Goal: Task Accomplishment & Management: Use online tool/utility

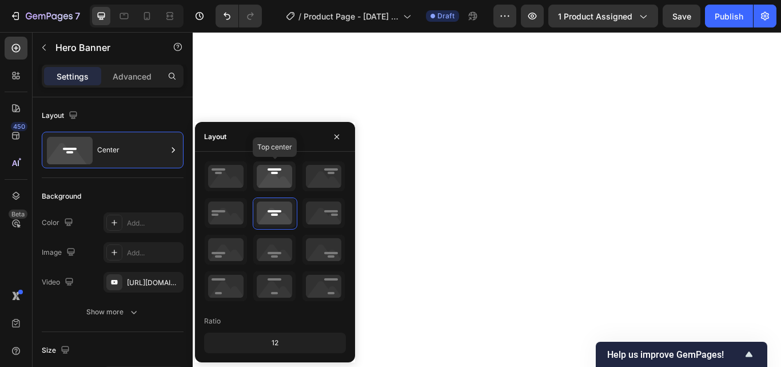
click at [275, 177] on icon at bounding box center [274, 176] width 42 height 30
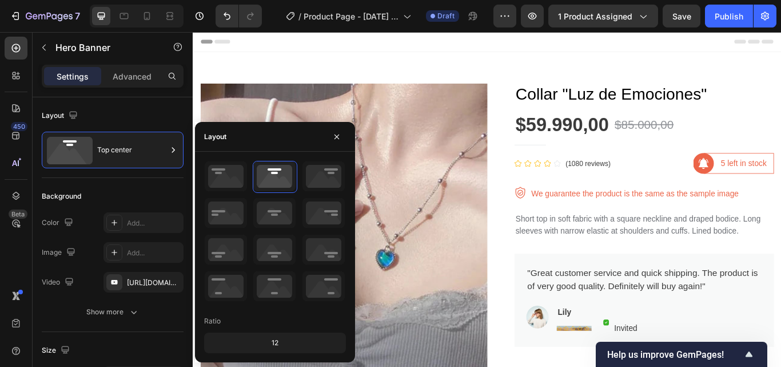
click at [333, 171] on icon at bounding box center [324, 176] width 42 height 30
click at [319, 181] on icon at bounding box center [324, 176] width 42 height 30
click at [276, 169] on icon at bounding box center [274, 176] width 42 height 30
click at [315, 174] on icon at bounding box center [324, 176] width 42 height 30
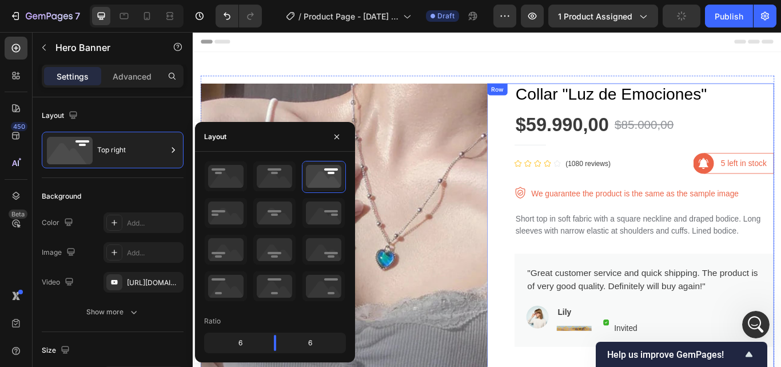
scroll to position [270, 0]
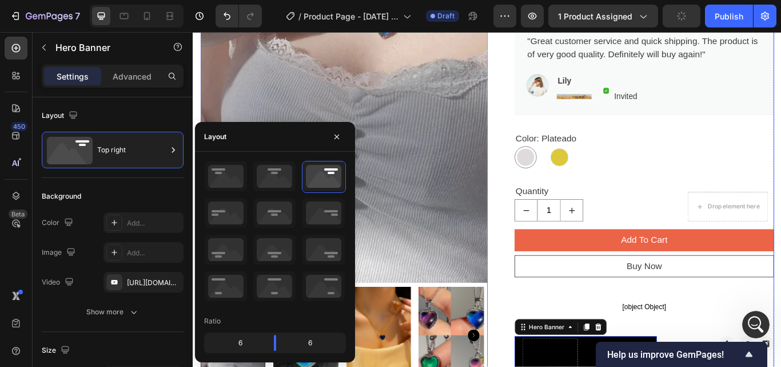
click at [781, 142] on div "Collar "Luz de Emociones" Product Title $59.990,00 Product Price Product Price …" at bounding box center [719, 317] width 303 height 991
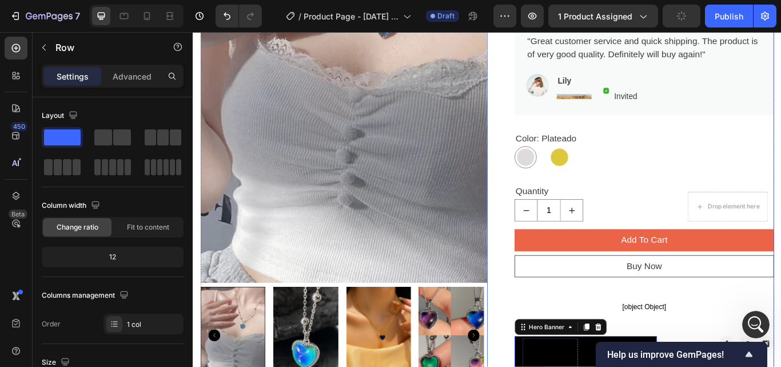
scroll to position [0, 0]
click at [145, 14] on icon at bounding box center [146, 15] width 11 height 11
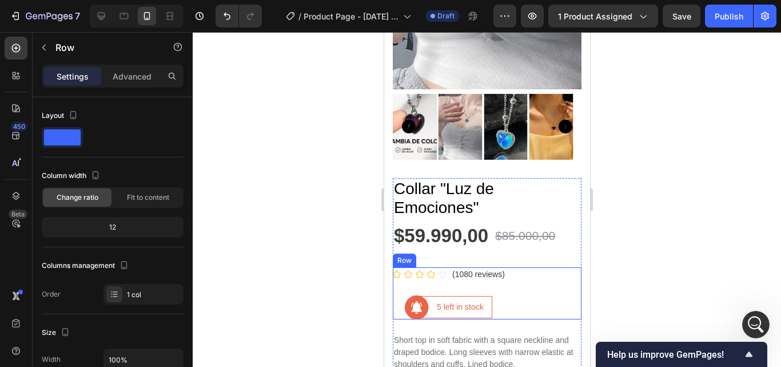
scroll to position [458, 0]
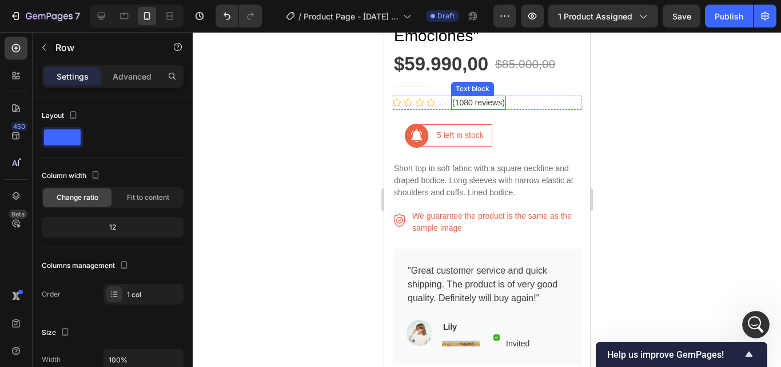
click at [460, 97] on p "(1080 reviews)" at bounding box center [478, 103] width 53 height 12
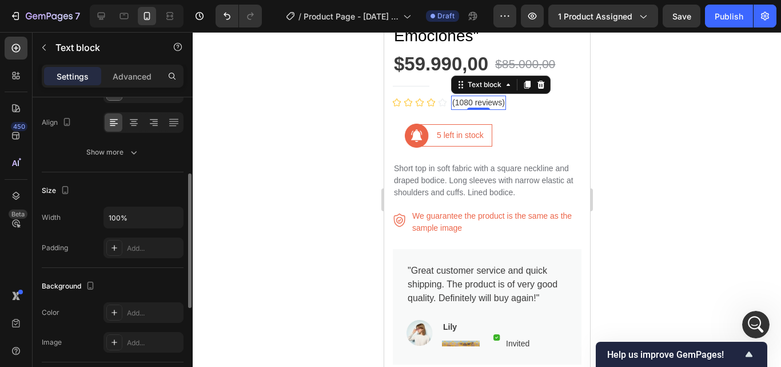
scroll to position [0, 0]
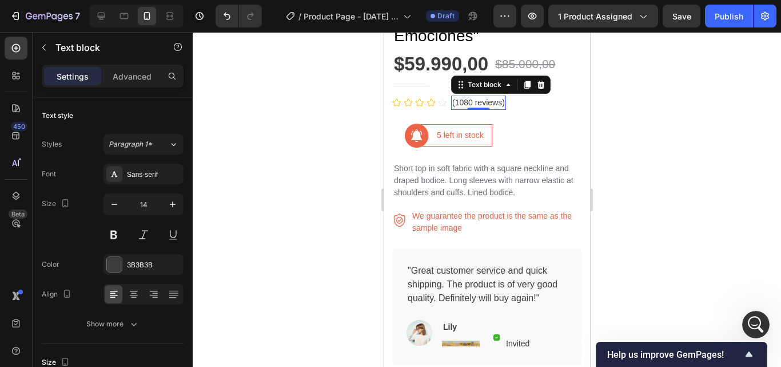
click at [467, 97] on p "(1080 reviews)" at bounding box center [478, 103] width 53 height 12
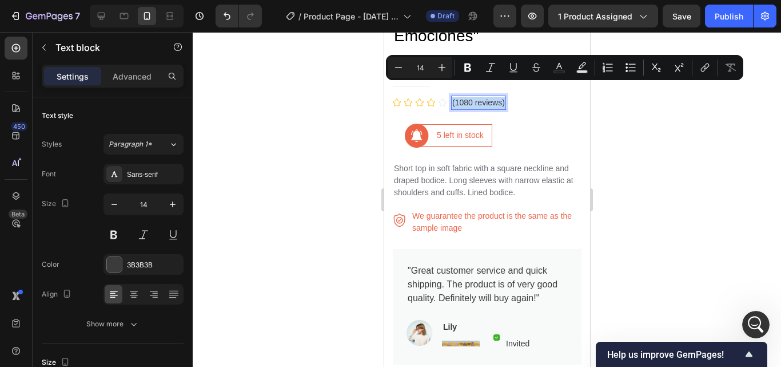
click at [467, 97] on p "(1080 reviews)" at bounding box center [478, 103] width 53 height 12
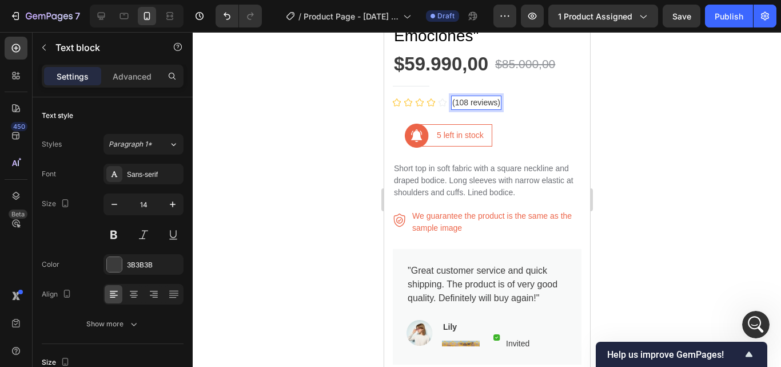
click at [464, 97] on p "(108 reviews)" at bounding box center [476, 103] width 48 height 12
click at [413, 96] on div "Icon Icon Icon Icon Icon Icon List Hoz" at bounding box center [419, 103] width 54 height 14
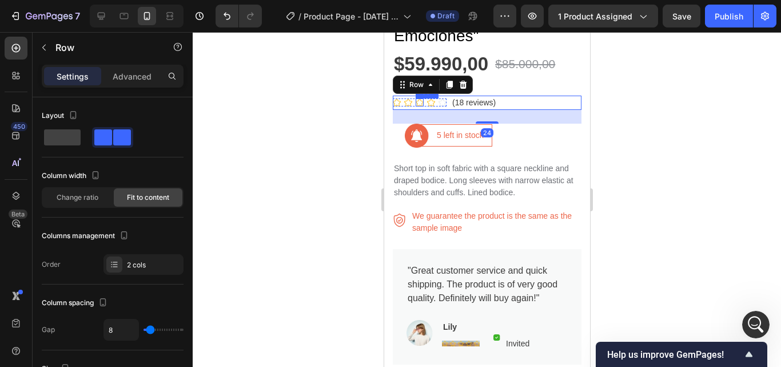
click at [415, 98] on icon at bounding box center [419, 102] width 8 height 8
click at [440, 98] on icon at bounding box center [442, 101] width 8 height 7
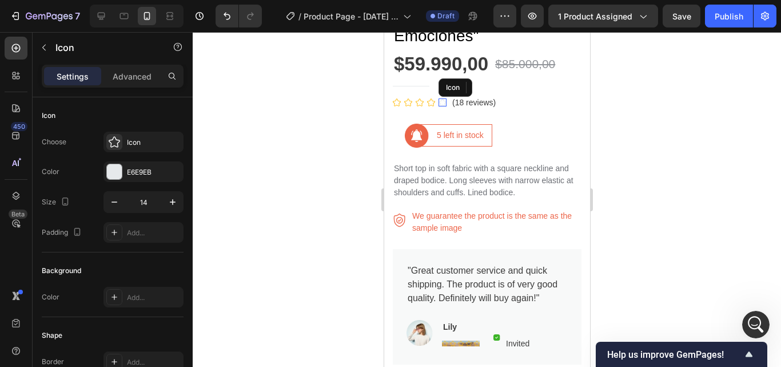
click at [442, 98] on icon at bounding box center [442, 102] width 8 height 8
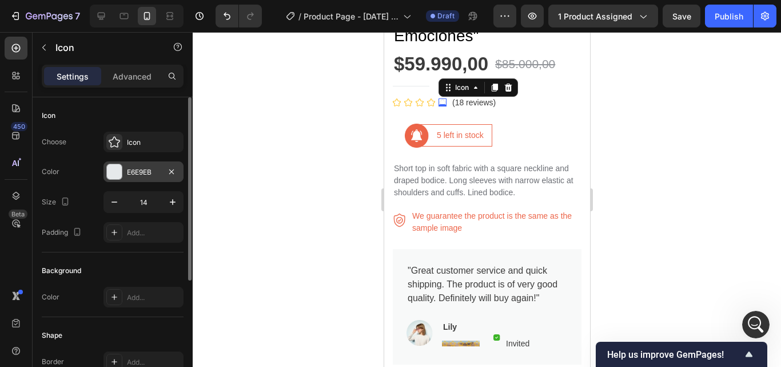
click at [132, 169] on div "E6E9EB" at bounding box center [143, 172] width 33 height 10
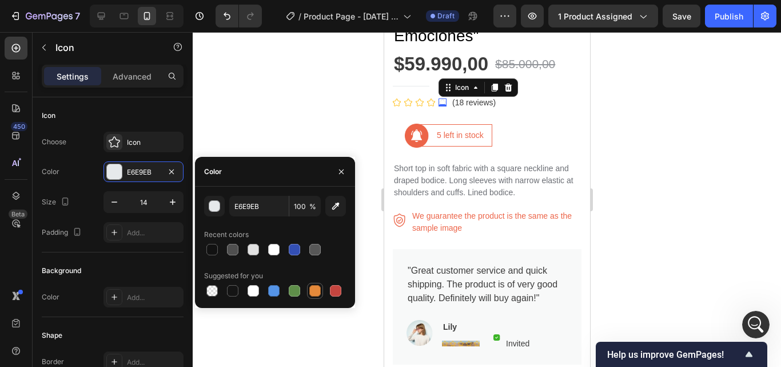
click at [315, 288] on div at bounding box center [314, 290] width 11 height 11
type input "E4893A"
click at [216, 210] on div "button" at bounding box center [214, 206] width 11 height 11
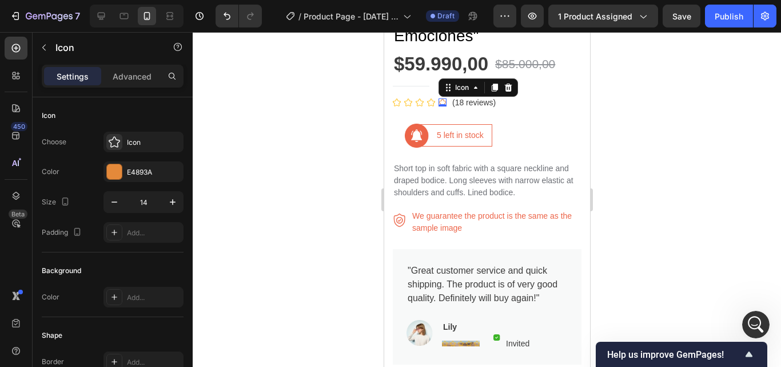
drag, startPoint x: 352, startPoint y: 67, endPoint x: 67, endPoint y: 66, distance: 285.4
click at [352, 67] on div at bounding box center [487, 199] width 588 height 335
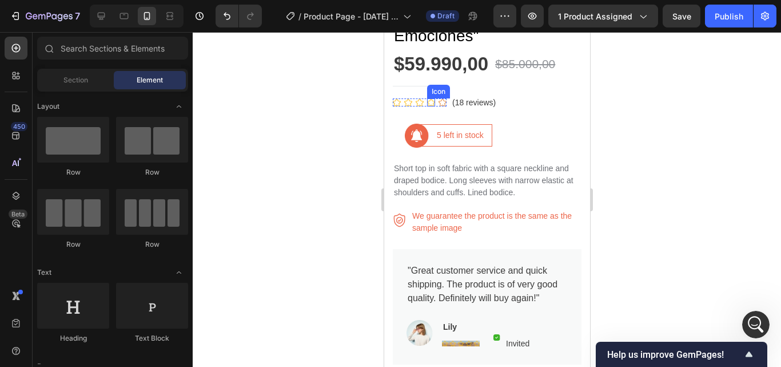
click at [431, 98] on icon at bounding box center [431, 102] width 8 height 8
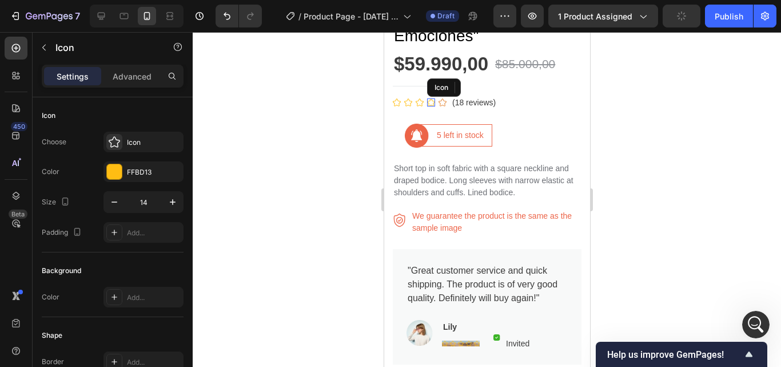
click at [430, 98] on icon at bounding box center [431, 102] width 8 height 8
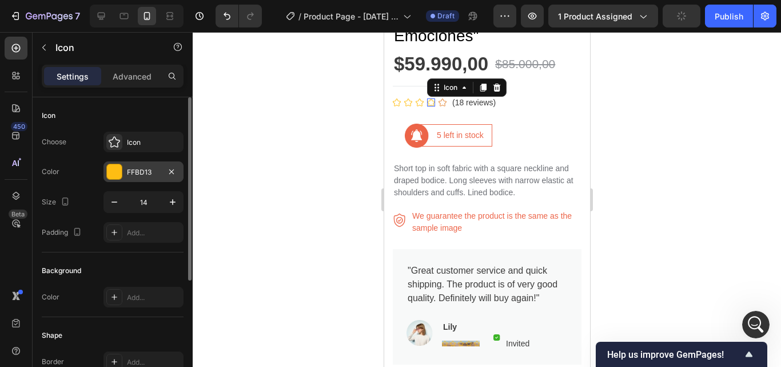
click at [124, 170] on div "FFBD13" at bounding box center [144, 171] width 80 height 21
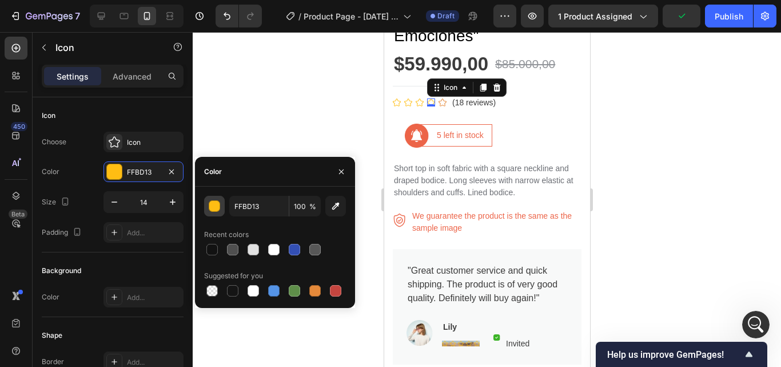
click at [218, 210] on div "button" at bounding box center [214, 206] width 11 height 11
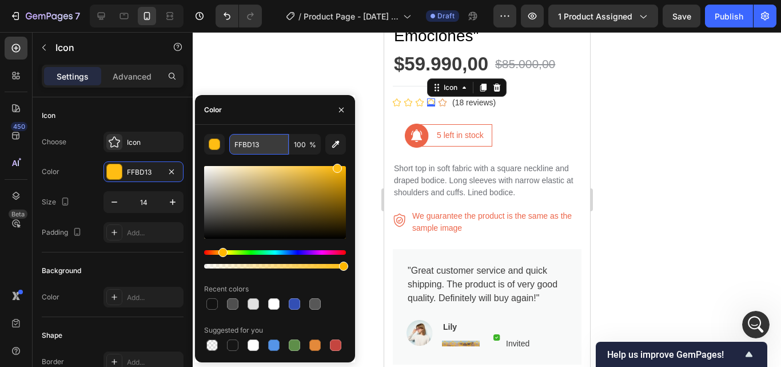
click at [250, 141] on input "FFBD13" at bounding box center [258, 144] width 59 height 21
click at [289, 58] on div at bounding box center [487, 199] width 588 height 335
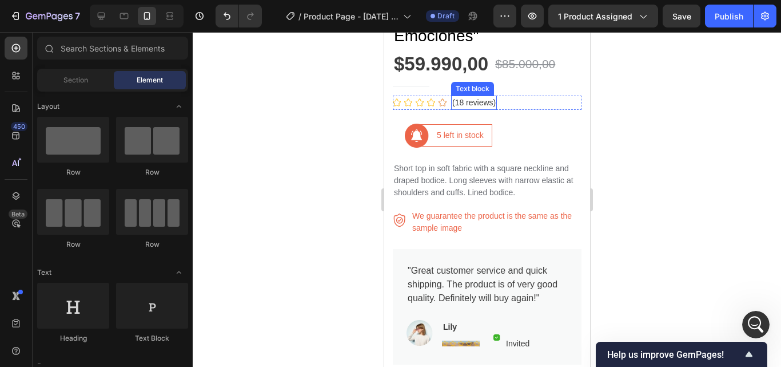
click at [442, 98] on icon at bounding box center [442, 102] width 8 height 8
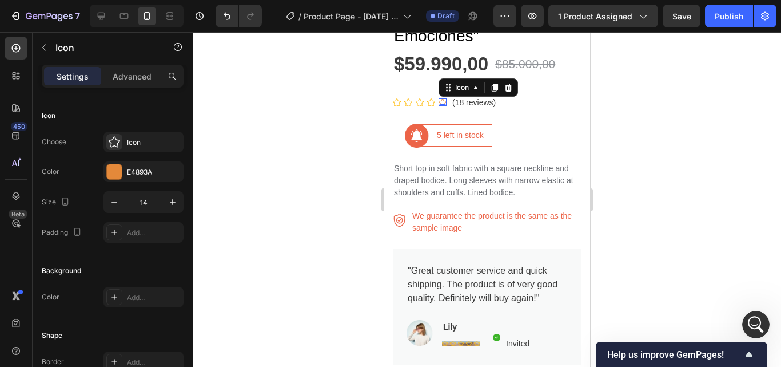
click at [443, 102] on div "0" at bounding box center [441, 106] width 11 height 9
click at [115, 169] on div at bounding box center [114, 171] width 15 height 15
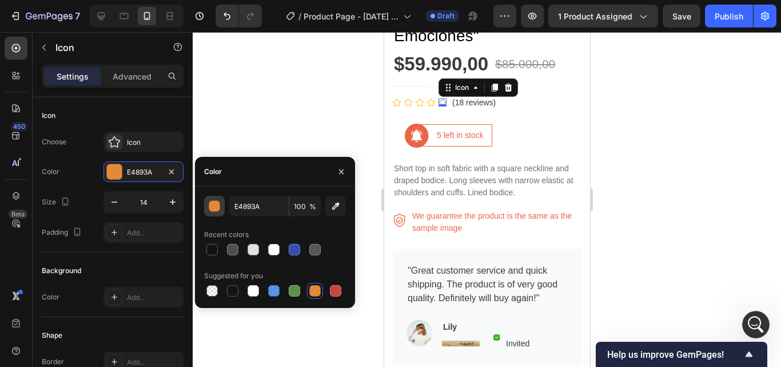
click at [214, 204] on div "button" at bounding box center [214, 206] width 11 height 11
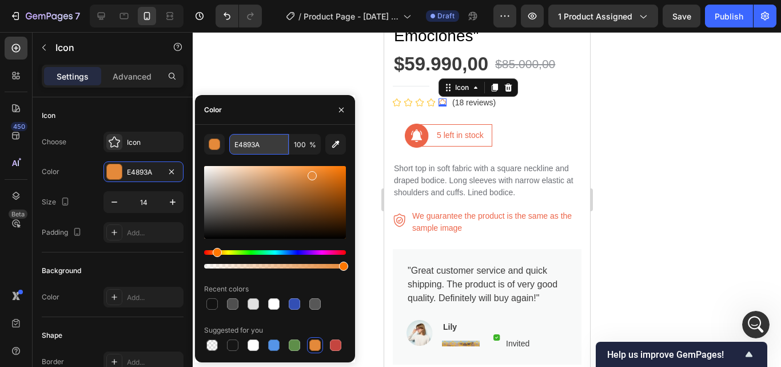
click at [248, 140] on input "E4893A" at bounding box center [258, 144] width 59 height 21
paste input "FFBD13"
type input "FFBD13"
click at [275, 108] on div "Color" at bounding box center [275, 110] width 160 height 30
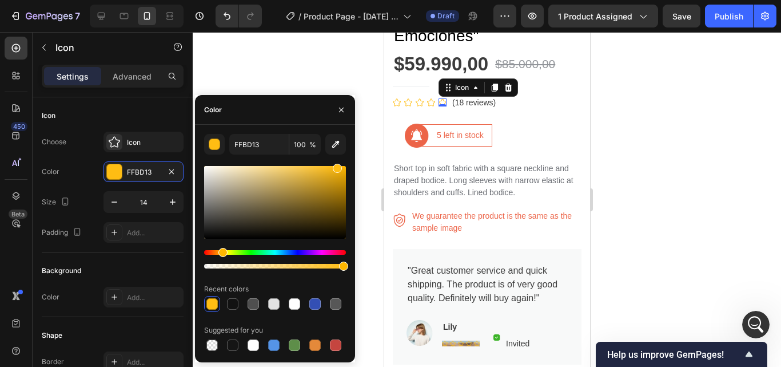
click at [299, 68] on div at bounding box center [487, 199] width 588 height 335
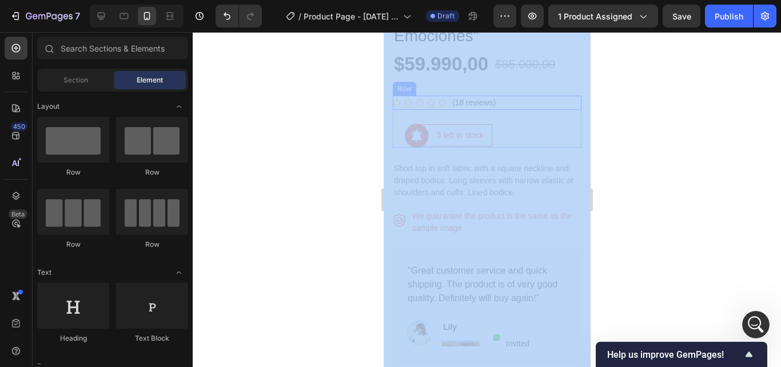
click at [352, 91] on div at bounding box center [487, 199] width 588 height 335
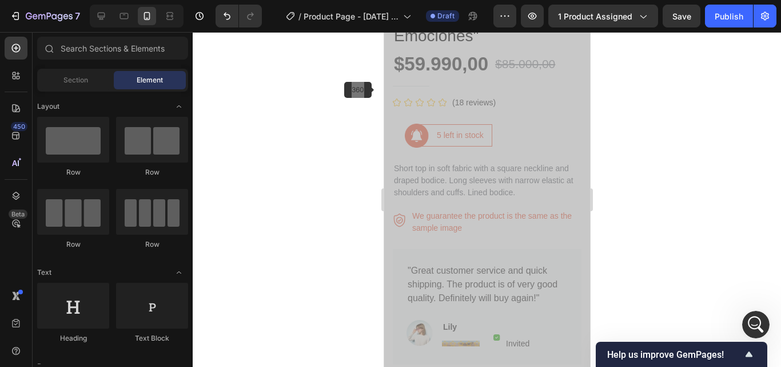
click at [396, 98] on icon at bounding box center [396, 102] width 8 height 8
click at [403, 98] on div "Icon Icon Icon Icon Icon" at bounding box center [419, 102] width 54 height 8
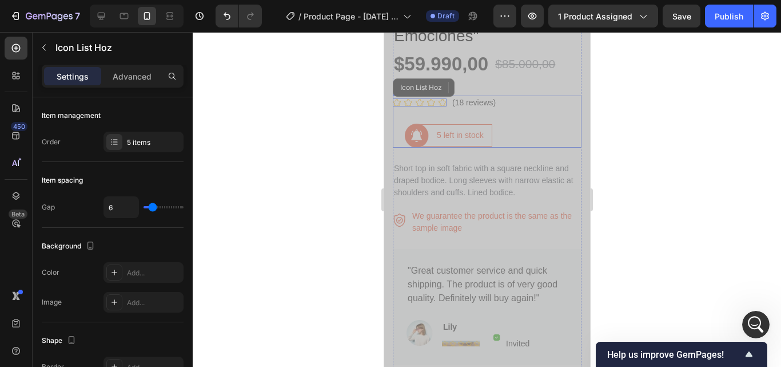
click at [397, 104] on div "Icon Icon Icon Icon Icon Icon List Hoz (18 reviews) Text block Row" at bounding box center [486, 110] width 189 height 28
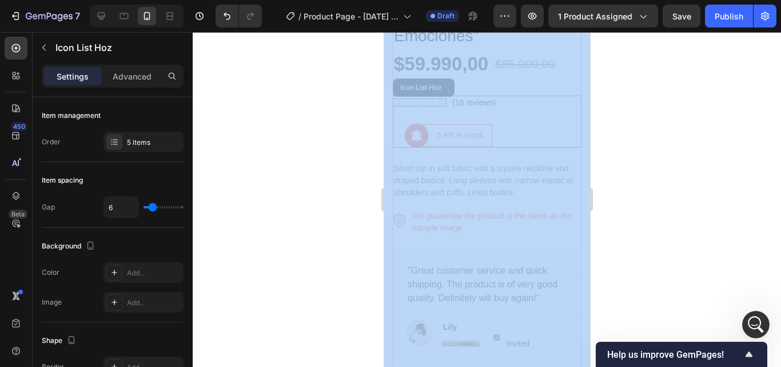
click at [340, 113] on div at bounding box center [487, 199] width 588 height 335
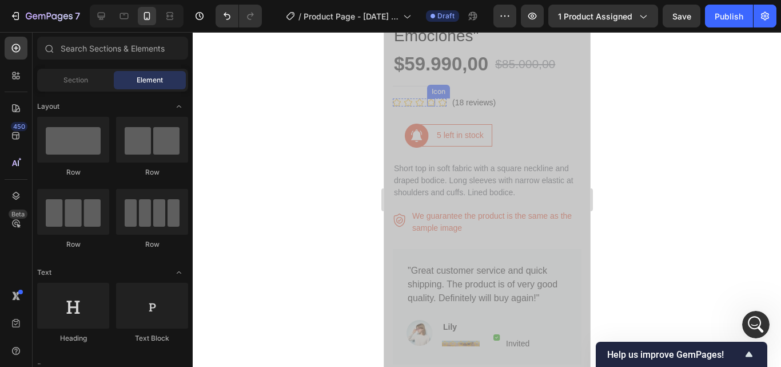
click at [423, 98] on icon at bounding box center [419, 102] width 8 height 8
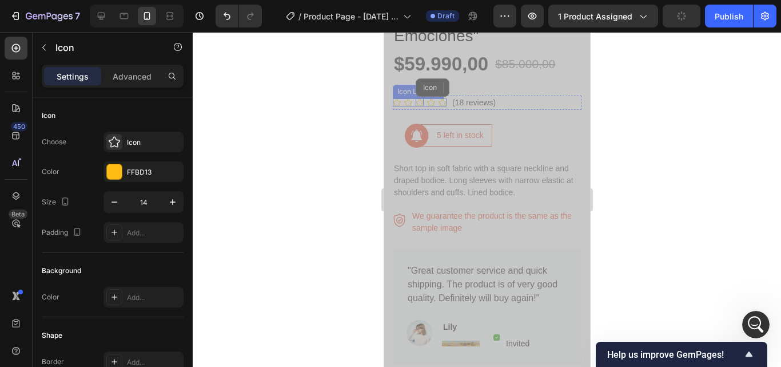
click at [399, 98] on icon at bounding box center [396, 101] width 8 height 7
click at [407, 98] on icon at bounding box center [408, 102] width 8 height 8
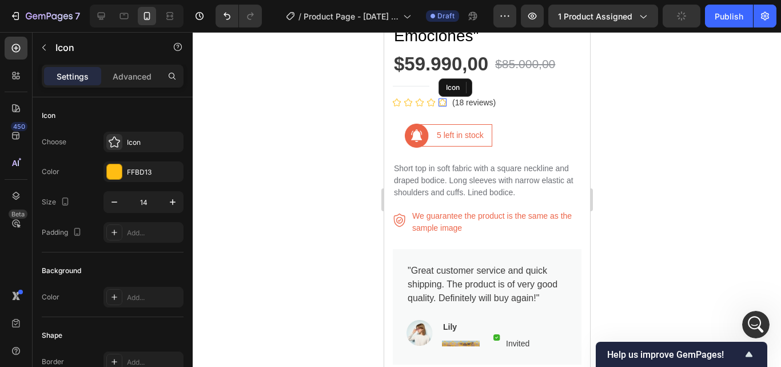
click at [443, 98] on icon at bounding box center [442, 102] width 8 height 8
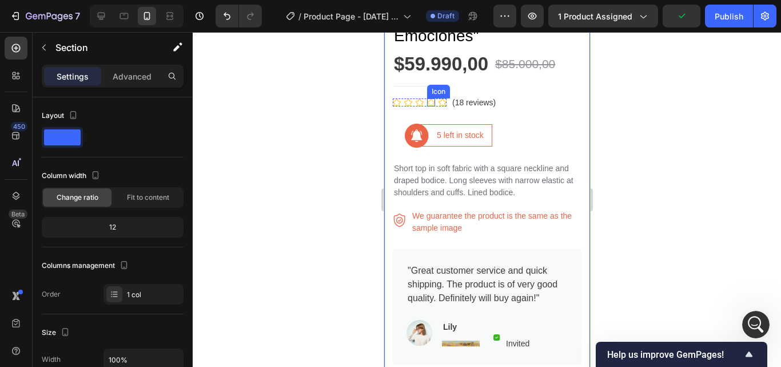
drag, startPoint x: 387, startPoint y: 81, endPoint x: 491, endPoint y: 104, distance: 106.0
click at [446, 92] on div "Product Images Collar "Luz de Emociones" Product Title $59.990,00 Product Price…" at bounding box center [487, 365] width 206 height 1534
click at [442, 98] on icon at bounding box center [442, 102] width 8 height 8
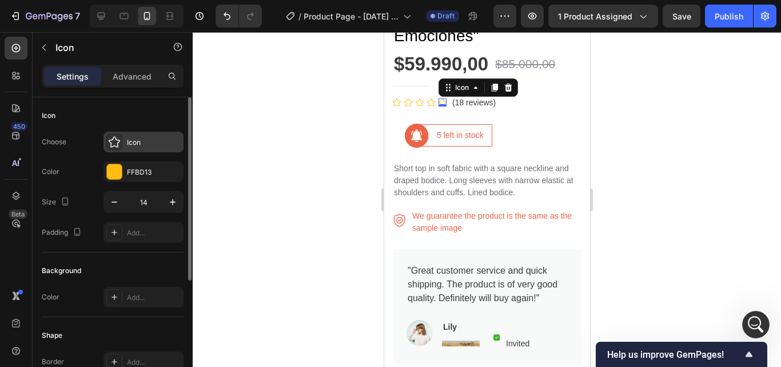
click at [130, 145] on div "Icon" at bounding box center [154, 142] width 54 height 10
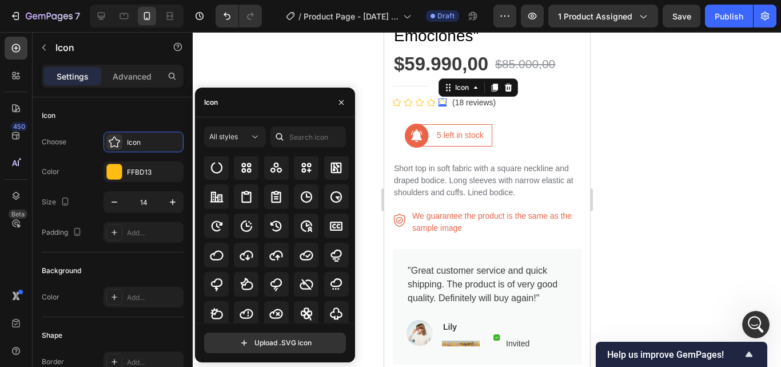
scroll to position [1852, 0]
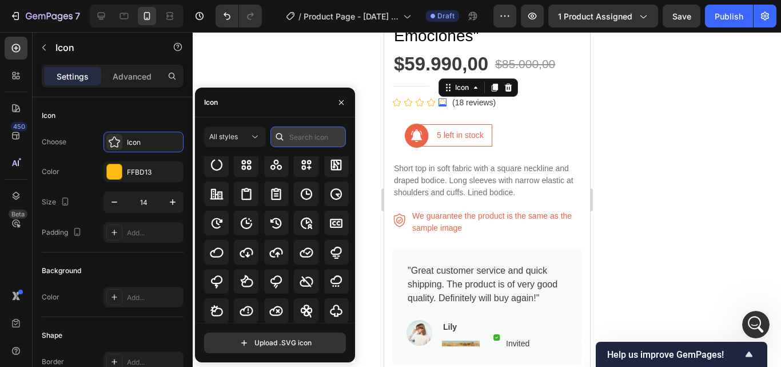
click at [301, 140] on input "text" at bounding box center [308, 136] width 75 height 21
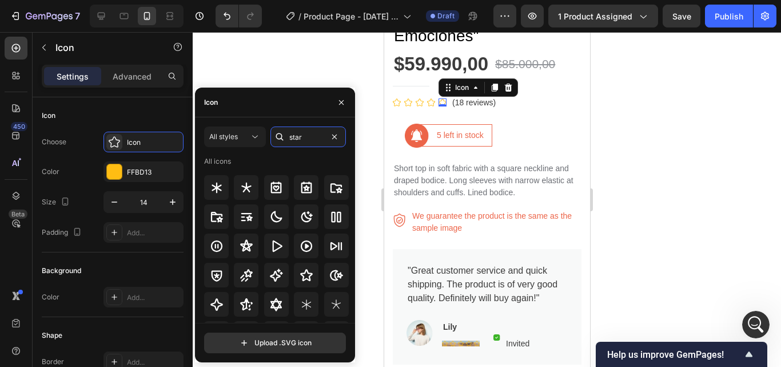
scroll to position [0, 0]
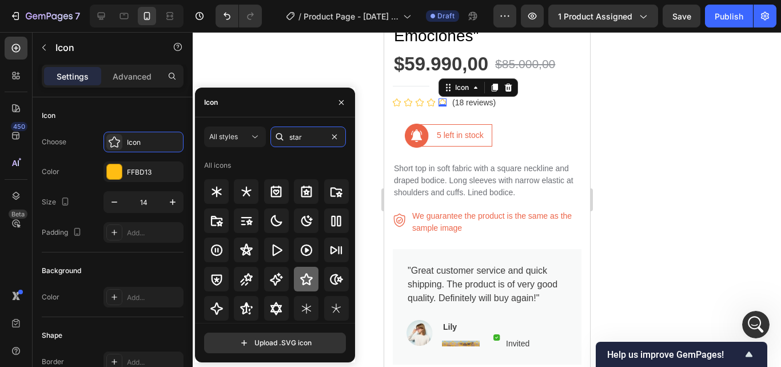
type input "star"
click at [304, 281] on icon at bounding box center [307, 279] width 14 height 14
click at [431, 98] on icon at bounding box center [431, 102] width 8 height 8
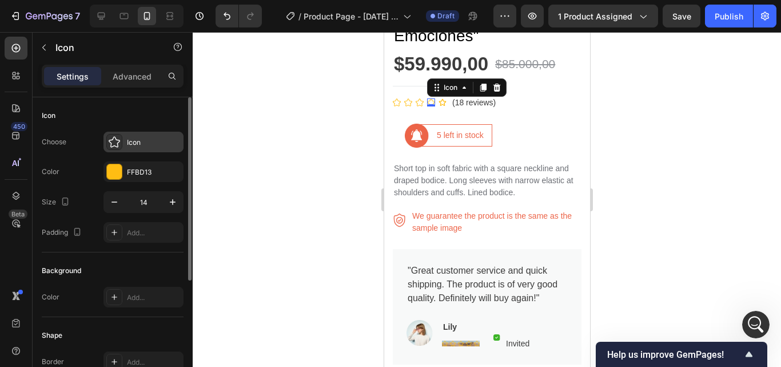
click at [112, 141] on icon at bounding box center [114, 141] width 11 height 11
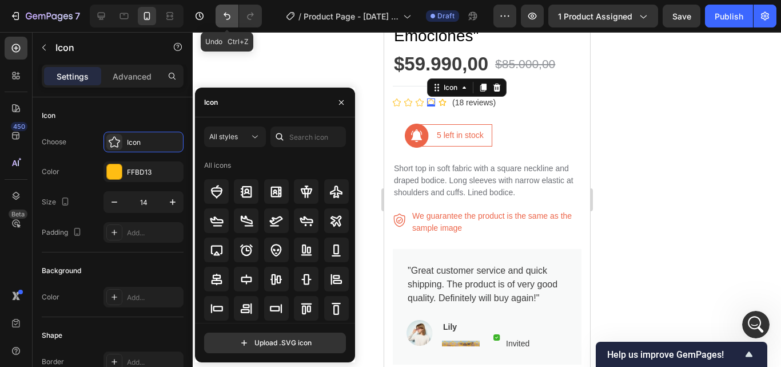
click at [229, 18] on icon "Undo/Redo" at bounding box center [227, 16] width 7 height 7
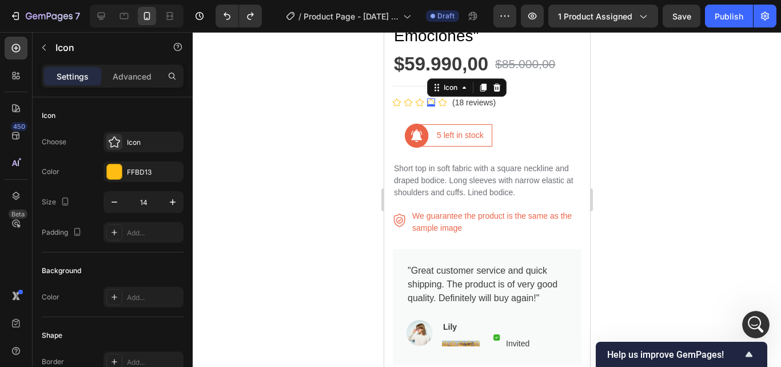
click at [254, 86] on div at bounding box center [487, 199] width 588 height 335
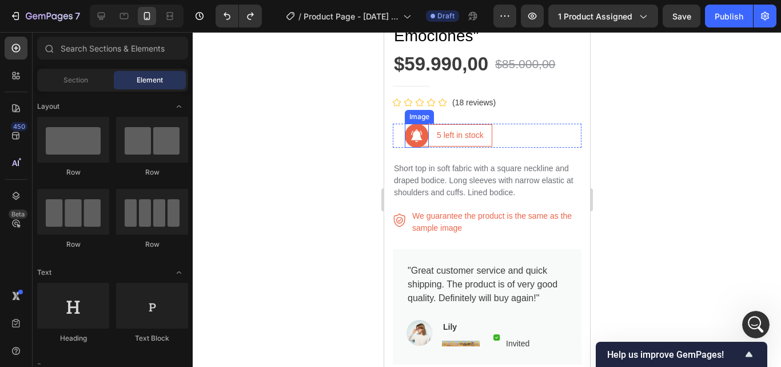
click at [416, 124] on img at bounding box center [416, 136] width 24 height 24
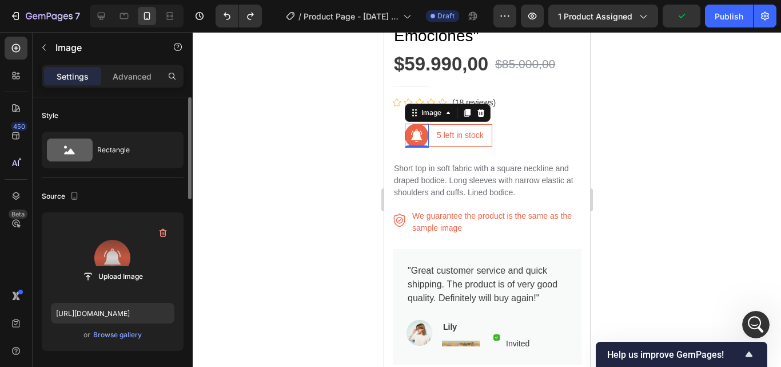
scroll to position [57, 0]
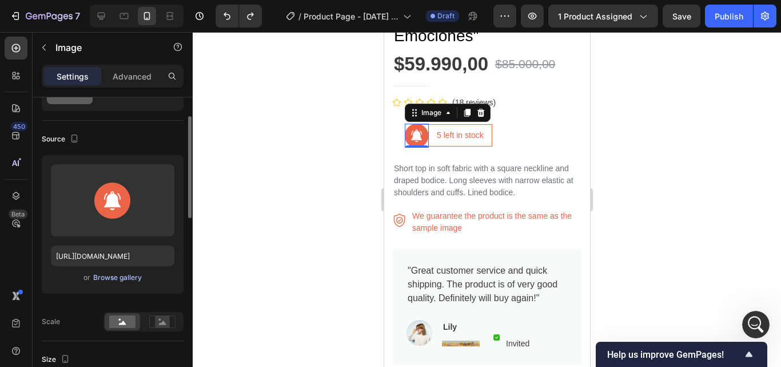
click at [108, 277] on div "Browse gallery" at bounding box center [117, 277] width 49 height 10
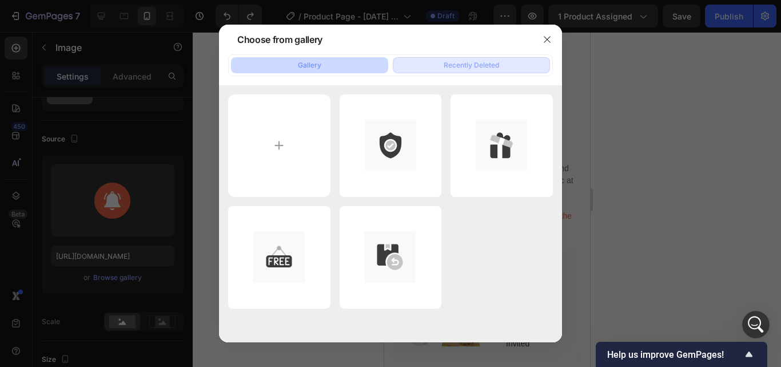
click at [478, 64] on div "Recently Deleted" at bounding box center [471, 65] width 55 height 10
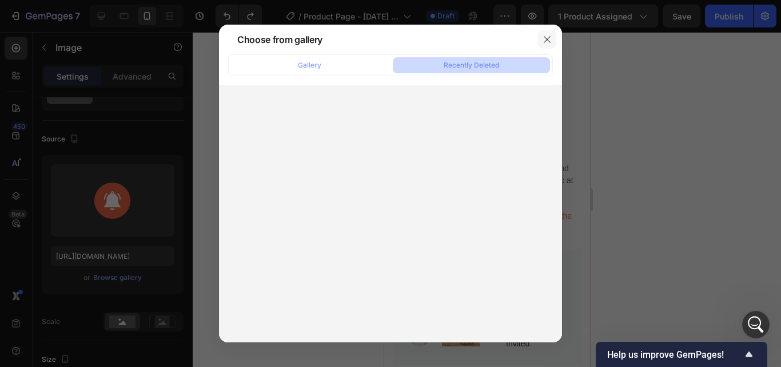
click at [549, 39] on icon "button" at bounding box center [547, 39] width 9 height 9
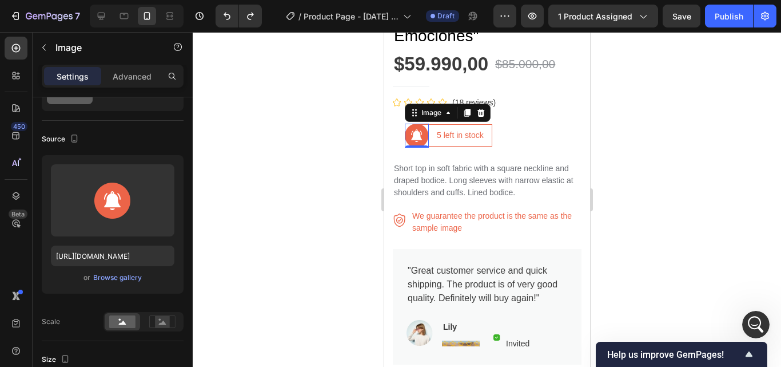
click at [665, 113] on div at bounding box center [487, 199] width 588 height 335
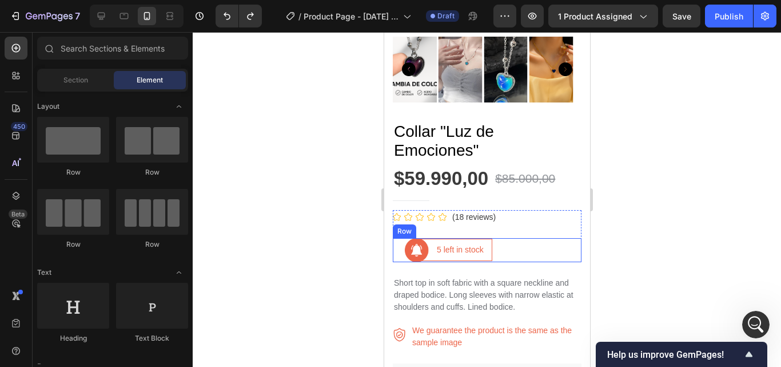
scroll to position [458, 0]
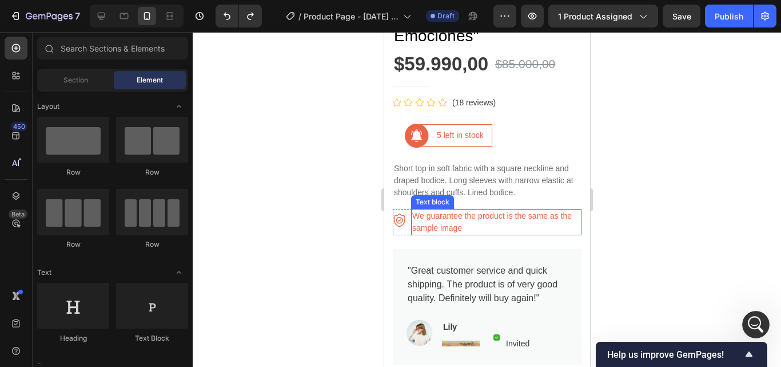
click at [460, 210] on p "We guarantee the product is the same as the sample image" at bounding box center [496, 222] width 168 height 24
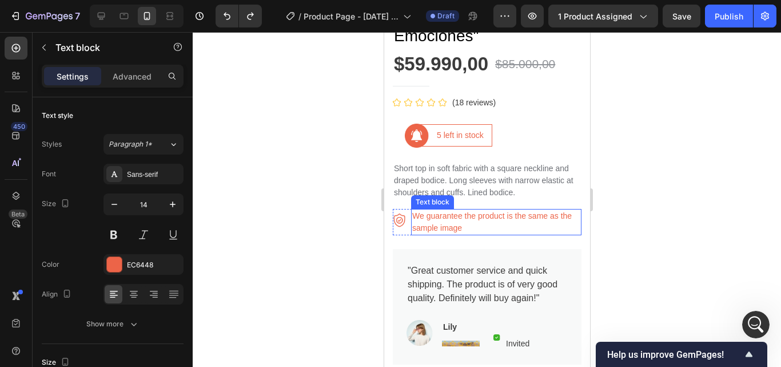
click at [449, 210] on p "We guarantee the product is the same as the sample image" at bounding box center [496, 222] width 168 height 24
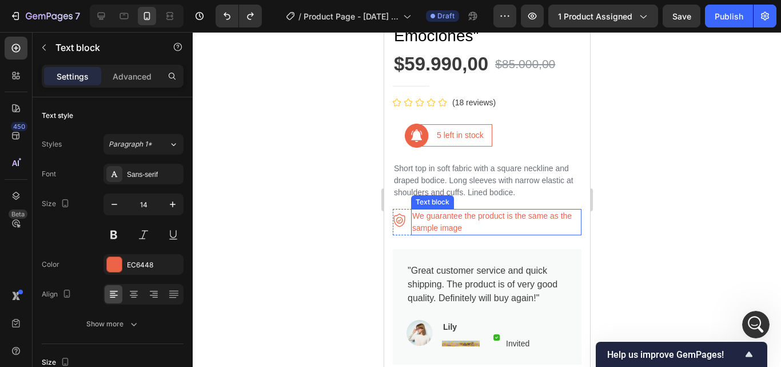
click at [449, 210] on p "We guarantee the product is the same as the sample image" at bounding box center [496, 222] width 168 height 24
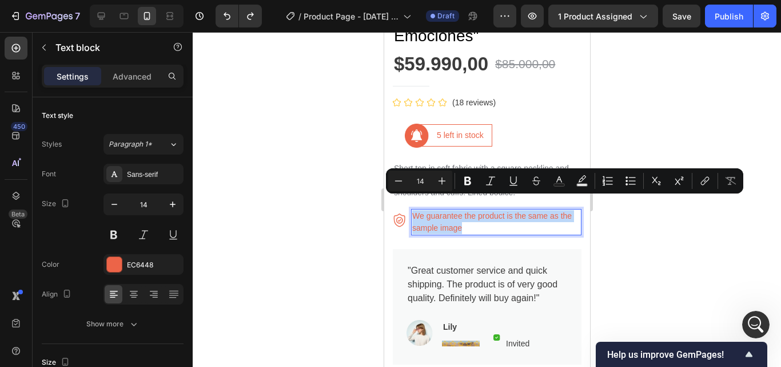
click at [427, 210] on p "We guarantee the product is the same as the sample image" at bounding box center [496, 222] width 168 height 24
click at [459, 213] on p "We guarantee the product is the same as the sample image" at bounding box center [496, 222] width 168 height 24
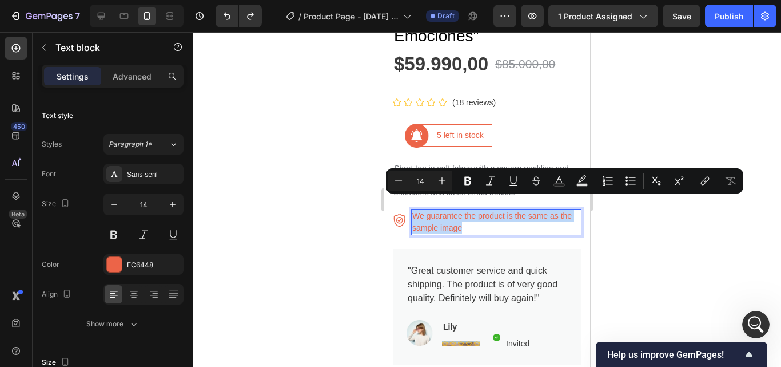
drag, startPoint x: 485, startPoint y: 214, endPoint x: 411, endPoint y: 203, distance: 74.6
click at [412, 210] on p "We guarantee the product is the same as the sample image" at bounding box center [496, 222] width 168 height 24
copy p "We guarantee the product is the same as the sample image"
click at [431, 210] on p "We guarantee the product is the same as the sample image" at bounding box center [496, 222] width 168 height 24
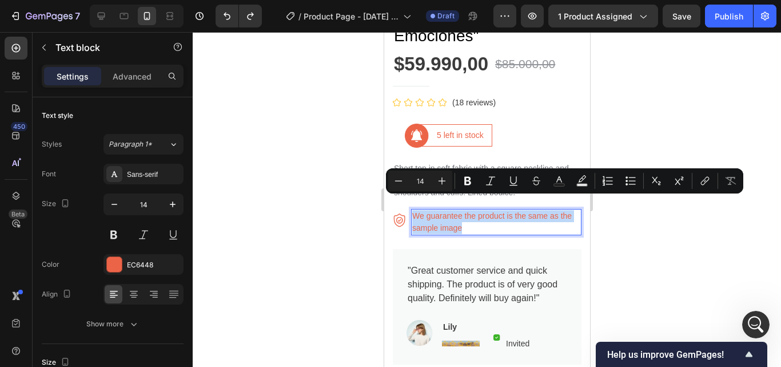
click at [431, 210] on p "We guarantee the product is the same as the sample image" at bounding box center [496, 222] width 168 height 24
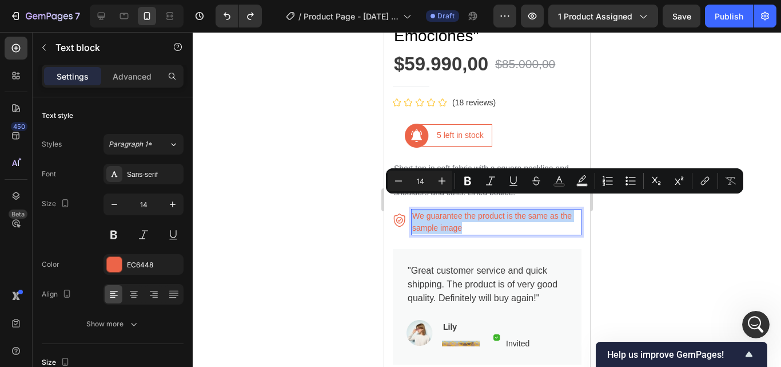
click at [431, 210] on p "We guarantee the product is the same as the sample image" at bounding box center [496, 222] width 168 height 24
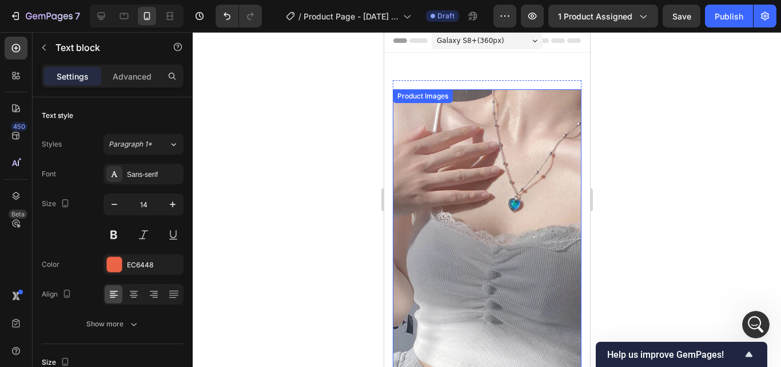
scroll to position [0, 0]
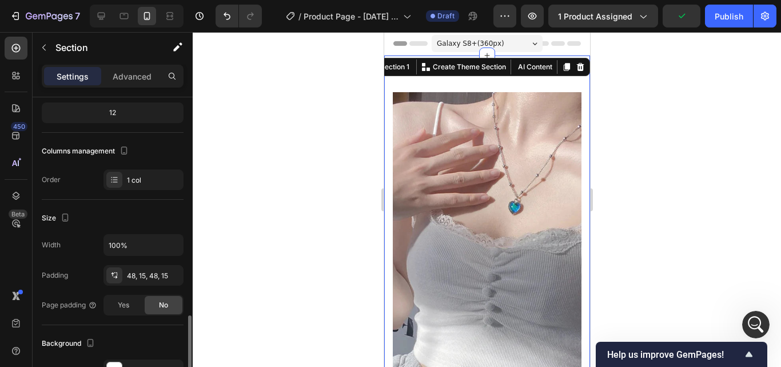
scroll to position [229, 0]
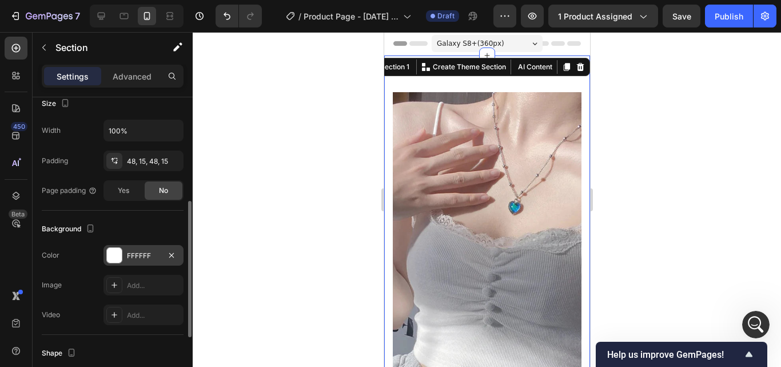
click at [136, 258] on div "FFFFFF" at bounding box center [143, 255] width 33 height 10
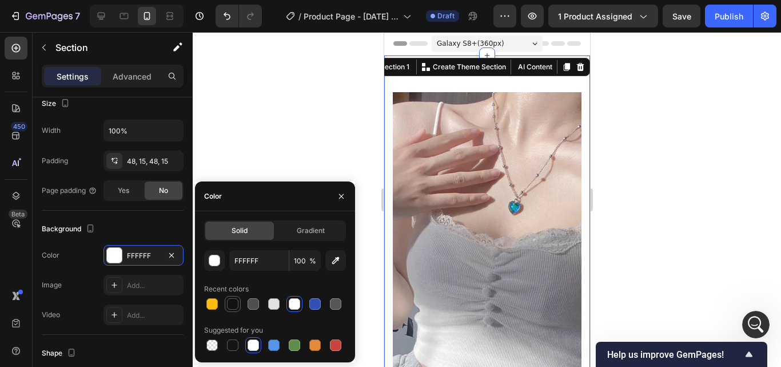
click at [231, 301] on div at bounding box center [232, 303] width 11 height 11
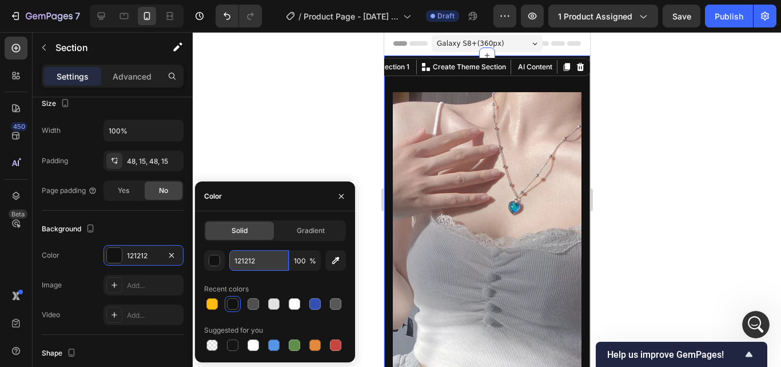
click at [242, 258] on input "121212" at bounding box center [258, 260] width 59 height 21
paste input "A1A1A"
type input "1A1A1A"
click at [213, 277] on div "1A1A1A 100 % Recent colors Suggested for you" at bounding box center [275, 301] width 142 height 103
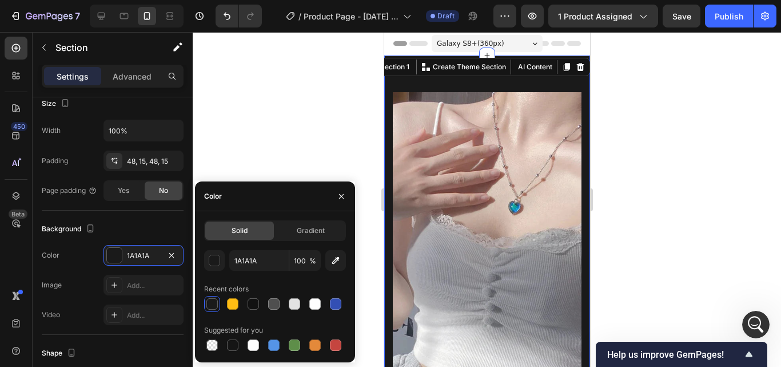
drag, startPoint x: 35, startPoint y: 133, endPoint x: 326, endPoint y: 120, distance: 291.4
click at [326, 120] on div at bounding box center [487, 199] width 588 height 335
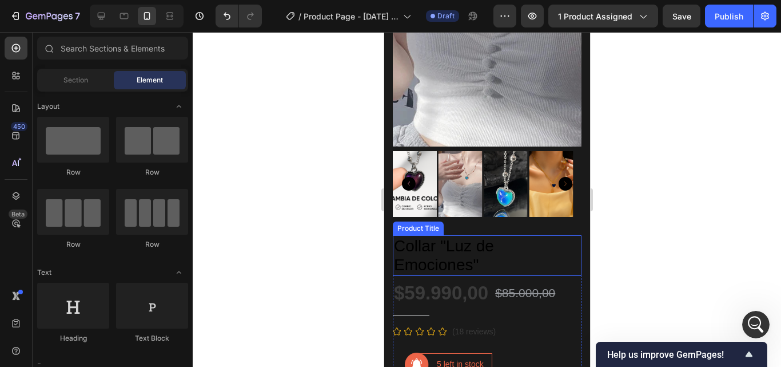
click at [432, 235] on h1 "Collar "Luz de Emociones"" at bounding box center [486, 255] width 189 height 41
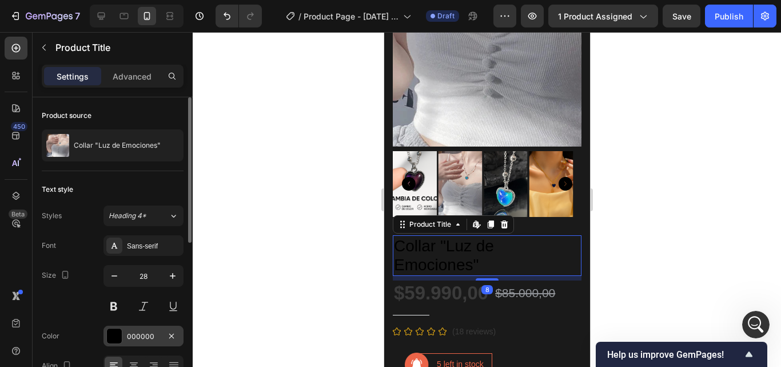
click at [141, 340] on div "000000" at bounding box center [143, 336] width 33 height 10
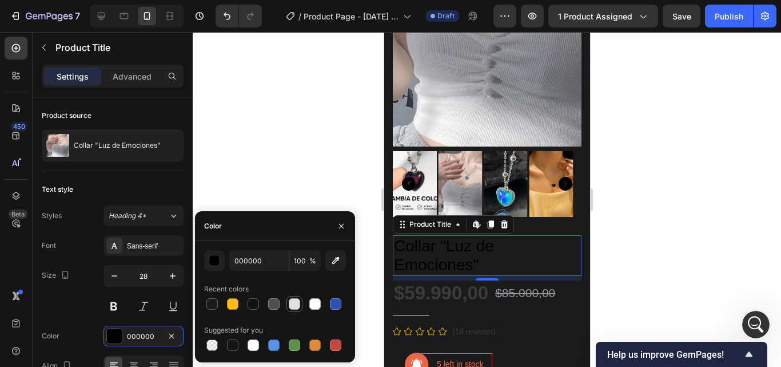
click at [297, 302] on div at bounding box center [294, 303] width 11 height 11
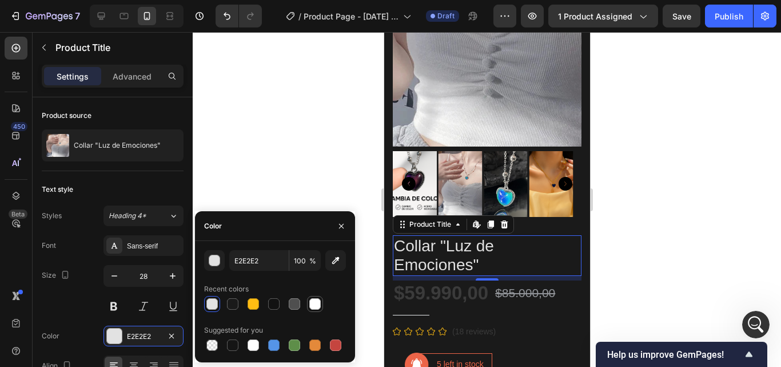
click at [315, 307] on div at bounding box center [314, 303] width 11 height 11
click at [256, 304] on div at bounding box center [253, 303] width 11 height 11
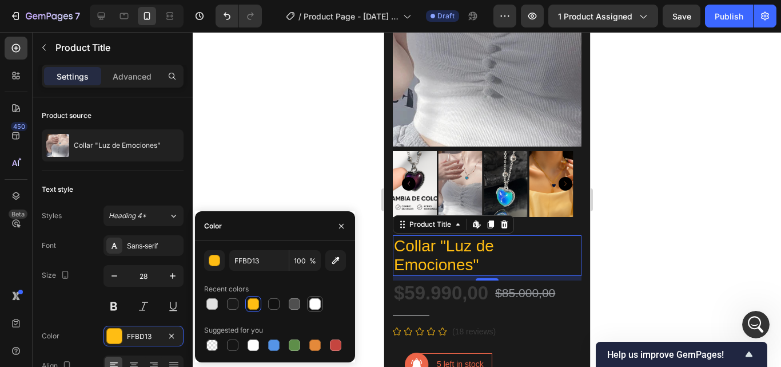
click at [313, 306] on div at bounding box center [314, 303] width 11 height 11
type input "FFFFFF"
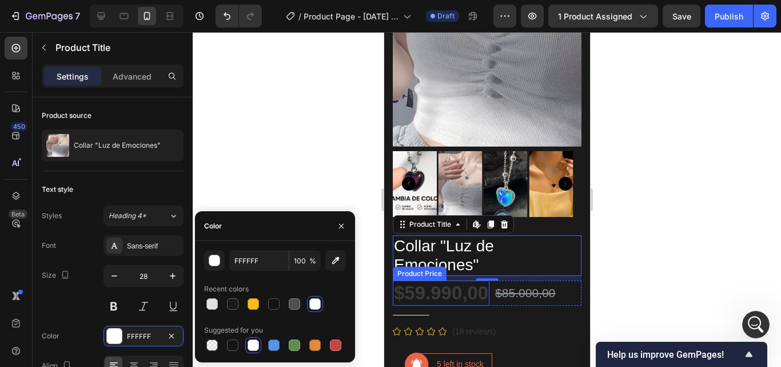
click at [432, 280] on div "$59.990,00" at bounding box center [440, 292] width 97 height 25
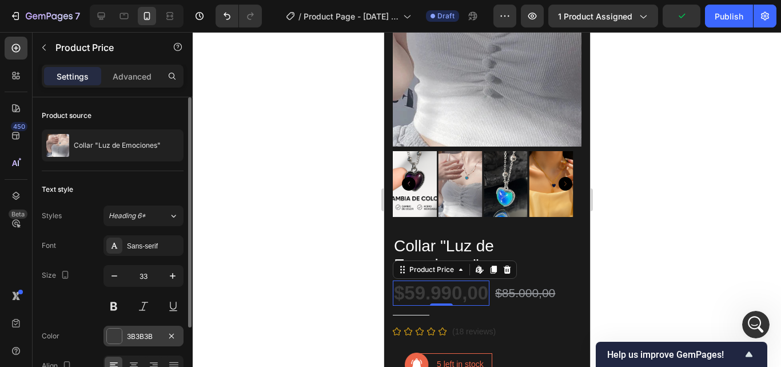
click at [138, 340] on div "3B3B3B" at bounding box center [143, 336] width 33 height 10
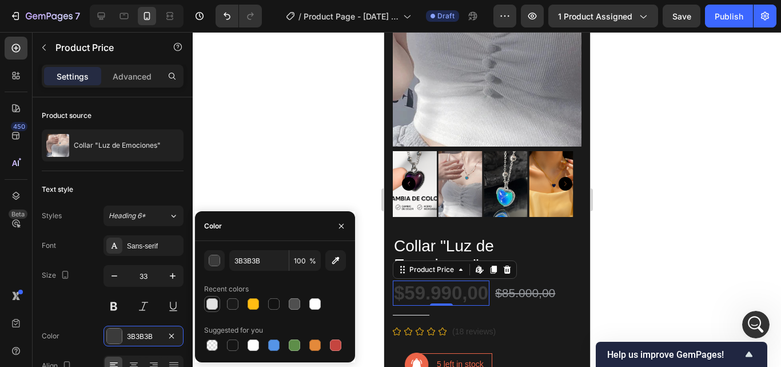
click at [216, 307] on div at bounding box center [211, 303] width 11 height 11
click at [273, 345] on div at bounding box center [273, 344] width 11 height 11
click at [335, 345] on div at bounding box center [335, 344] width 11 height 11
click at [217, 305] on div at bounding box center [211, 303] width 11 height 11
type input "E2E2E2"
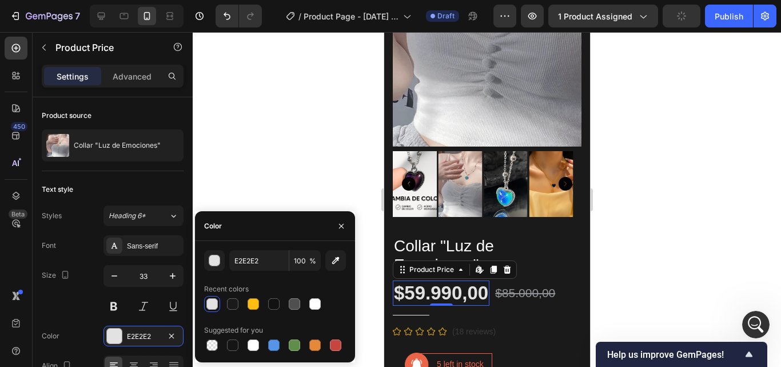
click at [340, 178] on div at bounding box center [487, 199] width 588 height 335
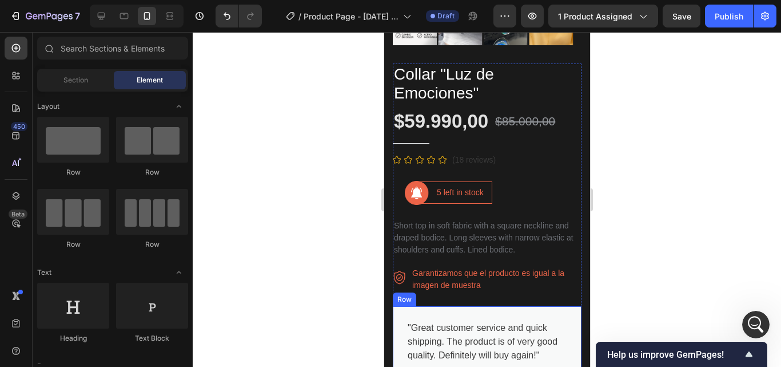
scroll to position [458, 0]
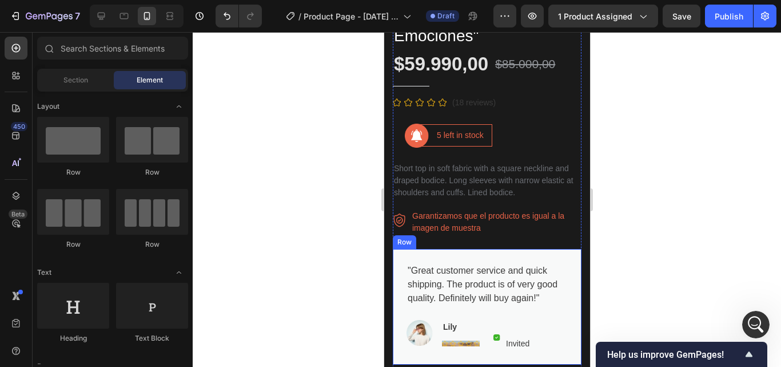
click at [425, 249] on div ""Great customer service and quick shipping. The product is of very good quality…" at bounding box center [486, 307] width 189 height 116
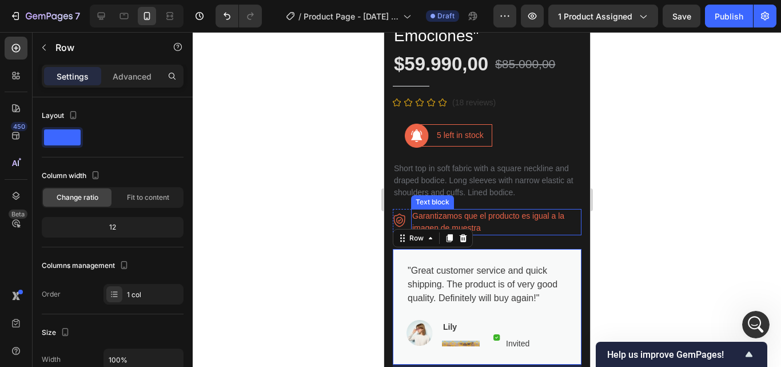
click at [487, 249] on div ""Great customer service and quick shipping. The product is of very good quality…" at bounding box center [486, 307] width 189 height 116
click at [306, 268] on div at bounding box center [487, 199] width 588 height 335
click at [389, 250] on div "Product Images Collar "Luz de Emociones" Product Title $59.990,00 Product Price…" at bounding box center [487, 365] width 206 height 1534
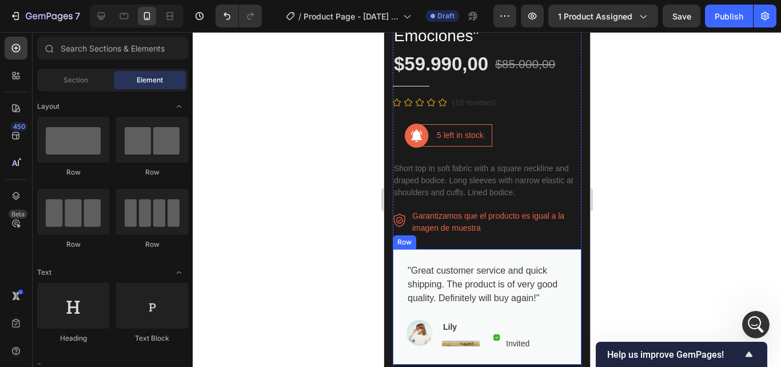
click at [553, 249] on div ""Great customer service and quick shipping. The product is of very good quality…" at bounding box center [486, 307] width 189 height 116
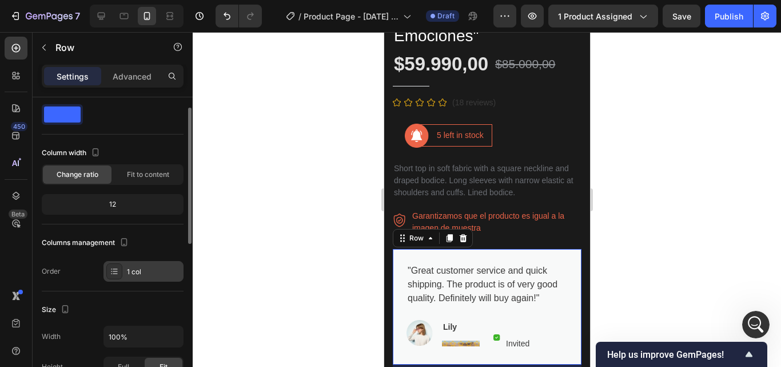
scroll to position [0, 0]
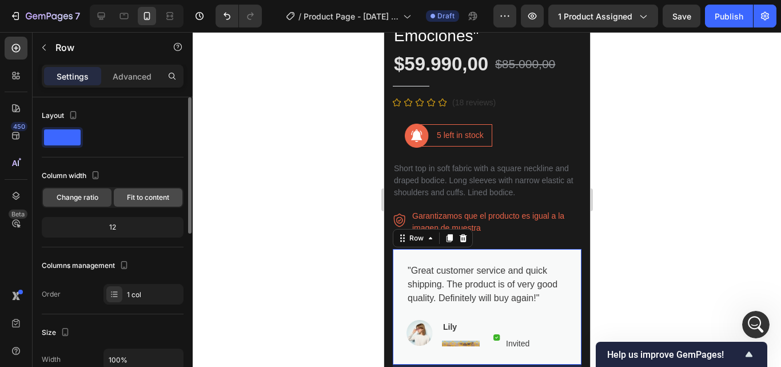
click at [121, 202] on div "Fit to content" at bounding box center [148, 197] width 69 height 18
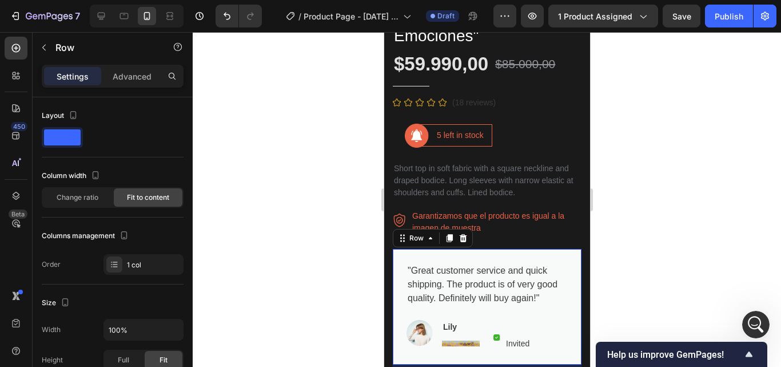
drag, startPoint x: 430, startPoint y: 229, endPoint x: 427, endPoint y: 77, distance: 152.7
drag, startPoint x: 405, startPoint y: 230, endPoint x: 397, endPoint y: 106, distance: 124.9
click at [459, 162] on p "Short top in soft fabric with a square neckline and draped bodice. Long sleeves…" at bounding box center [486, 180] width 186 height 36
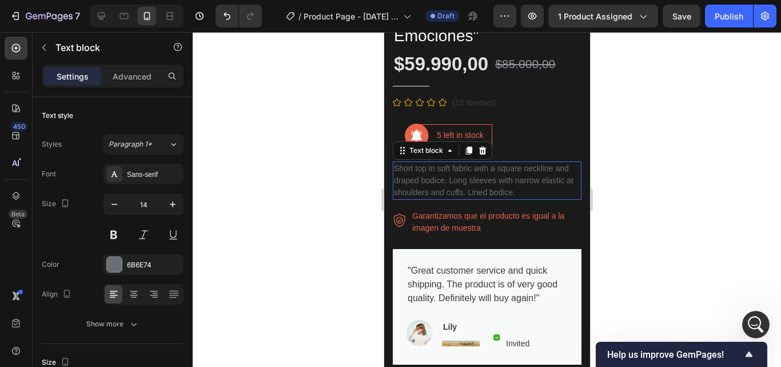
click at [561, 148] on div "Image 5 left in stock Text block Row Row" at bounding box center [486, 136] width 189 height 24
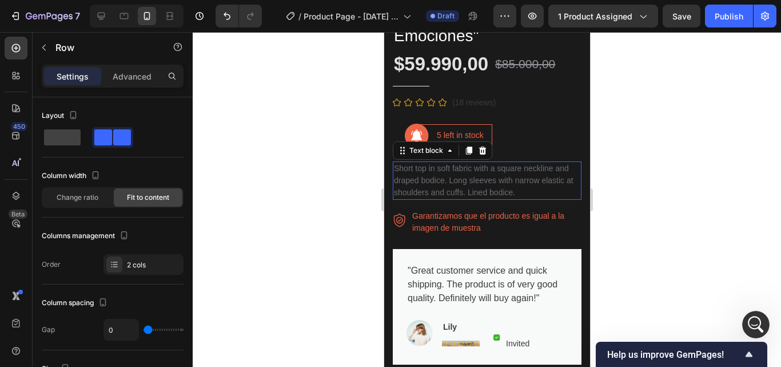
click at [649, 164] on div at bounding box center [487, 199] width 588 height 335
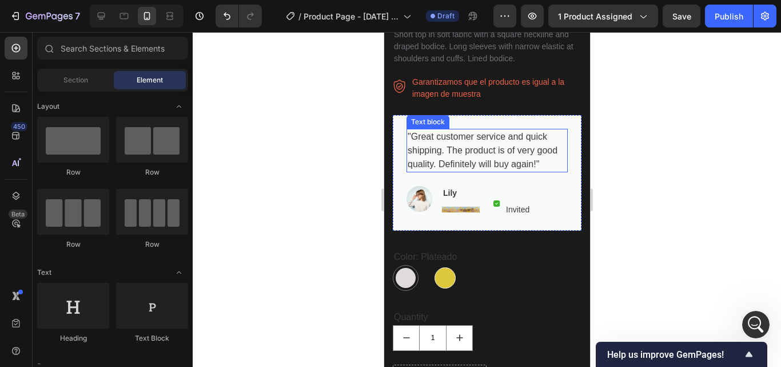
scroll to position [572, 0]
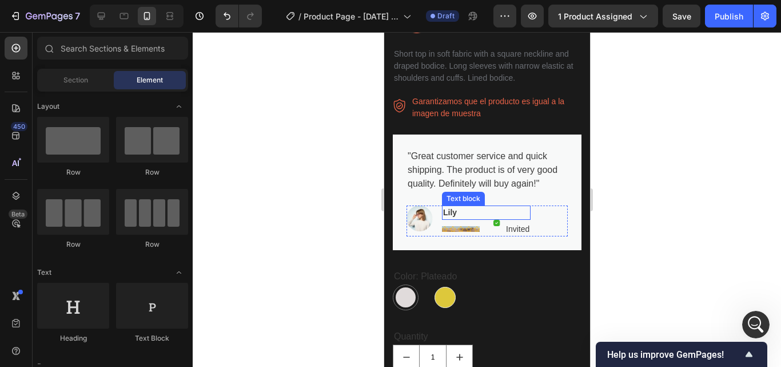
click at [474, 226] on icon at bounding box center [477, 229] width 6 height 6
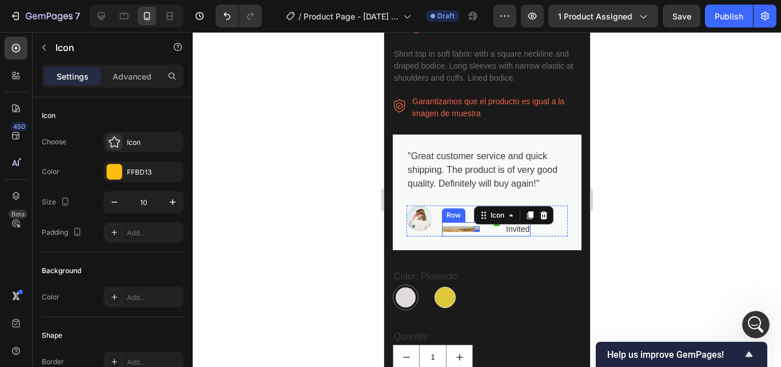
drag, startPoint x: 448, startPoint y: 231, endPoint x: 446, endPoint y: 211, distance: 20.1
click at [446, 222] on div "Icon Icon Icon Icon Icon 0 Icon List Hoz" at bounding box center [461, 229] width 38 height 14
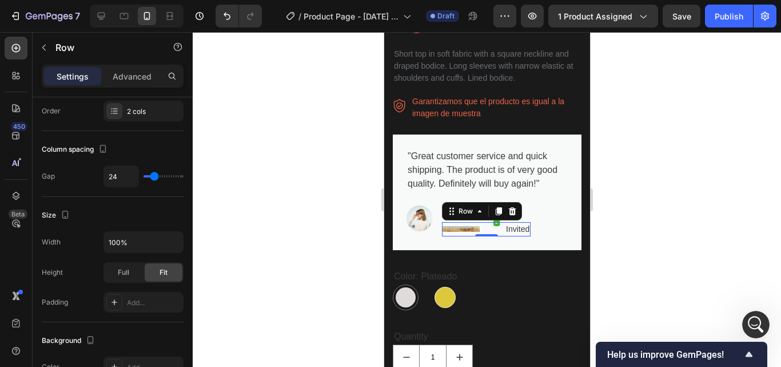
scroll to position [0, 0]
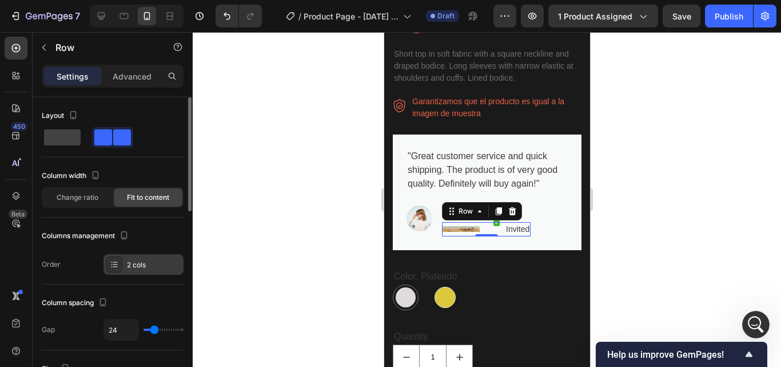
click at [142, 268] on div "2 cols" at bounding box center [154, 265] width 54 height 10
click at [78, 200] on span "Change ratio" at bounding box center [78, 197] width 42 height 10
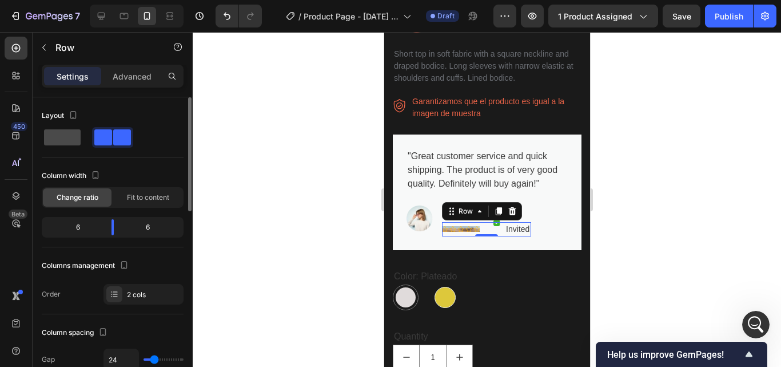
click at [70, 138] on span at bounding box center [62, 137] width 37 height 16
type input "0"
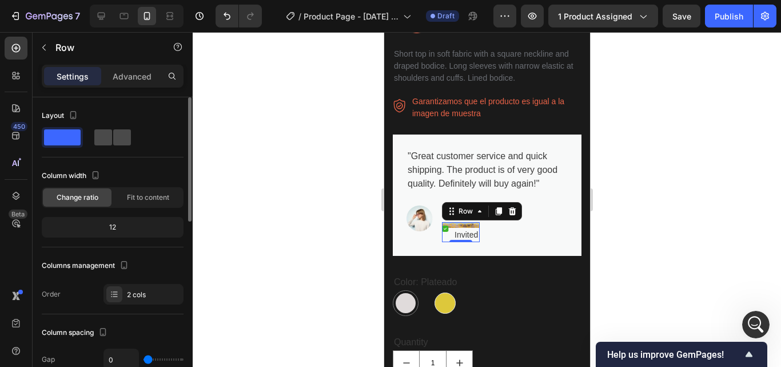
click at [103, 137] on span at bounding box center [103, 137] width 18 height 16
type input "24"
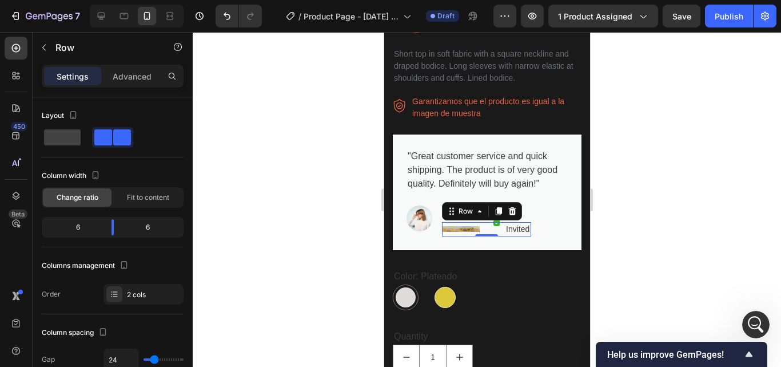
click at [463, 226] on div "Icon Icon Icon Icon Icon" at bounding box center [461, 229] width 38 height 6
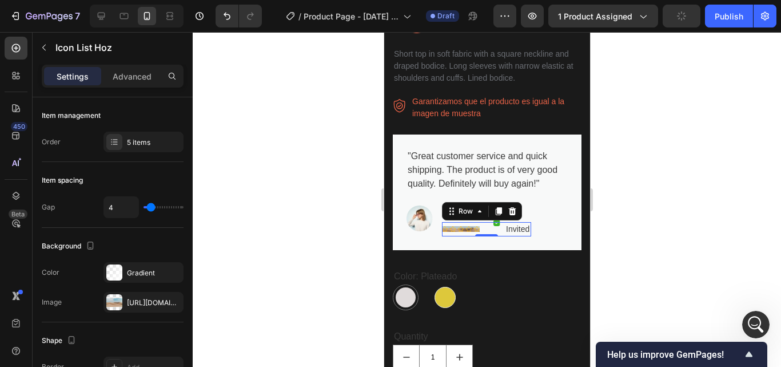
click at [463, 226] on div "Icon Icon Icon Icon Icon" at bounding box center [461, 229] width 38 height 6
click at [468, 214] on div "Icon List Hoz" at bounding box center [467, 219] width 46 height 10
click at [461, 210] on div "Icon List Hoz" at bounding box center [470, 215] width 46 height 10
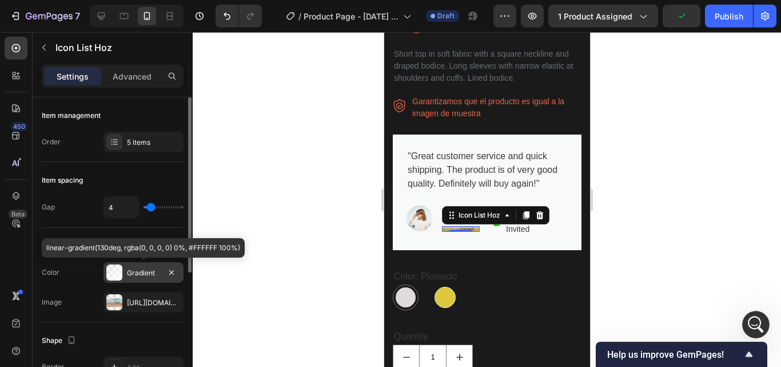
click at [127, 279] on div "Gradient" at bounding box center [144, 272] width 80 height 21
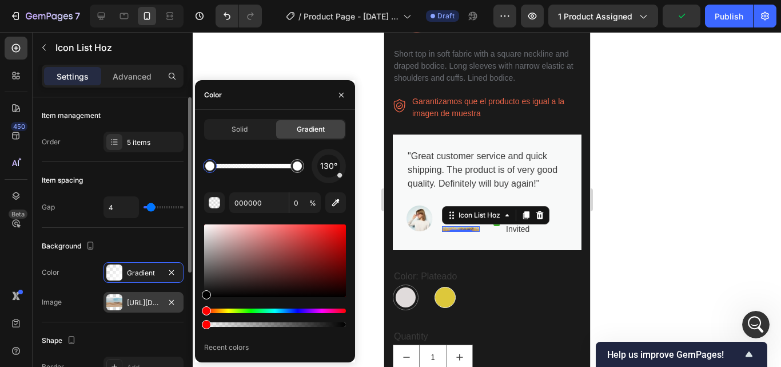
click at [124, 306] on div "[URL][DOMAIN_NAME]" at bounding box center [144, 302] width 80 height 21
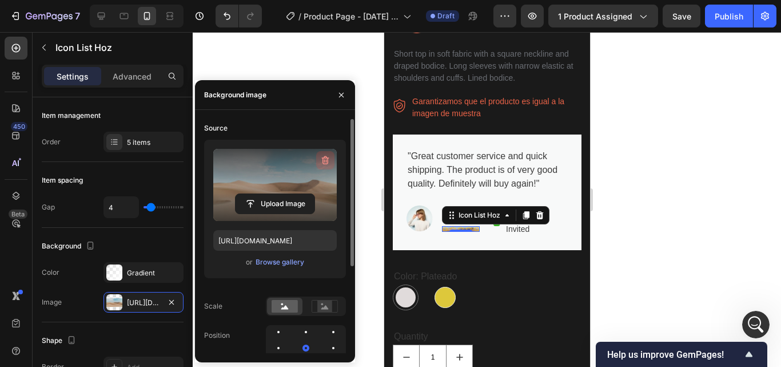
click at [327, 160] on icon "button" at bounding box center [325, 159] width 11 height 11
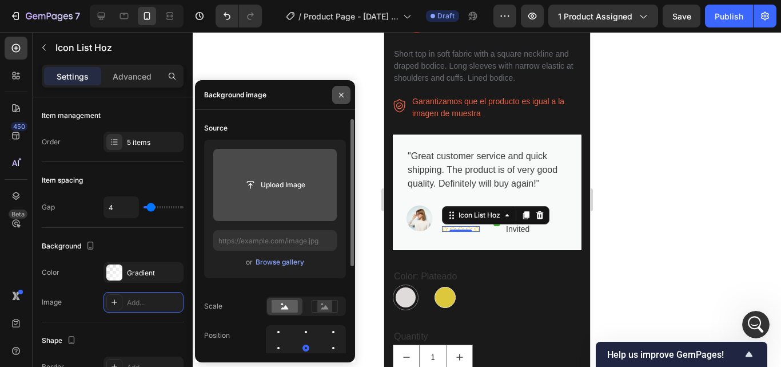
click at [343, 94] on icon "button" at bounding box center [341, 94] width 9 height 9
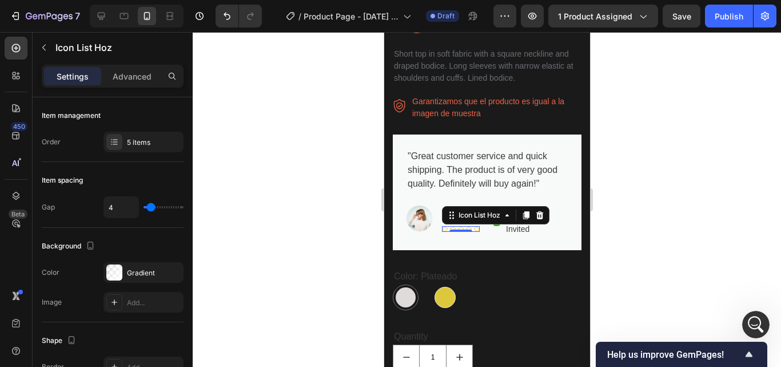
click at [623, 211] on div at bounding box center [487, 199] width 588 height 335
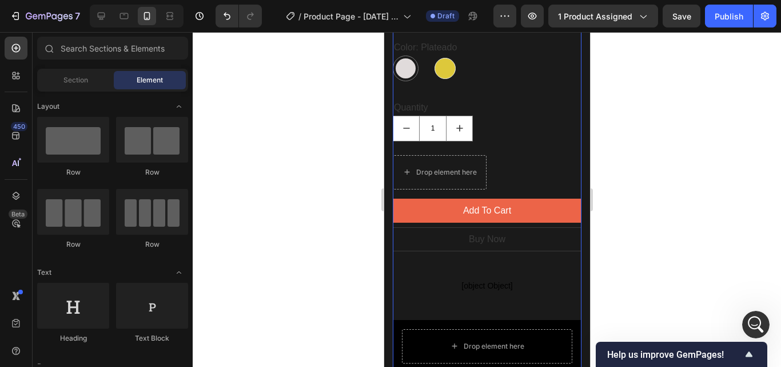
scroll to position [915, 0]
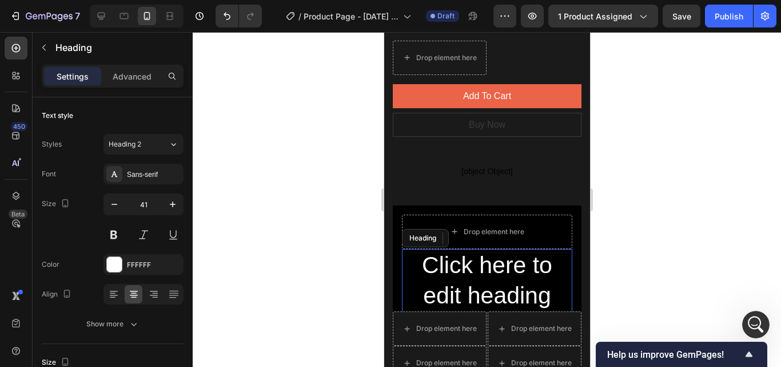
click at [489, 256] on h2 "Click here to edit heading" at bounding box center [486, 280] width 170 height 63
click at [486, 252] on h2 "Click here to edit heading" at bounding box center [486, 280] width 170 height 63
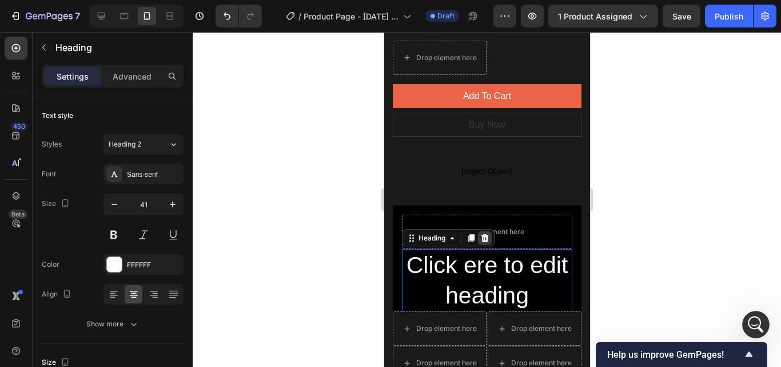
click at [471, 234] on icon at bounding box center [471, 238] width 6 height 8
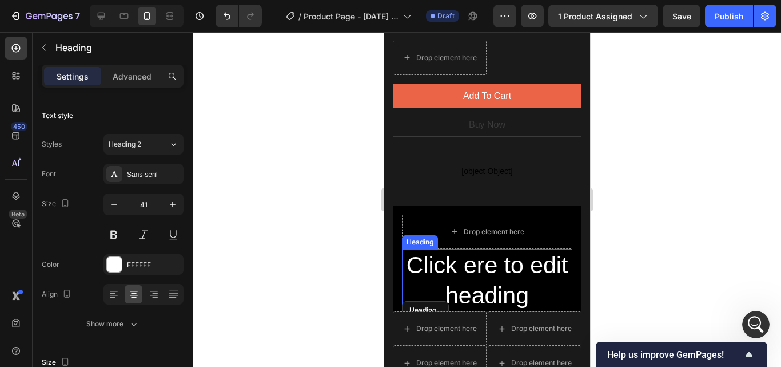
click at [496, 250] on p "Click ere to edit heading" at bounding box center [487, 280] width 168 height 61
click at [483, 260] on p "Click ere to edit heading" at bounding box center [487, 280] width 168 height 61
click at [533, 256] on p "Click ere to edit heading" at bounding box center [487, 280] width 168 height 61
click at [524, 250] on p "Click ere to edit heading" at bounding box center [487, 280] width 168 height 61
click at [508, 252] on p "Click ere to edit heading" at bounding box center [487, 280] width 168 height 61
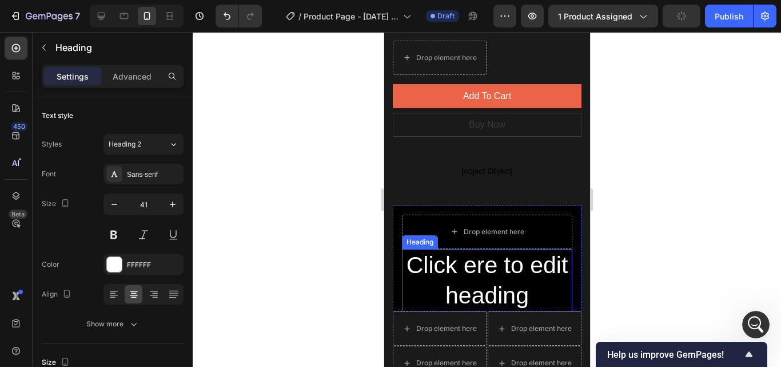
drag, startPoint x: 429, startPoint y: 233, endPoint x: 465, endPoint y: 248, distance: 39.0
click at [465, 249] on div "Click ere to edit heading Heading 0" at bounding box center [486, 280] width 170 height 63
click at [493, 252] on p "Click ere to edit heading" at bounding box center [487, 280] width 168 height 61
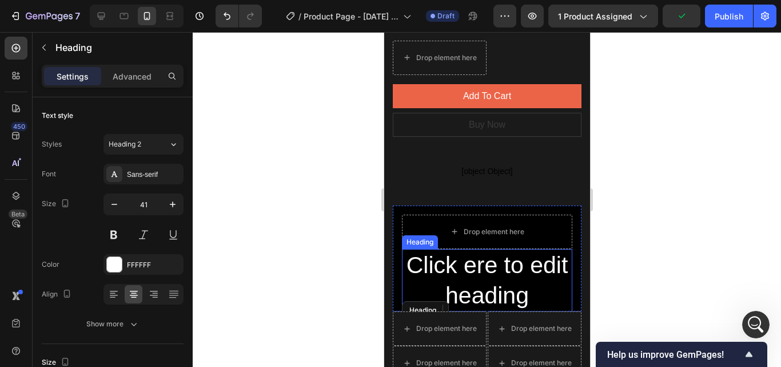
click at [493, 252] on p "Click ere to edit heading" at bounding box center [487, 280] width 168 height 61
click at [451, 250] on p "Click ere to edit heading" at bounding box center [487, 280] width 168 height 61
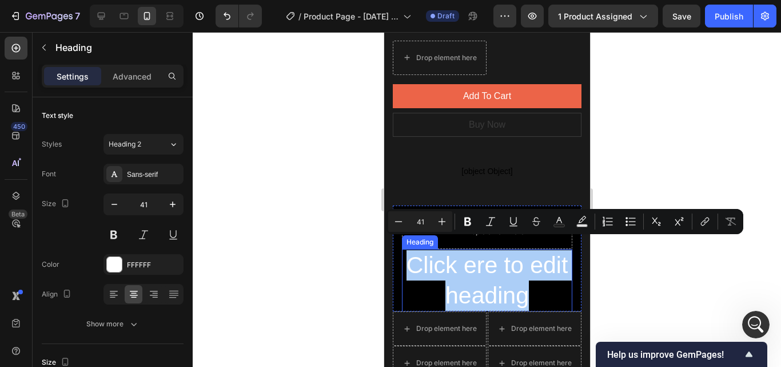
click at [634, 276] on div at bounding box center [487, 199] width 588 height 335
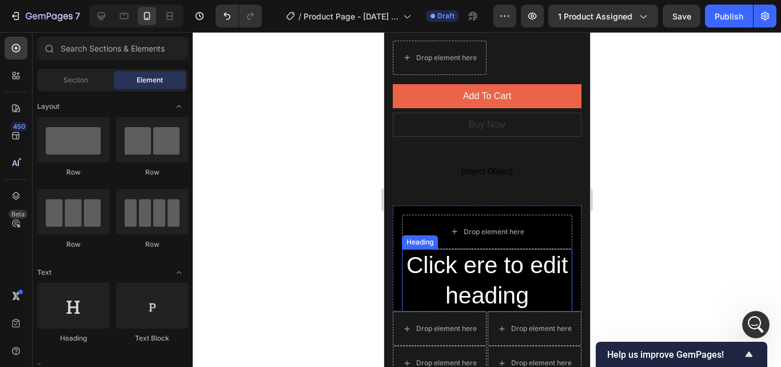
click at [504, 261] on p "Click ere to edit heading" at bounding box center [487, 280] width 168 height 61
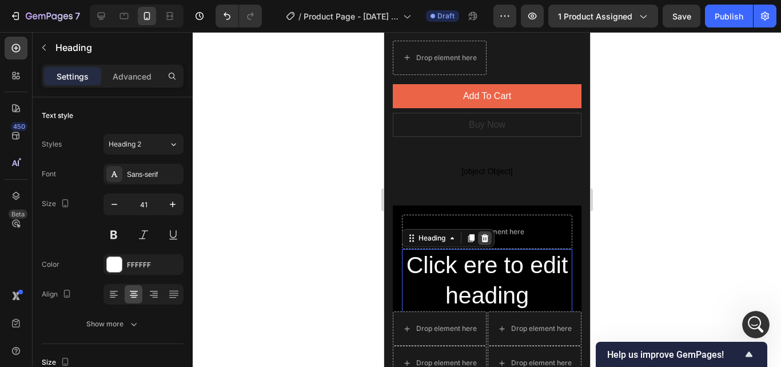
click at [484, 233] on icon at bounding box center [484, 237] width 9 height 9
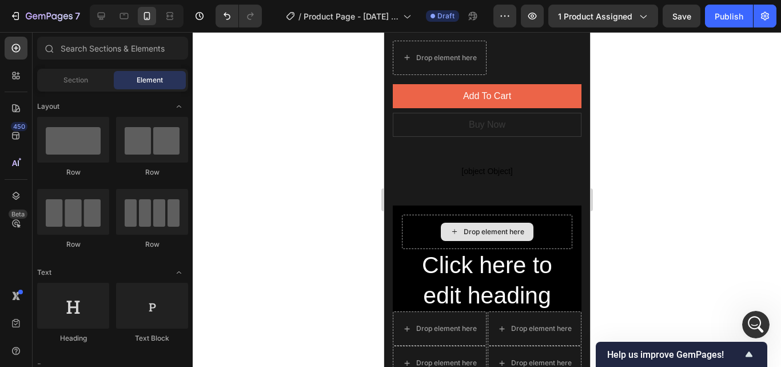
click at [502, 257] on h2 "Click here to edit heading" at bounding box center [486, 280] width 170 height 63
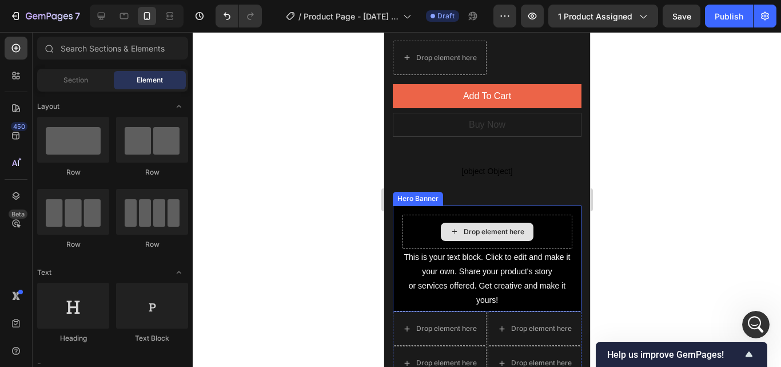
click at [485, 254] on div "This is your text block. Click to edit and make it your own. Share your product…" at bounding box center [486, 279] width 170 height 60
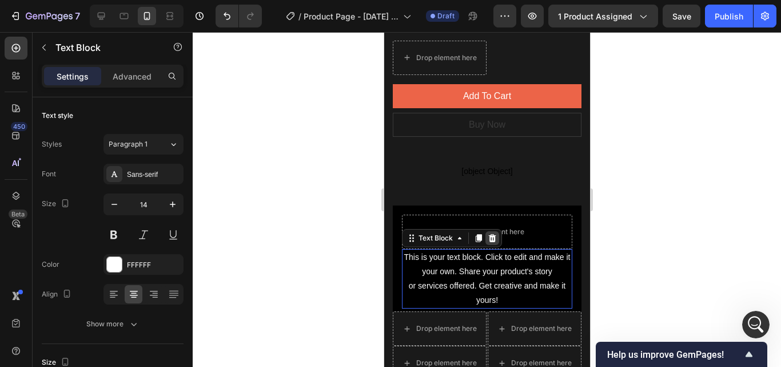
click at [490, 233] on icon at bounding box center [491, 237] width 9 height 9
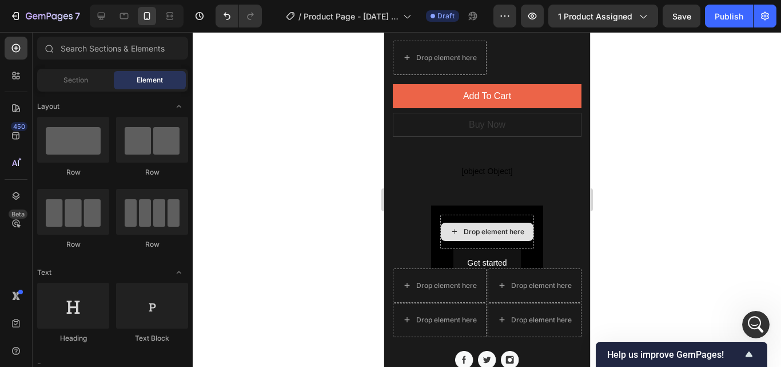
click at [566, 220] on div "Get started Button Drop element here Hero Banner Drop element here Drop element…" at bounding box center [486, 271] width 189 height 132
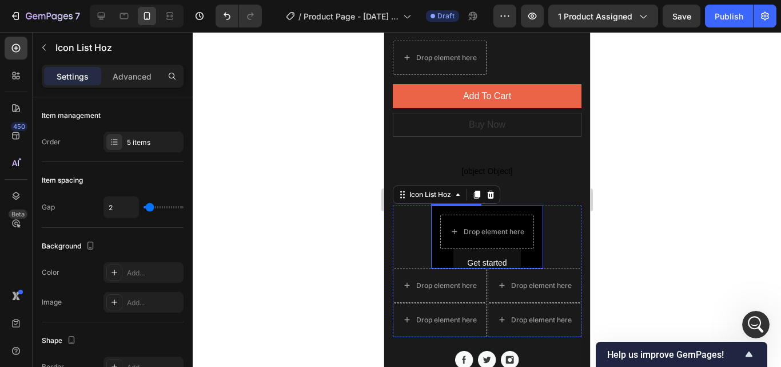
click at [532, 205] on div "Get started Button Drop element here" at bounding box center [487, 245] width 112 height 81
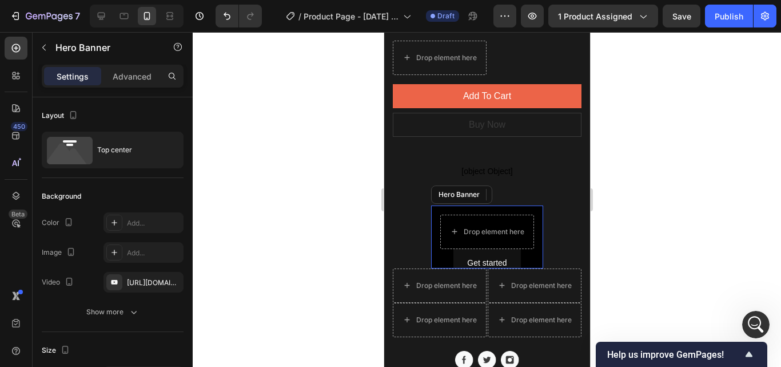
click at [673, 224] on div at bounding box center [487, 199] width 588 height 335
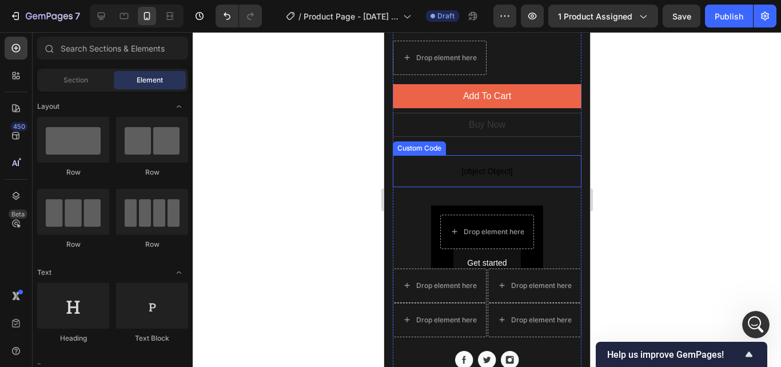
click at [482, 164] on span "[object Object]" at bounding box center [486, 171] width 189 height 14
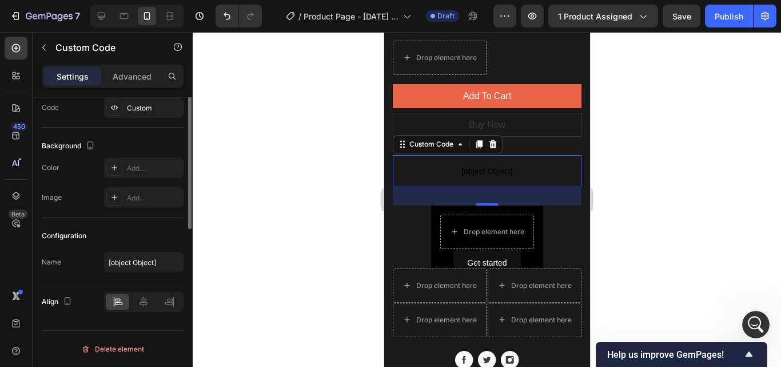
scroll to position [0, 0]
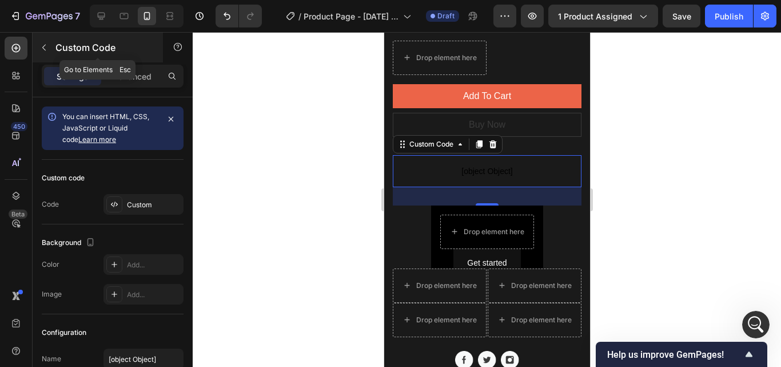
click at [43, 49] on icon "button" at bounding box center [43, 47] width 9 height 9
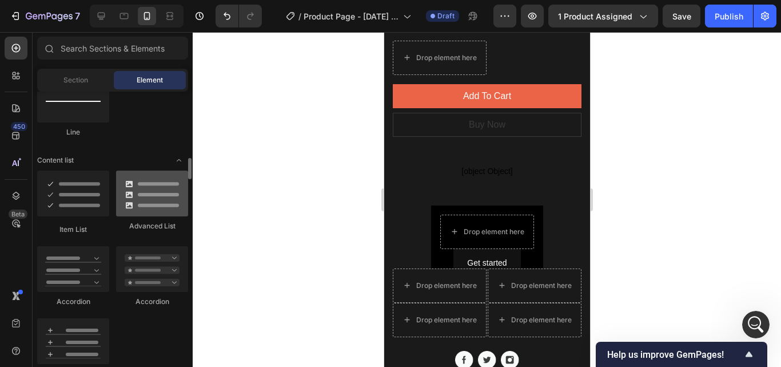
scroll to position [676, 0]
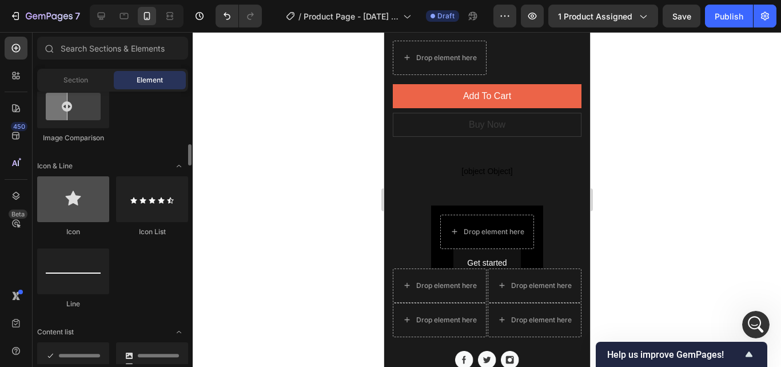
click at [74, 202] on div at bounding box center [73, 199] width 72 height 46
click at [62, 191] on div at bounding box center [73, 199] width 72 height 46
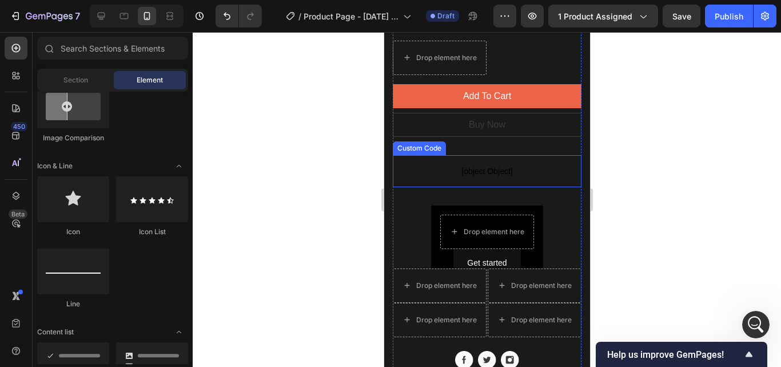
click at [490, 164] on span "[object Object]" at bounding box center [486, 171] width 189 height 14
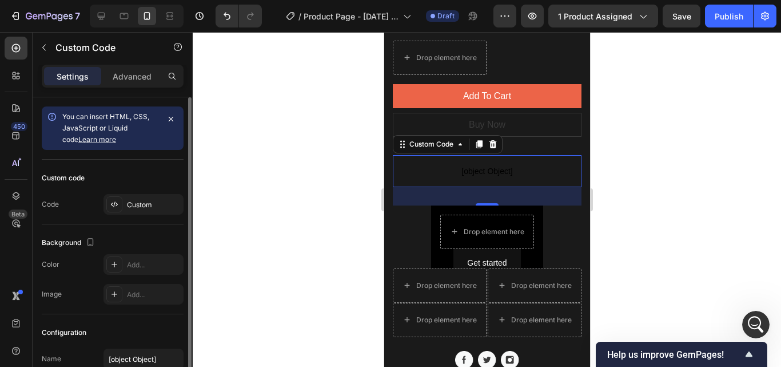
scroll to position [57, 0]
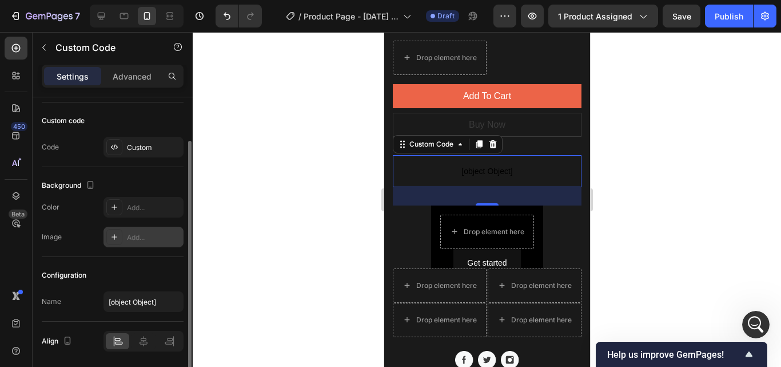
click at [138, 240] on div "Add..." at bounding box center [154, 237] width 54 height 10
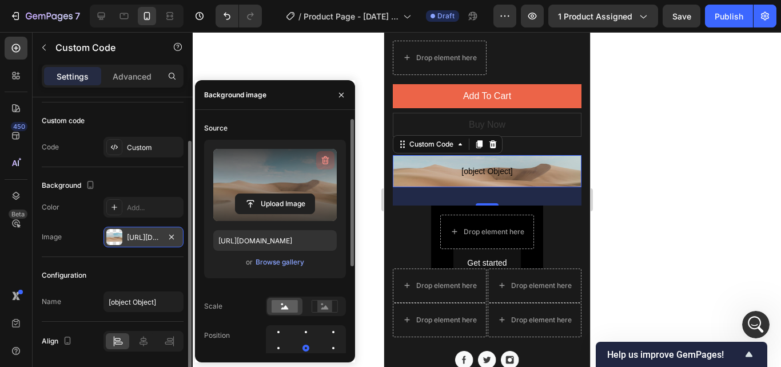
click at [324, 157] on icon "button" at bounding box center [325, 159] width 11 height 11
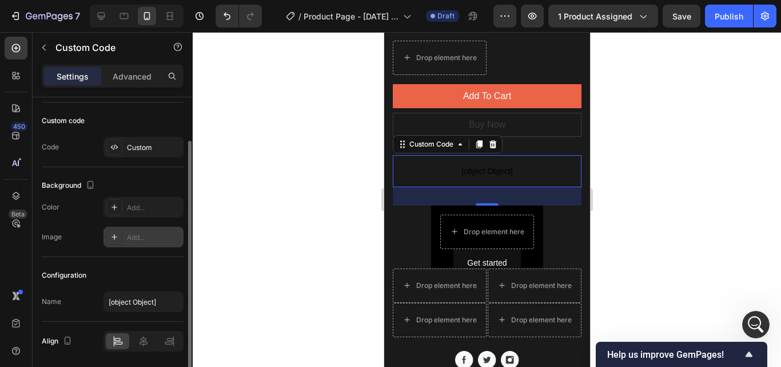
drag, startPoint x: 658, startPoint y: 120, endPoint x: 164, endPoint y: 104, distance: 494.4
click at [658, 120] on div at bounding box center [487, 199] width 588 height 335
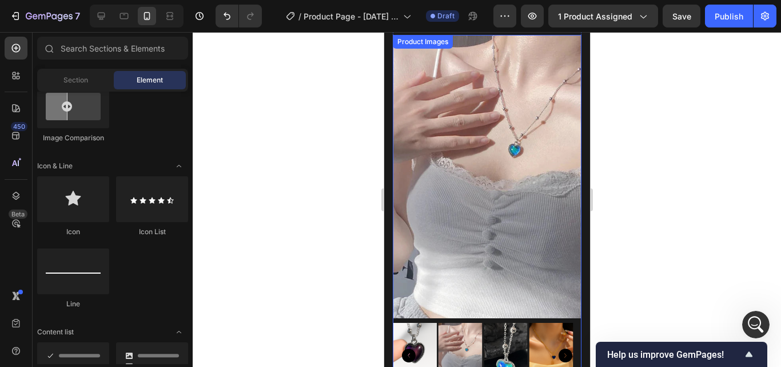
click at [500, 163] on img at bounding box center [486, 176] width 189 height 283
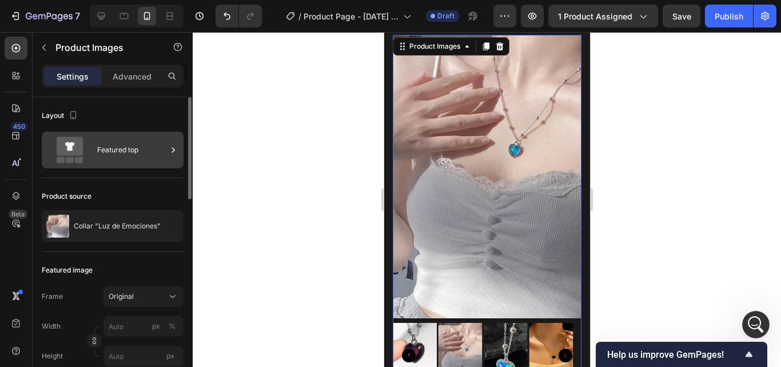
click at [152, 145] on div "Featured top" at bounding box center [132, 150] width 70 height 26
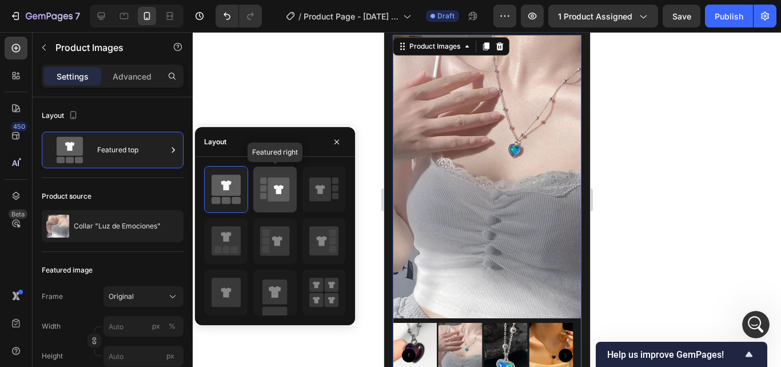
click at [269, 197] on icon at bounding box center [279, 189] width 22 height 24
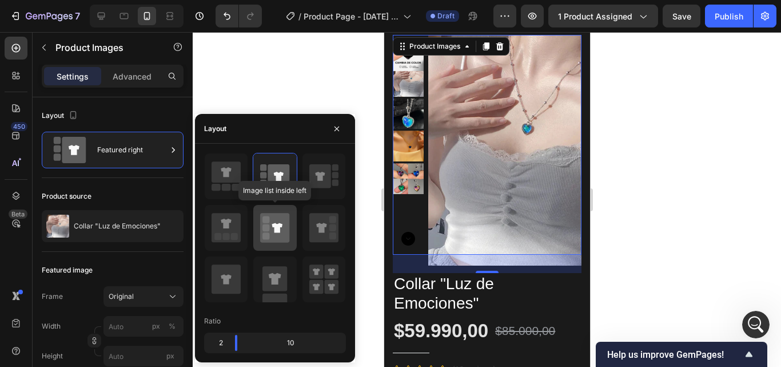
click at [278, 221] on icon at bounding box center [274, 227] width 29 height 29
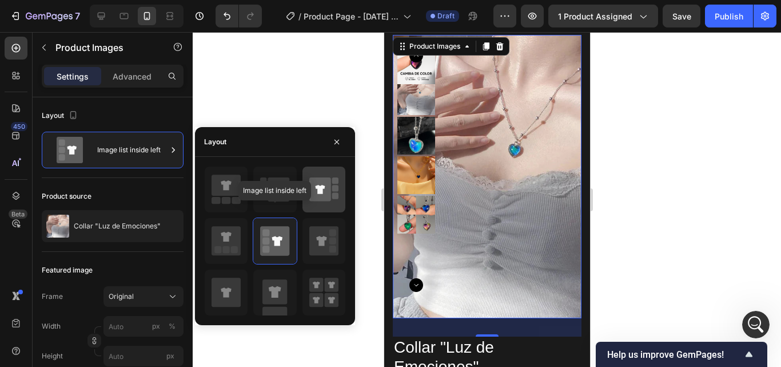
click at [323, 200] on icon at bounding box center [320, 189] width 22 height 24
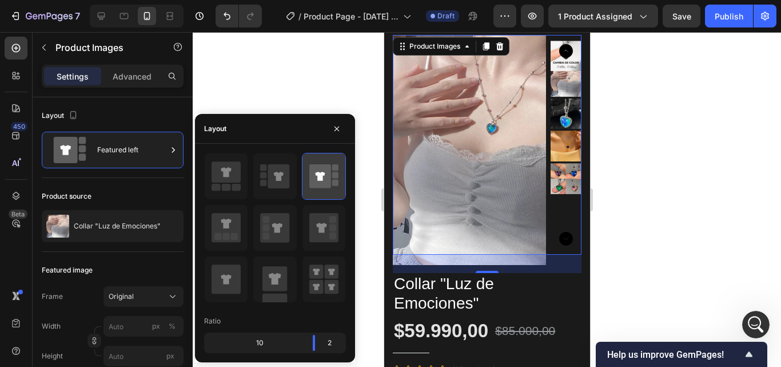
type input "100"
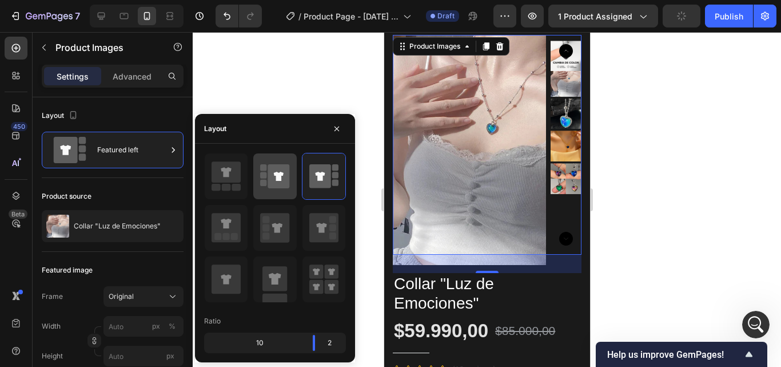
click at [270, 182] on icon at bounding box center [279, 176] width 22 height 24
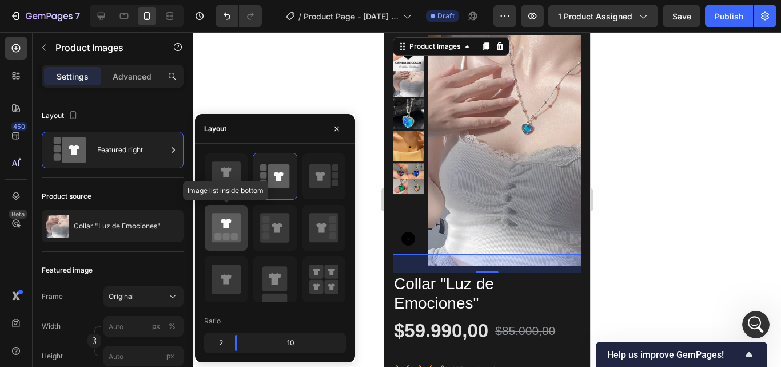
click at [228, 226] on icon at bounding box center [226, 223] width 10 height 10
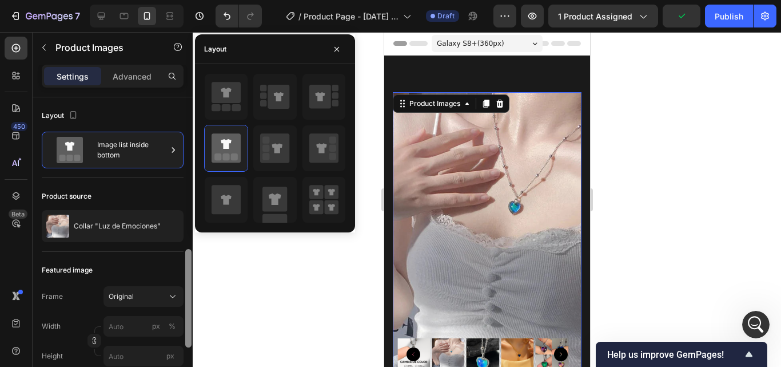
scroll to position [114, 0]
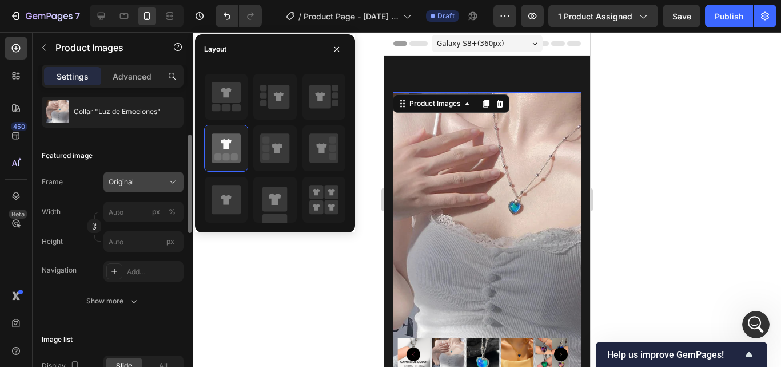
click at [177, 182] on icon at bounding box center [172, 181] width 11 height 11
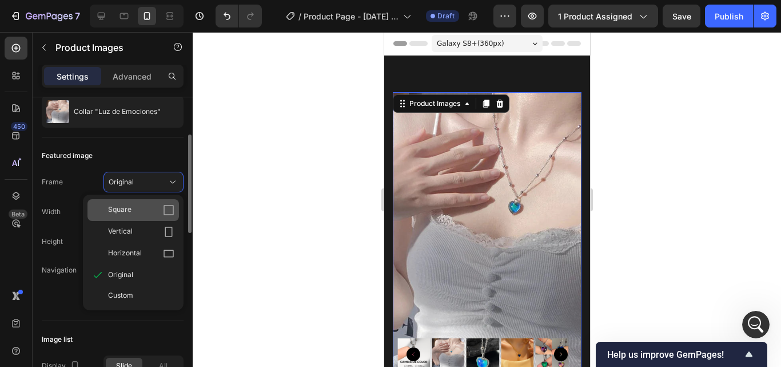
click at [164, 208] on icon at bounding box center [168, 209] width 11 height 11
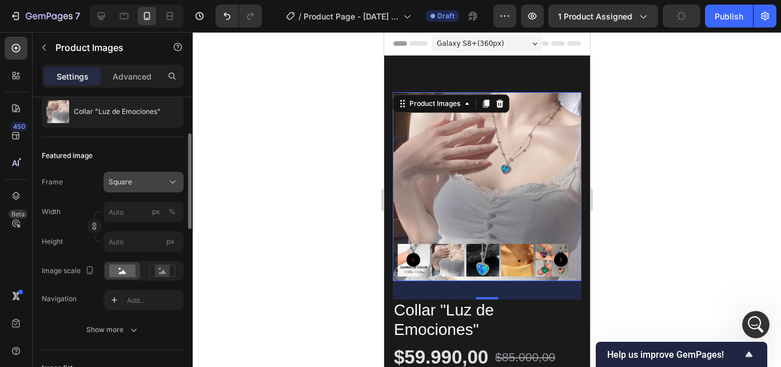
click at [172, 183] on icon at bounding box center [172, 181] width 11 height 11
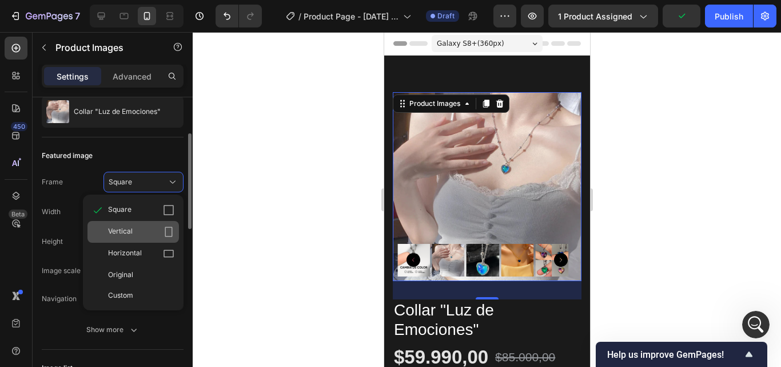
click at [161, 228] on div "Vertical" at bounding box center [141, 231] width 66 height 11
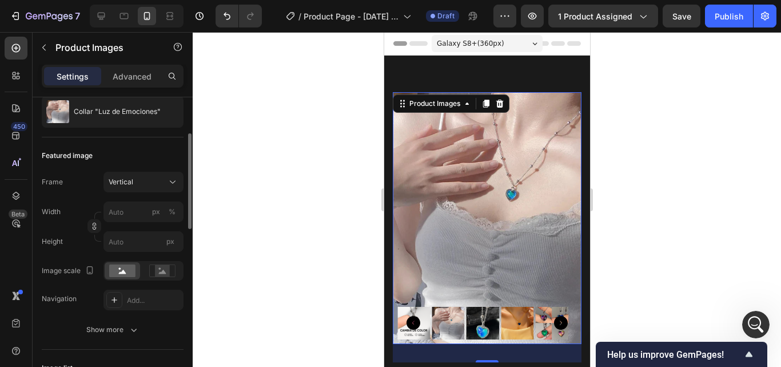
click at [311, 218] on div at bounding box center [487, 199] width 588 height 335
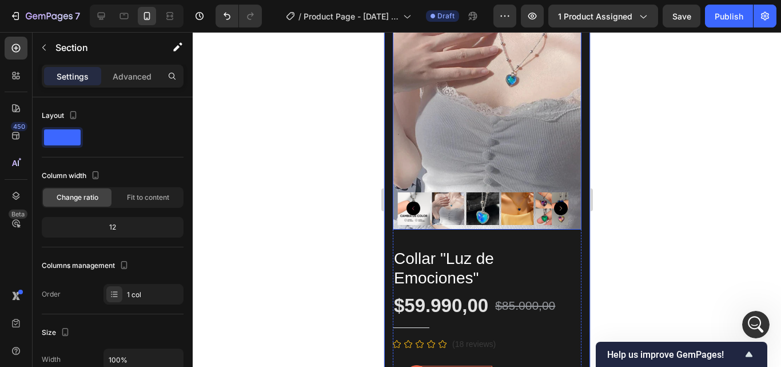
scroll to position [0, 0]
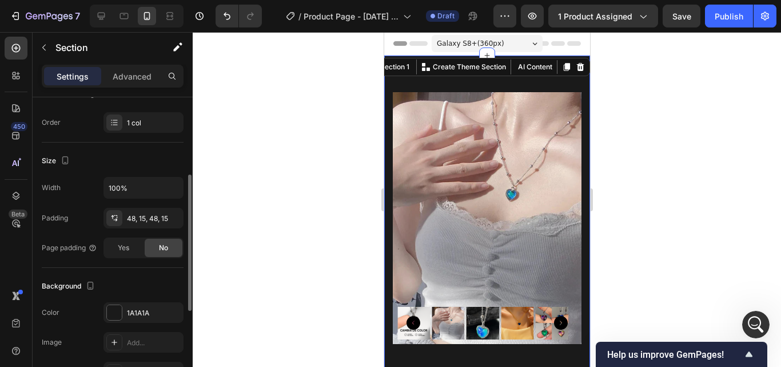
scroll to position [229, 0]
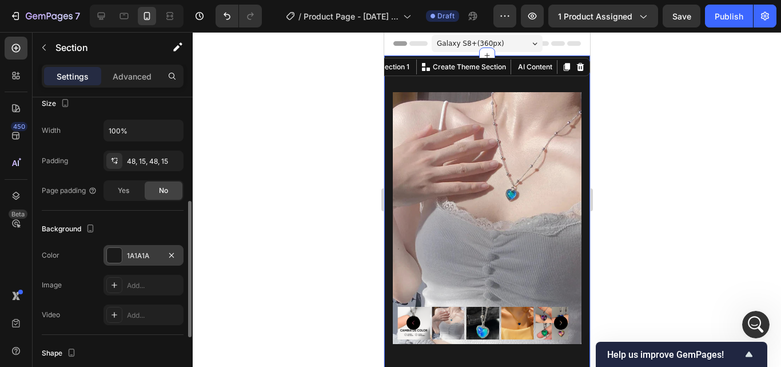
click at [140, 254] on div "1A1A1A" at bounding box center [143, 255] width 33 height 10
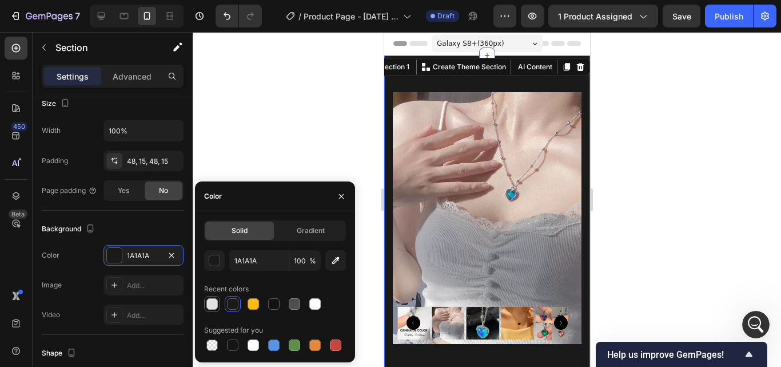
click at [213, 308] on div at bounding box center [211, 303] width 11 height 11
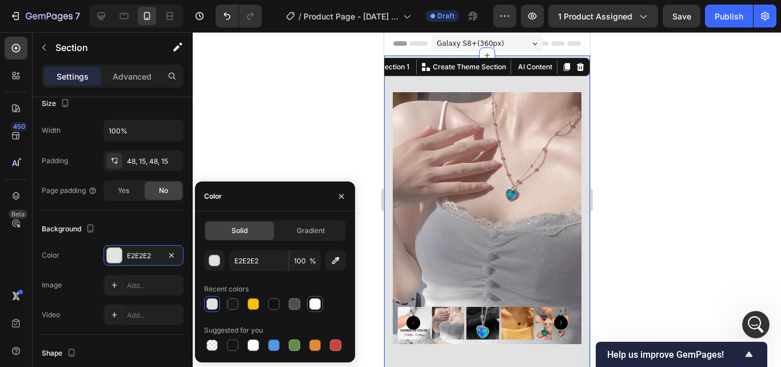
click at [317, 305] on div at bounding box center [314, 303] width 11 height 11
type input "FFFFFF"
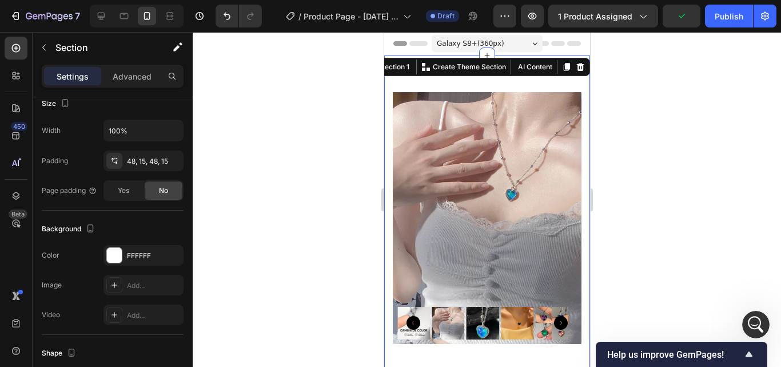
drag, startPoint x: 327, startPoint y: 135, endPoint x: 4, endPoint y: 159, distance: 323.4
click at [327, 135] on div at bounding box center [487, 199] width 588 height 335
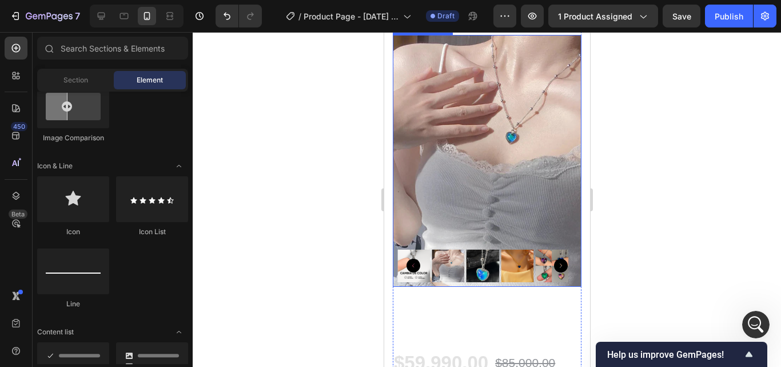
scroll to position [114, 0]
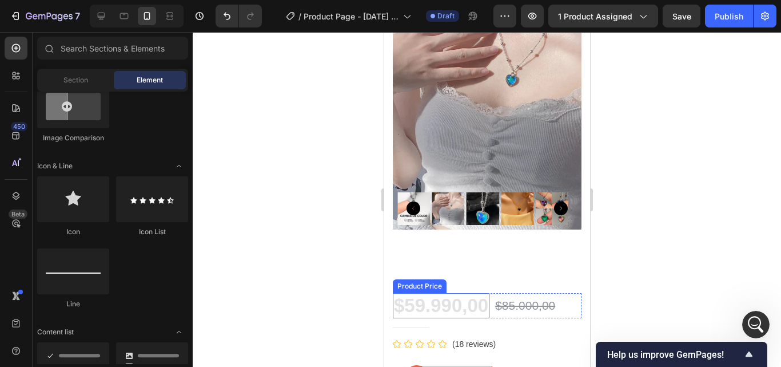
click at [447, 293] on div "$59.990,00" at bounding box center [440, 305] width 97 height 25
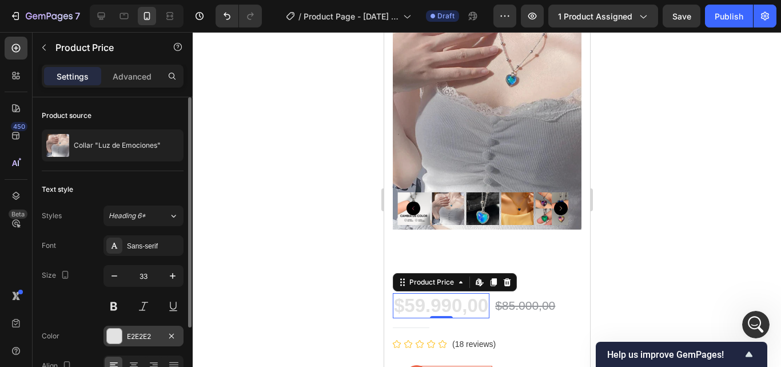
click at [124, 340] on div "E2E2E2" at bounding box center [144, 335] width 80 height 21
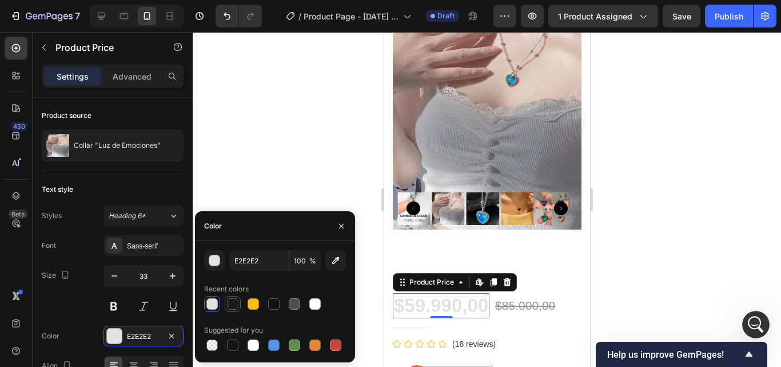
click at [231, 308] on div at bounding box center [232, 303] width 11 height 11
click at [277, 305] on div at bounding box center [273, 303] width 11 height 11
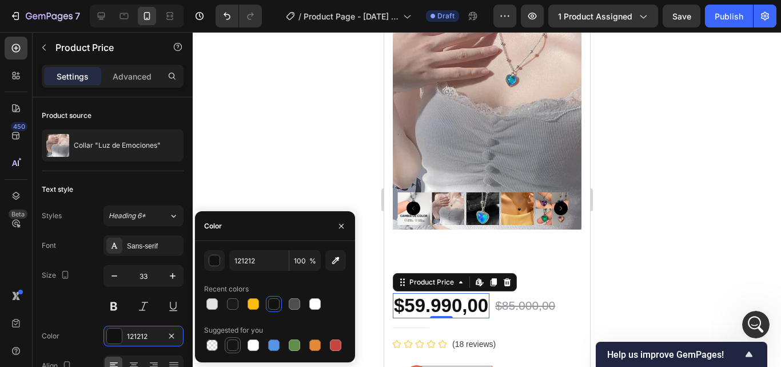
click at [228, 345] on div at bounding box center [232, 344] width 11 height 11
click at [272, 306] on div at bounding box center [273, 303] width 11 height 11
type input "121212"
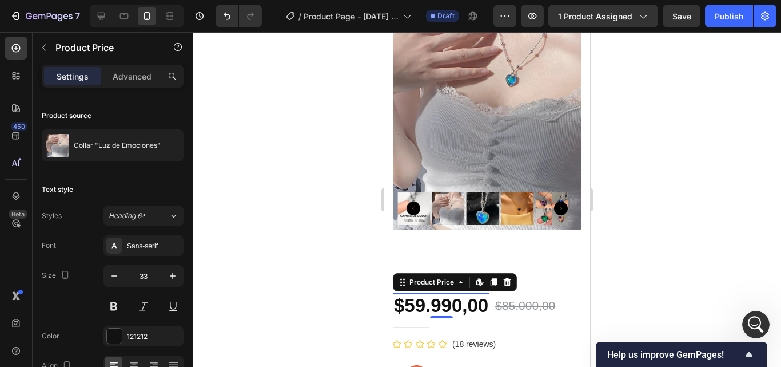
click at [308, 130] on div at bounding box center [487, 199] width 588 height 335
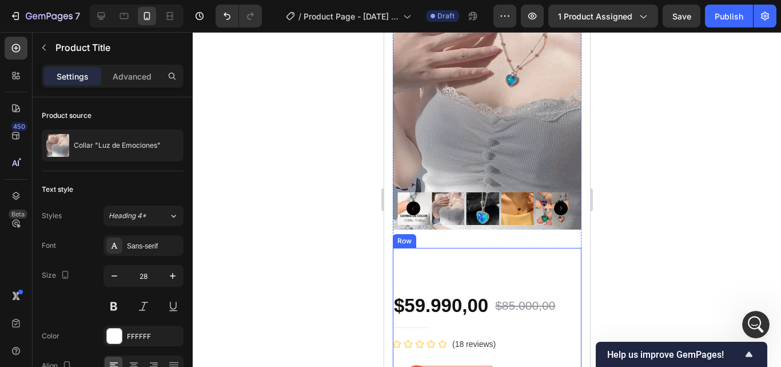
click at [436, 248] on h1 "Collar "Luz de Emociones"" at bounding box center [486, 268] width 189 height 41
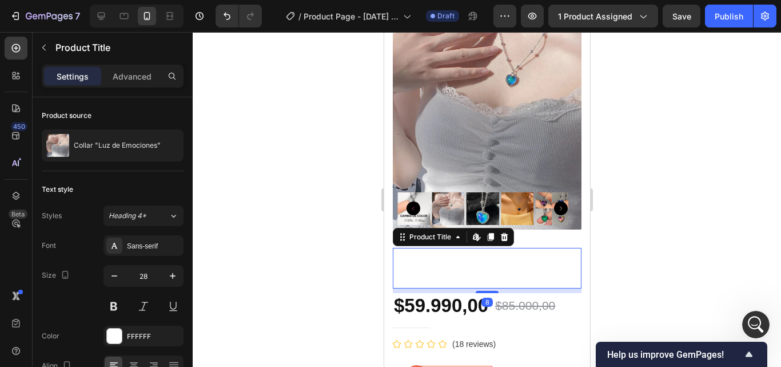
click at [473, 256] on h1 "Collar "Luz de Emociones"" at bounding box center [486, 268] width 189 height 41
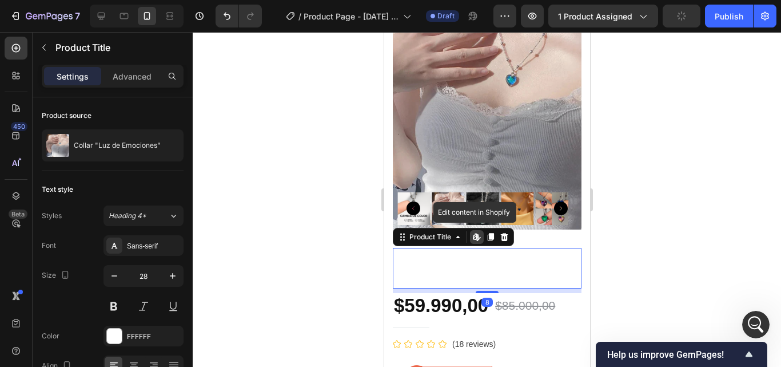
click at [473, 256] on h1 "Collar "Luz de Emociones"" at bounding box center [486, 268] width 189 height 41
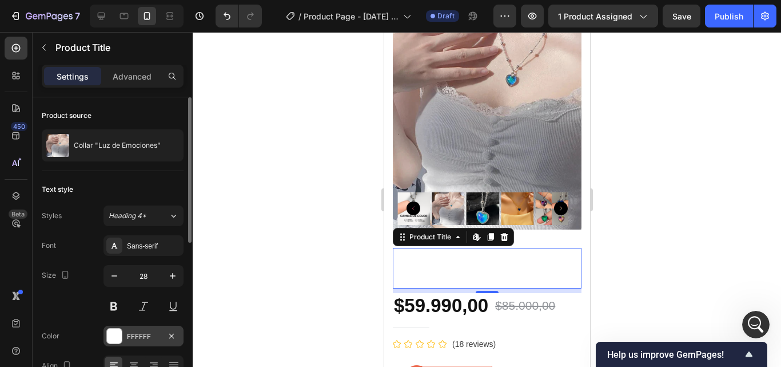
click at [137, 336] on div "FFFFFF" at bounding box center [143, 336] width 33 height 10
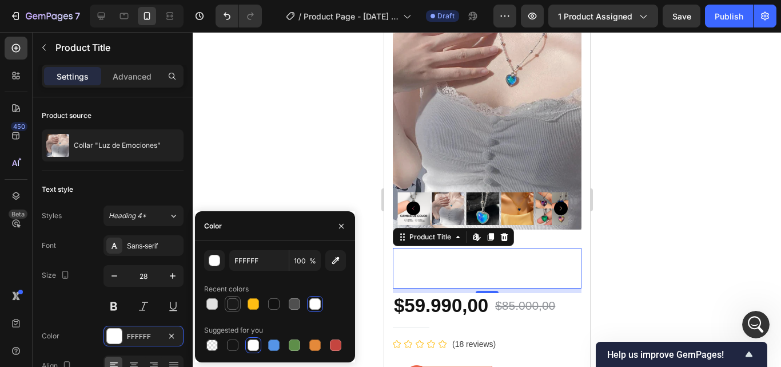
click at [235, 304] on div at bounding box center [232, 303] width 11 height 11
type input "1A1A1A"
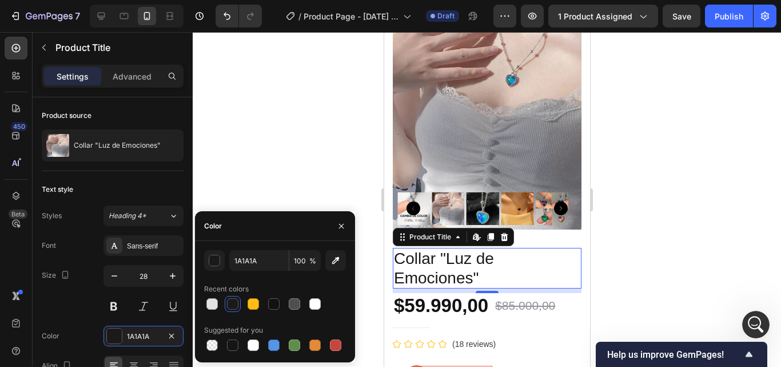
click at [287, 157] on div at bounding box center [487, 199] width 588 height 335
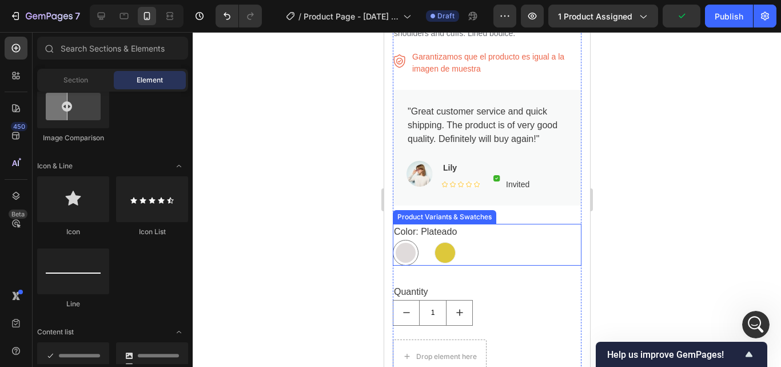
scroll to position [400, 0]
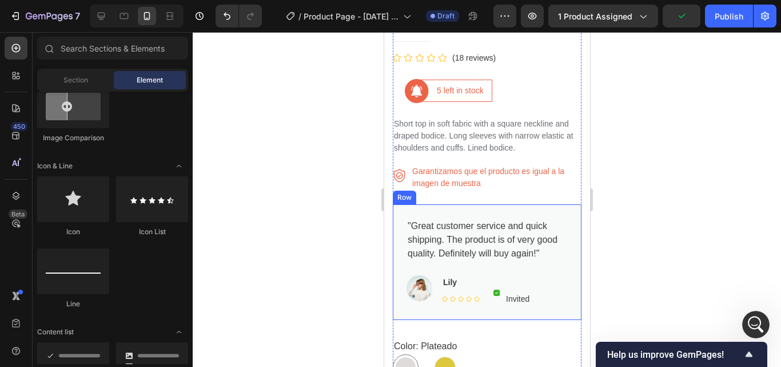
click at [454, 219] on p ""Great customer service and quick shipping. The product is of very good quality…" at bounding box center [486, 239] width 159 height 41
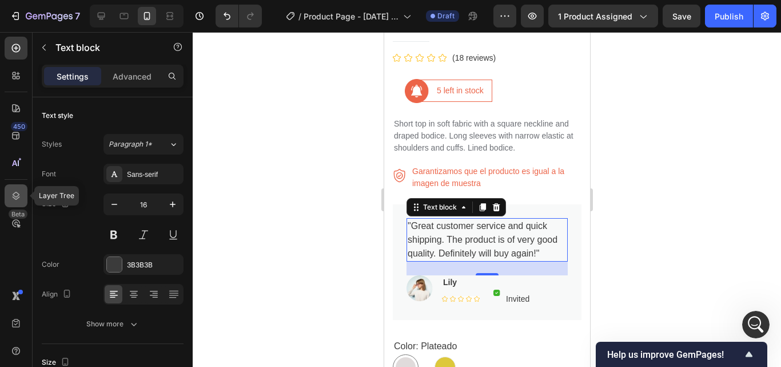
click at [12, 197] on icon at bounding box center [15, 195] width 11 height 11
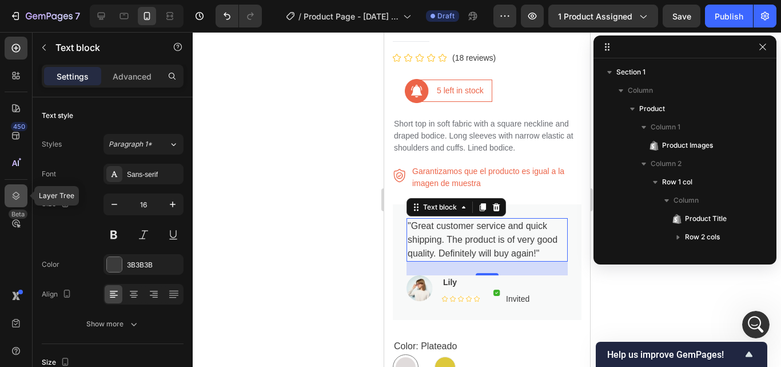
scroll to position [235, 0]
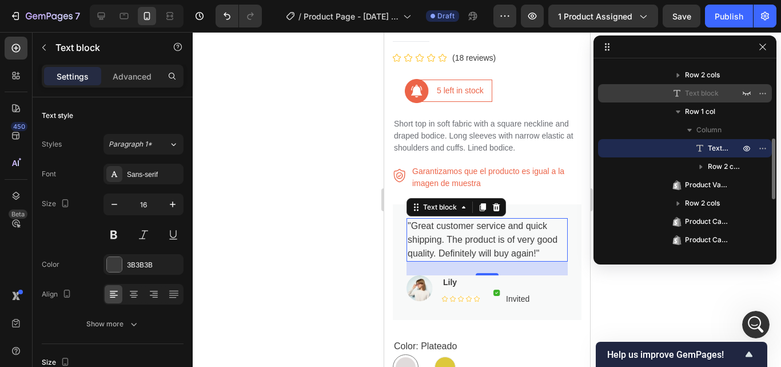
drag, startPoint x: 642, startPoint y: 145, endPoint x: 631, endPoint y: 88, distance: 58.2
click at [631, 88] on div "Product Title Row 2 cols Line Row 2 cols Text block Row 2 cols Text block Row 1…" at bounding box center [685, 148] width 174 height 348
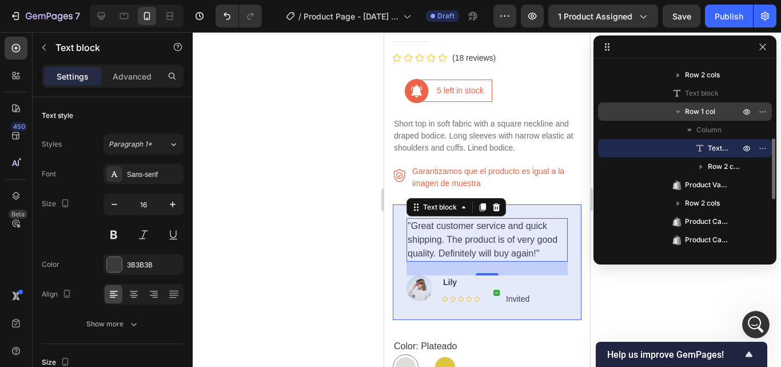
drag, startPoint x: 612, startPoint y: 148, endPoint x: 614, endPoint y: 102, distance: 45.8
click at [614, 102] on div "Row 1 col Column Text block Row 2 cols" at bounding box center [685, 138] width 174 height 73
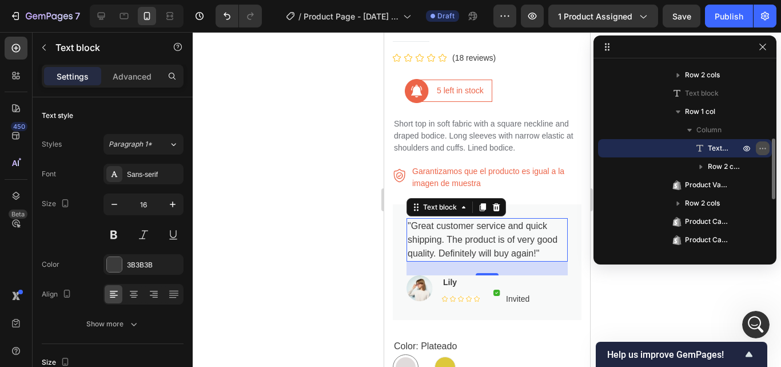
click at [760, 149] on icon "button" at bounding box center [759, 148] width 1 height 1
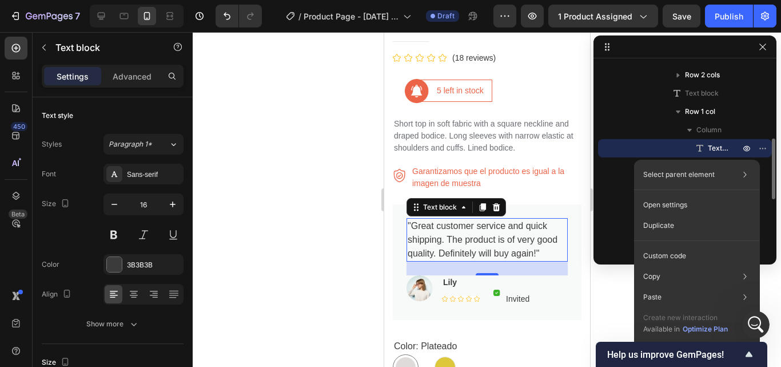
click at [621, 148] on div "Text block" at bounding box center [685, 148] width 165 height 18
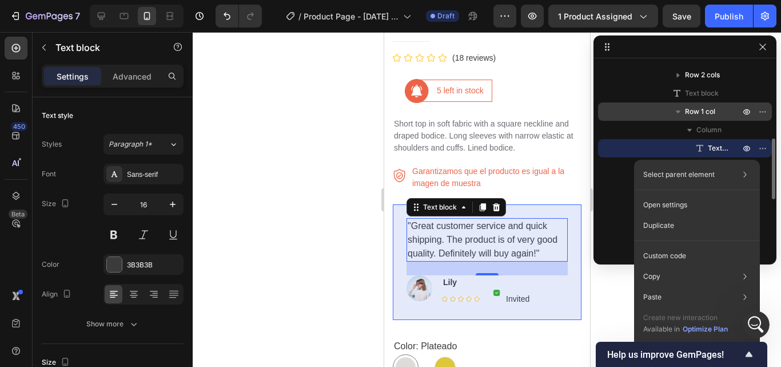
drag, startPoint x: 633, startPoint y: 149, endPoint x: 630, endPoint y: 111, distance: 38.4
click at [630, 111] on div "Row 1 col Column Text block Row 2 cols" at bounding box center [685, 138] width 174 height 73
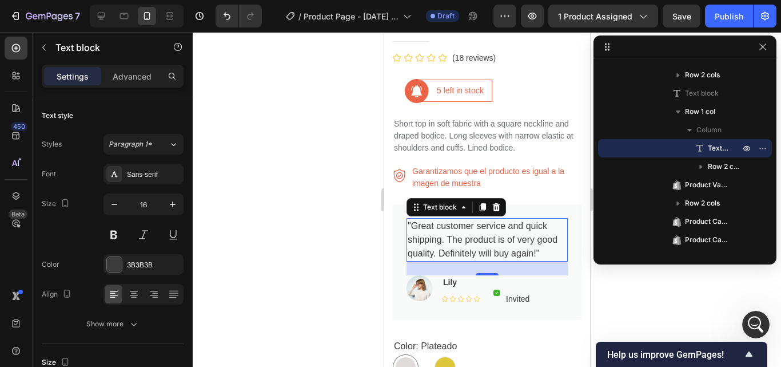
drag, startPoint x: 618, startPoint y: 148, endPoint x: 326, endPoint y: 168, distance: 292.4
click at [622, 101] on div "Product Title Row 2 cols Line Row 2 cols Text block Row 2 cols Text block Row 1…" at bounding box center [685, 148] width 174 height 348
drag, startPoint x: 417, startPoint y: 195, endPoint x: 399, endPoint y: 104, distance: 92.6
drag, startPoint x: 71, startPoint y: 201, endPoint x: 317, endPoint y: 172, distance: 247.7
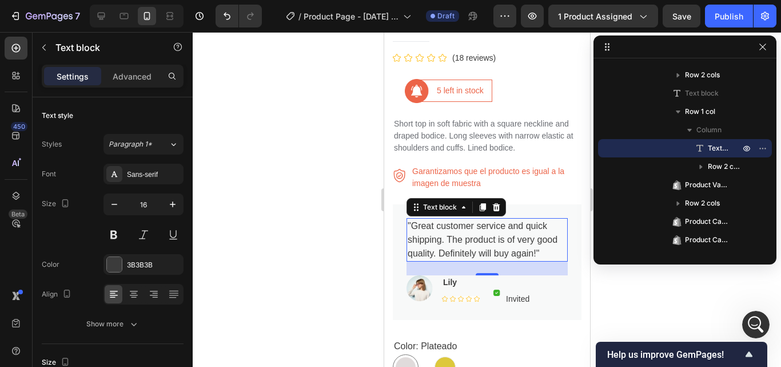
click at [317, 172] on div at bounding box center [487, 199] width 588 height 335
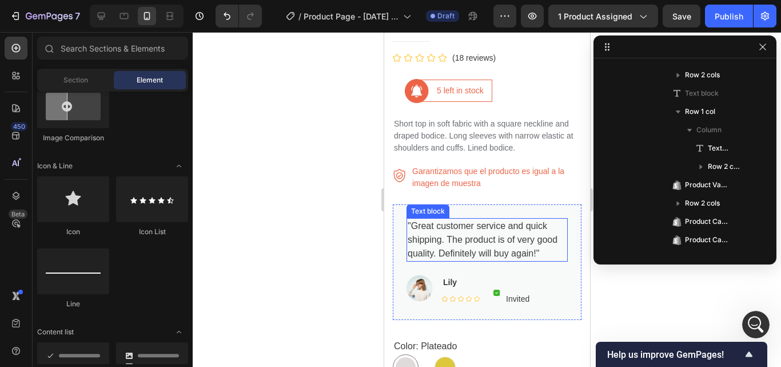
click at [481, 234] on p ""Great customer service and quick shipping. The product is of very good quality…" at bounding box center [486, 239] width 159 height 41
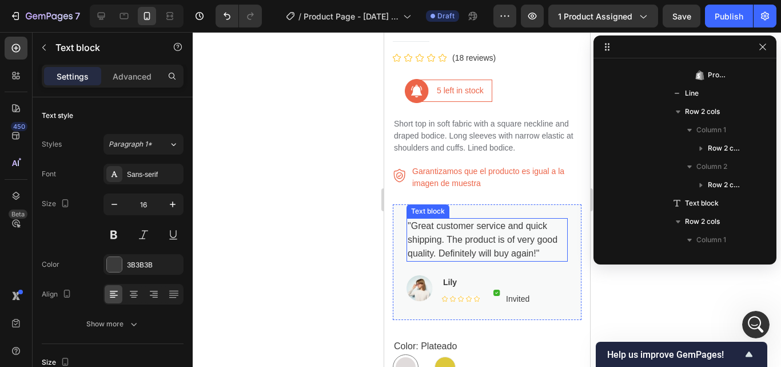
click at [495, 219] on p ""Great customer service and quick shipping. The product is of very good quality…" at bounding box center [486, 239] width 159 height 41
click at [455, 220] on p ""Great customer service and quick shipping. The product is of very good quality…" at bounding box center [486, 239] width 159 height 41
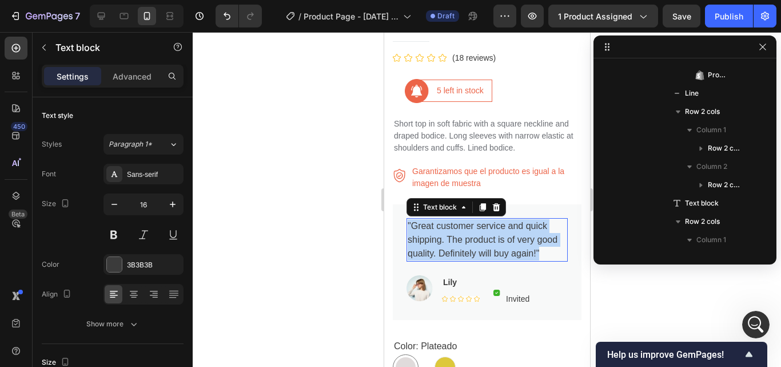
scroll to position [455, 0]
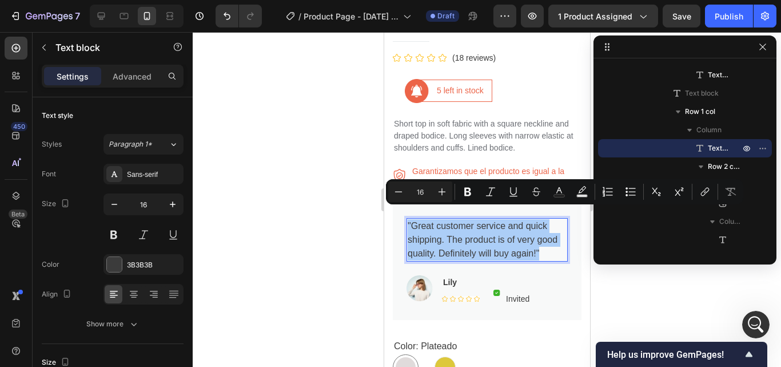
click at [307, 224] on div at bounding box center [487, 199] width 588 height 335
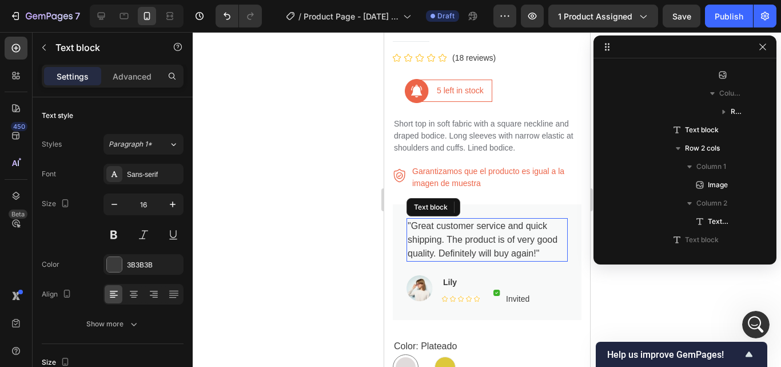
click at [498, 226] on p ""Great customer service and quick shipping. The product is of very good quality…" at bounding box center [486, 239] width 159 height 41
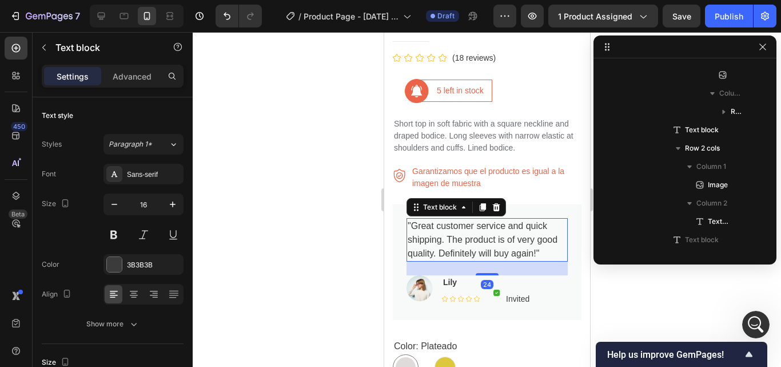
scroll to position [601, 0]
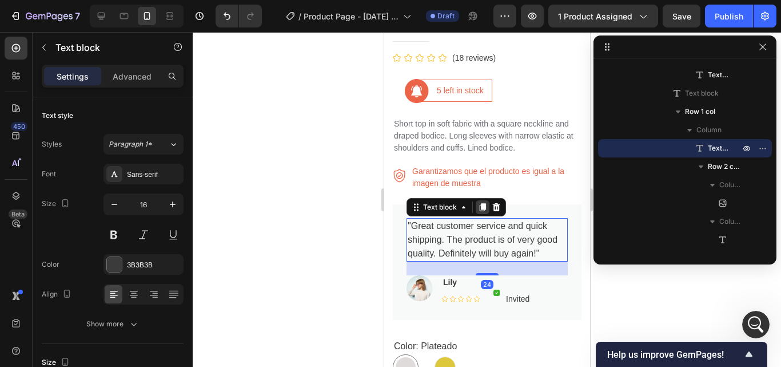
click at [484, 203] on icon at bounding box center [482, 207] width 6 height 8
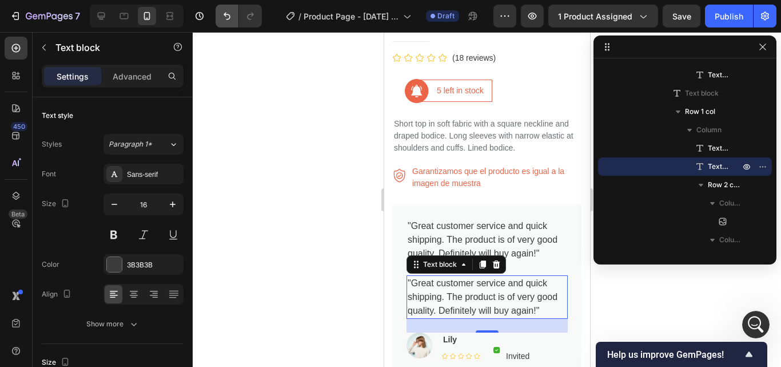
click at [228, 18] on icon "Undo/Redo" at bounding box center [226, 15] width 11 height 11
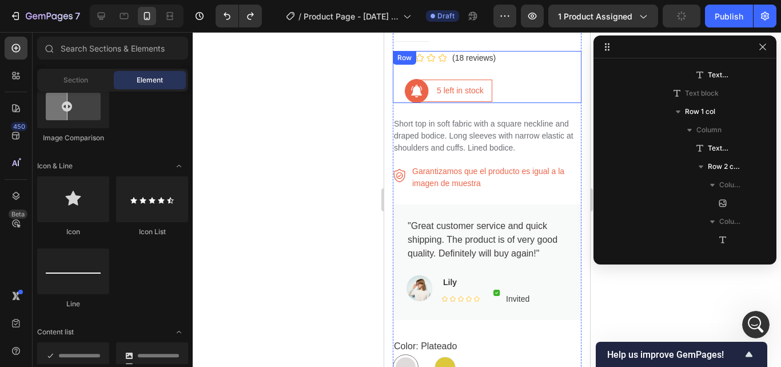
click at [361, 134] on div at bounding box center [487, 199] width 588 height 335
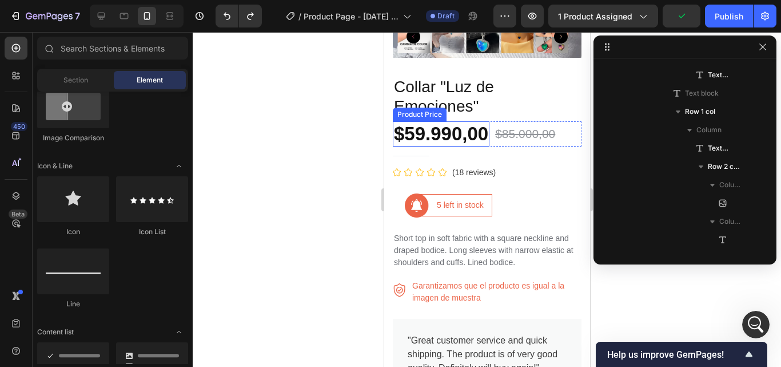
scroll to position [229, 0]
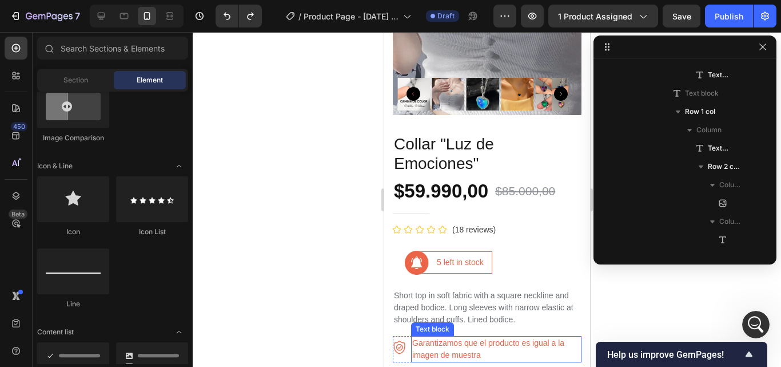
click at [450, 297] on p "Short top in soft fabric with a square neckline and draped bodice. Long sleeves…" at bounding box center [486, 307] width 186 height 36
click at [469, 295] on p "Short top in soft fabric with a square neckline and draped bodice. Long sleeves…" at bounding box center [486, 307] width 186 height 36
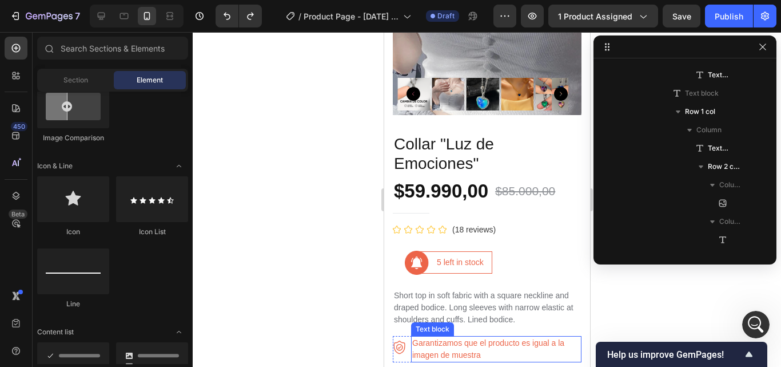
click at [469, 295] on p "Short top in soft fabric with a square neckline and draped bodice. Long sleeves…" at bounding box center [486, 307] width 186 height 36
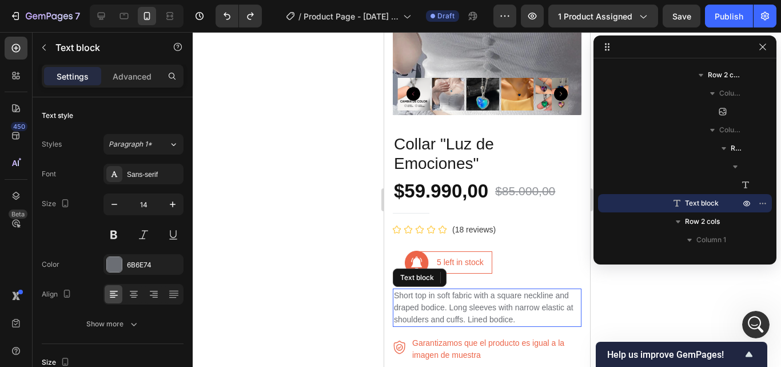
click at [469, 289] on p "Short top in soft fabric with a square neckline and draped bodice. Long sleeves…" at bounding box center [486, 307] width 186 height 36
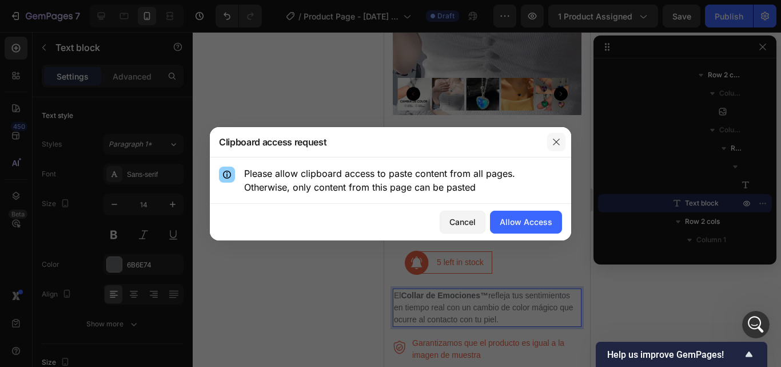
click at [562, 140] on button "button" at bounding box center [556, 142] width 18 height 18
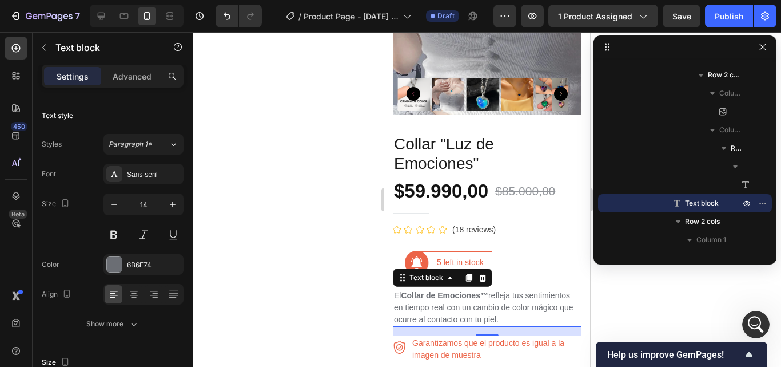
click at [466, 291] on p "El Collar de Emociones™ refleja tus sentimientos en tiempo real con un cambio d…" at bounding box center [486, 307] width 186 height 36
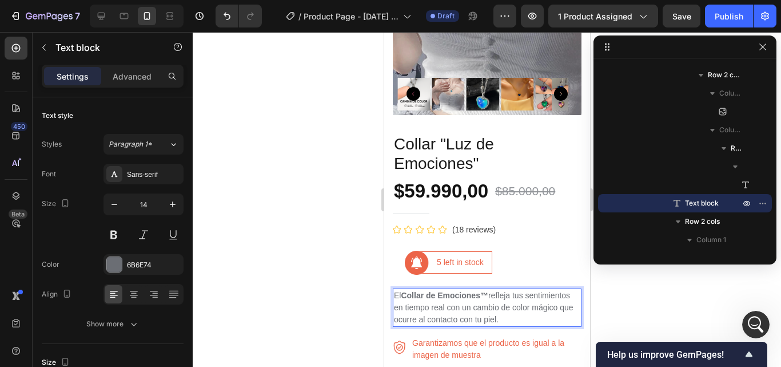
click at [490, 289] on p "El Collar de Emociones™ refleja tus sentimientos en tiempo real con un cambio d…" at bounding box center [486, 307] width 186 height 36
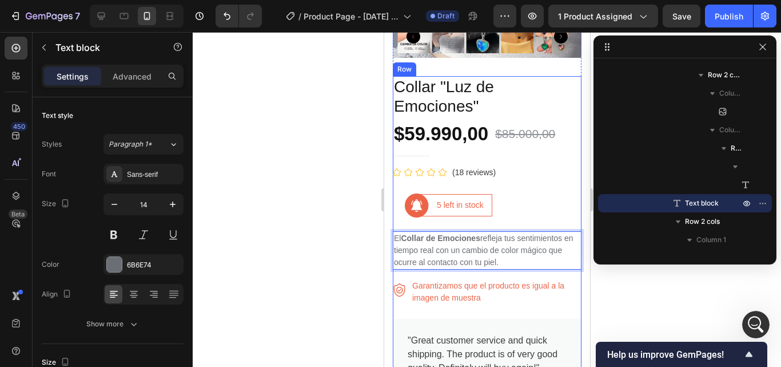
scroll to position [343, 0]
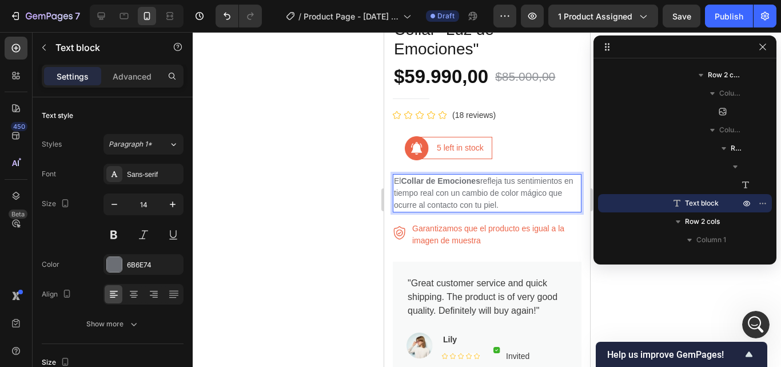
click at [546, 182] on p "El Collar de Emociones refleja tus sentimientos en tiempo real con un cambio de…" at bounding box center [486, 193] width 186 height 36
click at [442, 192] on p "El Collar de Emociones refleja tus sentimientos en tiempo real con un cambio de…" at bounding box center [486, 193] width 186 height 36
click at [443, 182] on p "El Collar de Emociones refleja tus sentimientos en tiempo real con un cambio de…" at bounding box center [486, 193] width 186 height 36
click at [319, 147] on div at bounding box center [487, 199] width 588 height 335
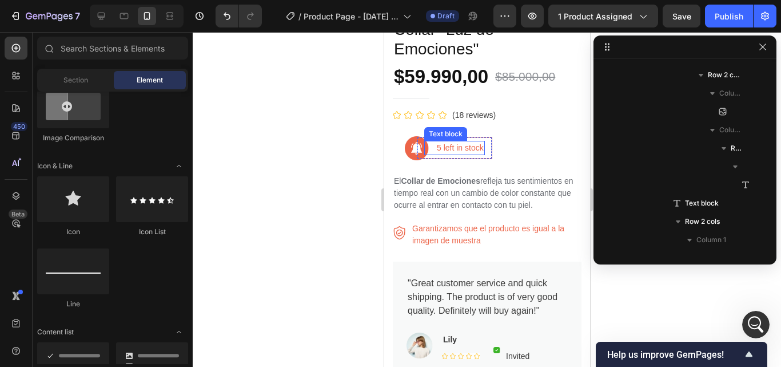
click at [448, 142] on p "5 left in stock" at bounding box center [459, 148] width 47 height 12
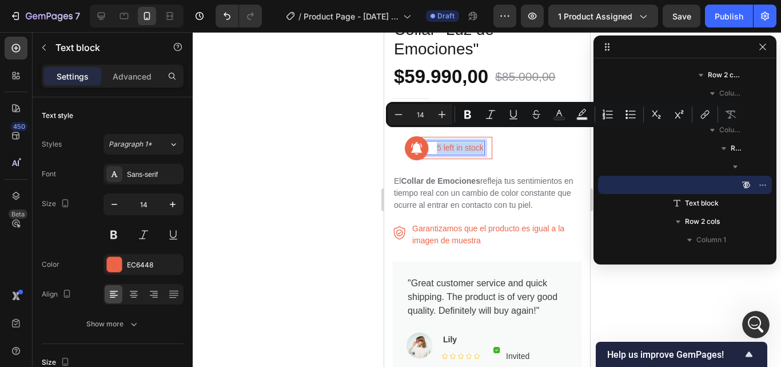
click at [439, 142] on p "5 left in stock" at bounding box center [459, 148] width 47 height 12
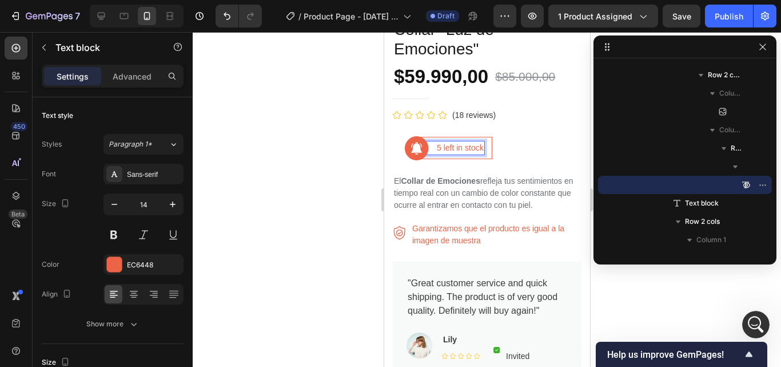
click at [449, 142] on p "5 left in stock" at bounding box center [459, 148] width 47 height 12
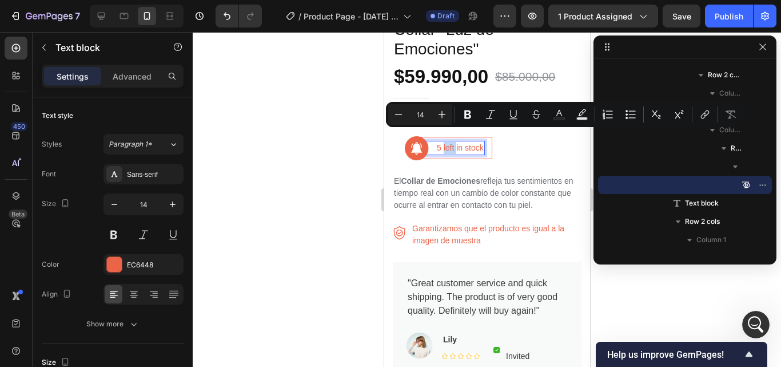
click at [459, 142] on p "5 left in stock" at bounding box center [459, 148] width 47 height 12
click at [443, 142] on p "5 left in stock" at bounding box center [459, 148] width 47 height 12
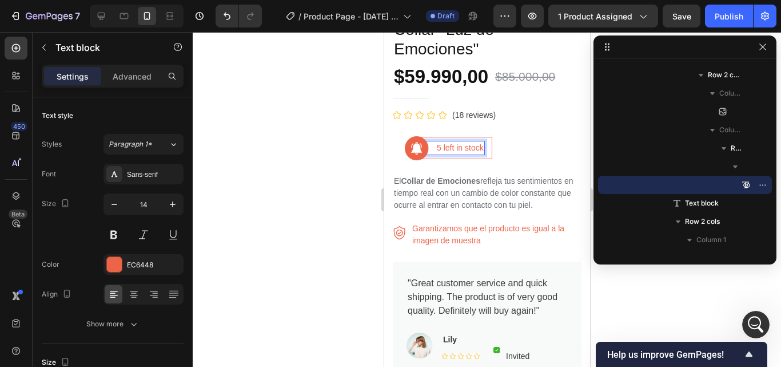
click at [446, 142] on p "5 left in stock" at bounding box center [459, 148] width 47 height 12
click at [435, 141] on div "unidades" at bounding box center [452, 148] width 35 height 14
click at [475, 142] on p "5 unidades" at bounding box center [455, 148] width 39 height 12
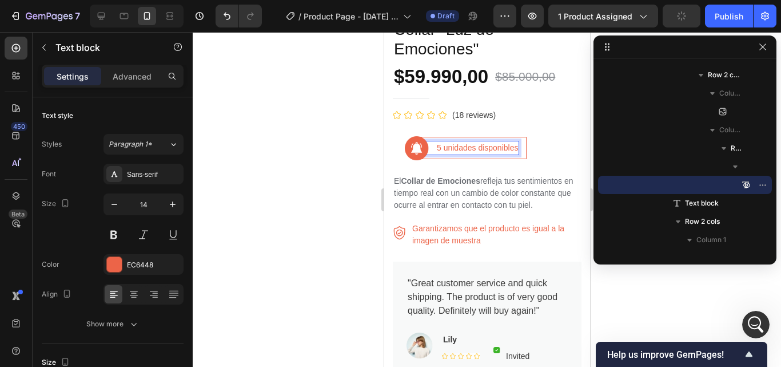
click at [309, 116] on div at bounding box center [487, 199] width 588 height 335
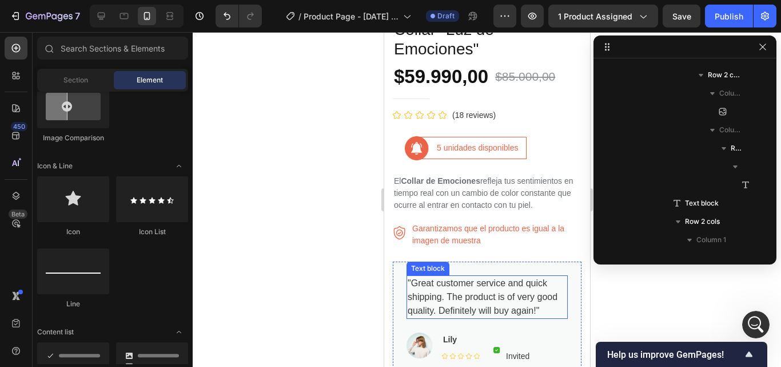
click at [436, 285] on p ""Great customer service and quick shipping. The product is of very good quality…" at bounding box center [486, 296] width 159 height 41
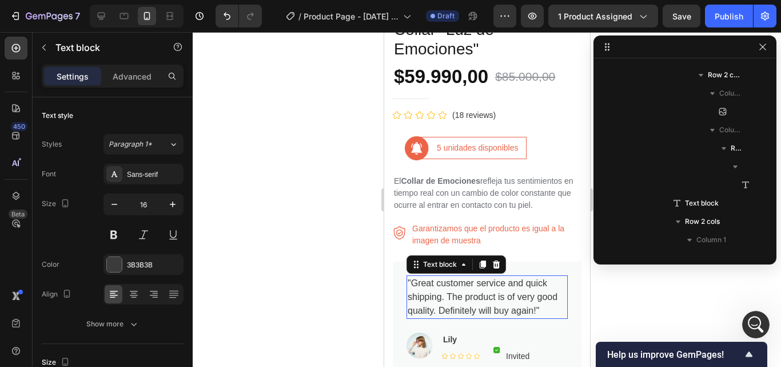
click at [411, 276] on p ""Great customer service and quick shipping. The product is of very good quality…" at bounding box center [486, 296] width 159 height 41
click at [413, 276] on p ""Great customer service and quick shipping. The product is of very good quality…" at bounding box center [486, 296] width 159 height 41
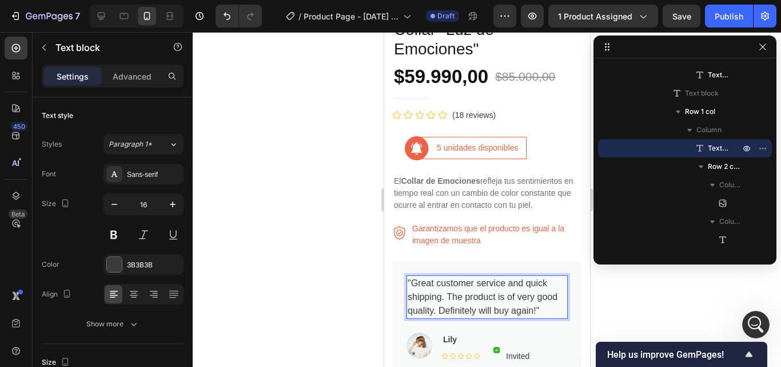
drag, startPoint x: 411, startPoint y: 271, endPoint x: 535, endPoint y: 297, distance: 127.0
click at [535, 297] on p ""Great customer service and quick shipping. The product is of very good quality…" at bounding box center [486, 296] width 159 height 41
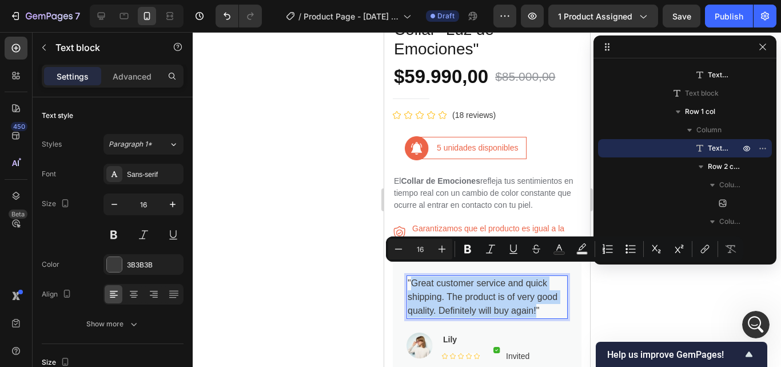
drag, startPoint x: 536, startPoint y: 299, endPoint x: 412, endPoint y: 270, distance: 126.9
click at [412, 276] on p ""Great customer service and quick shipping. The product is of very good quality…" at bounding box center [486, 296] width 159 height 41
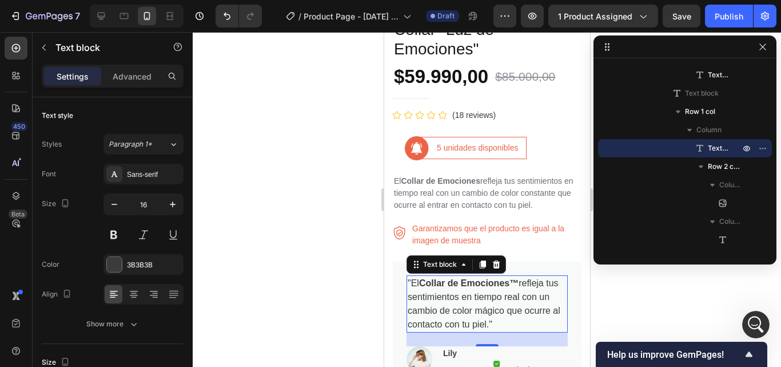
click at [450, 291] on p ""El Collar de Emociones™ refleja tus sentimientos en tiempo real con un cambio …" at bounding box center [486, 303] width 159 height 55
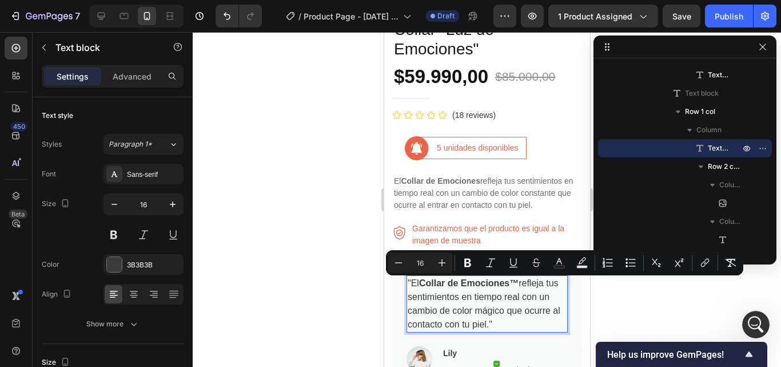
click at [449, 291] on p ""El Collar de Emociones™ refleja tus sentimientos en tiempo real con un cambio …" at bounding box center [486, 303] width 159 height 55
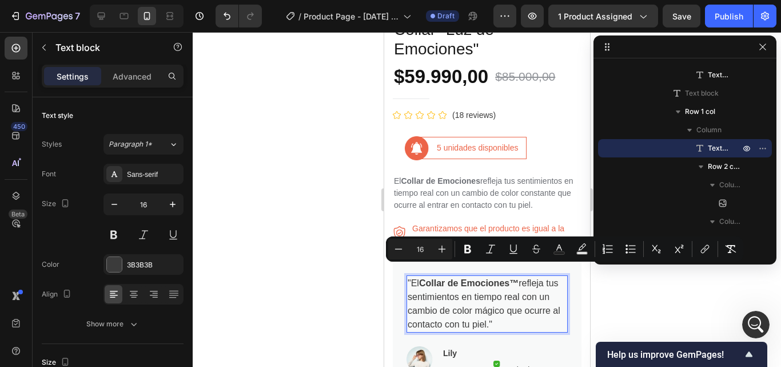
click at [419, 276] on p ""El Collar de Emociones™ refleja tus sentimientos en tiempo real con un cambio …" at bounding box center [486, 303] width 159 height 55
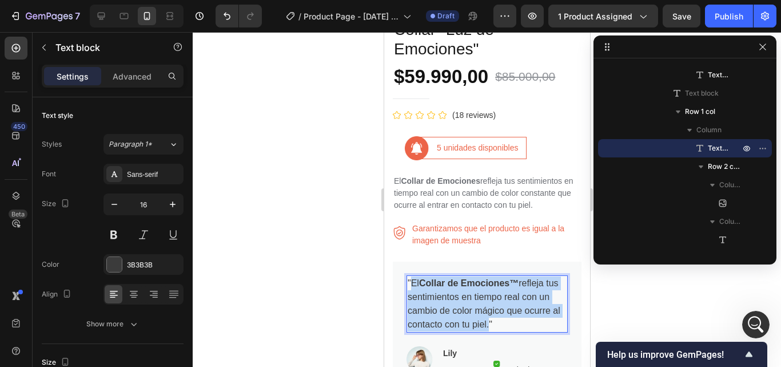
scroll to position [1680, 0]
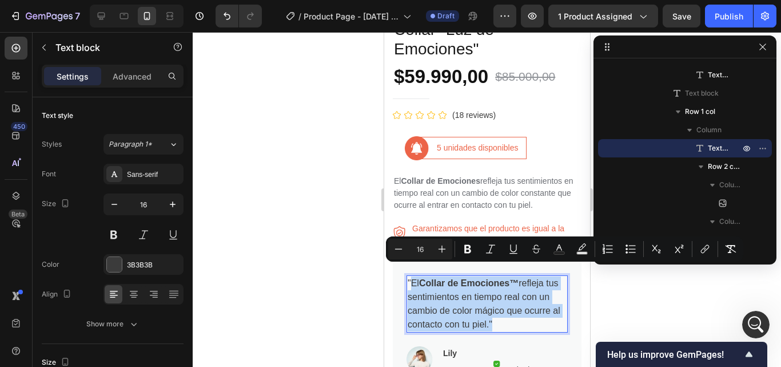
click at [526, 316] on p ""El Collar de Emociones™ refleja tus sentimientos en tiempo real con un cambio …" at bounding box center [486, 303] width 159 height 55
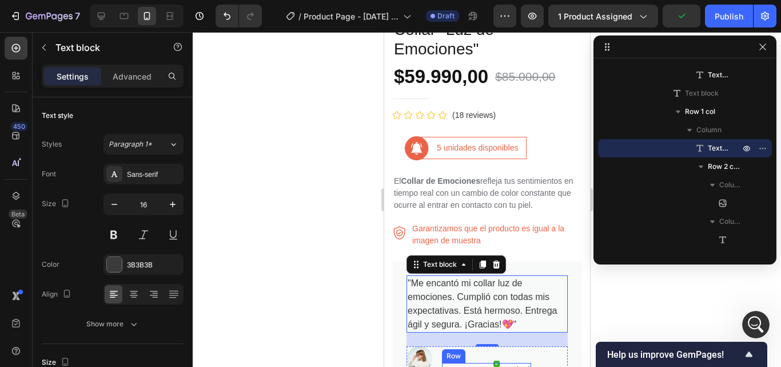
click at [452, 351] on div "Row" at bounding box center [453, 356] width 19 height 10
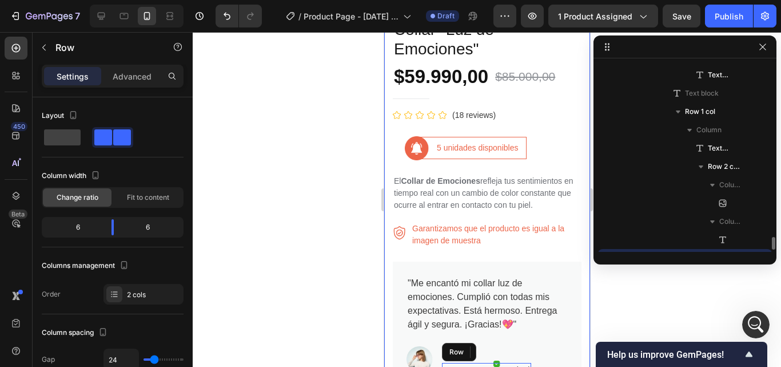
click at [615, 312] on div at bounding box center [487, 199] width 588 height 335
click at [415, 329] on div ""Me encantó mi collar luz de emociones. Cumplió con todas mis expectativas. Est…" at bounding box center [486, 330] width 161 height 111
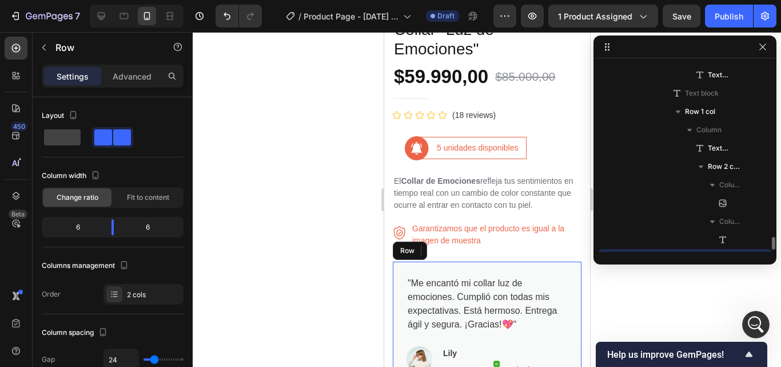
click at [335, 281] on div at bounding box center [487, 199] width 588 height 335
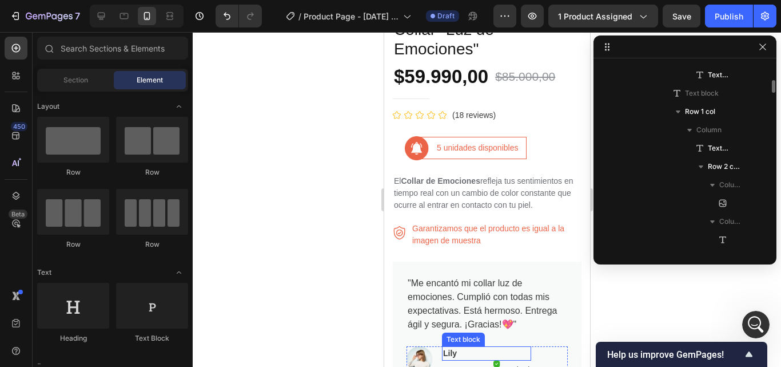
click at [446, 347] on p "Lily" at bounding box center [486, 353] width 87 height 12
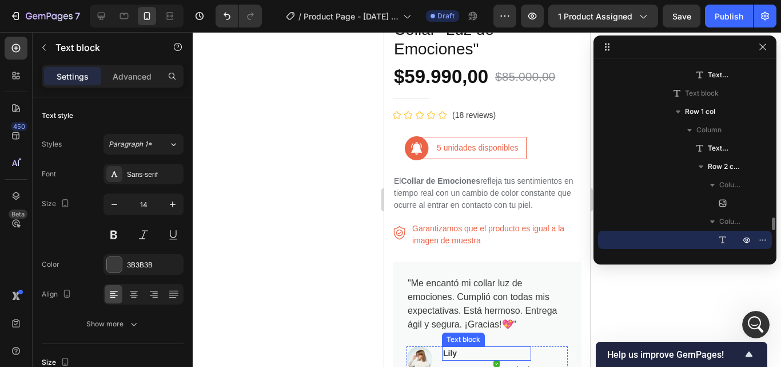
click at [454, 347] on p "Lily" at bounding box center [486, 353] width 87 height 12
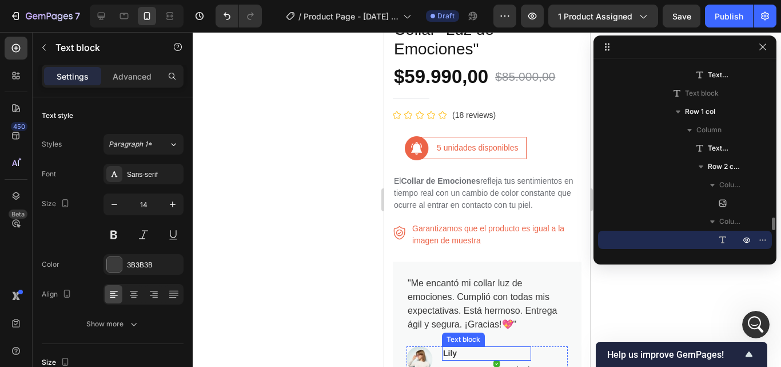
click at [454, 347] on p "Lily" at bounding box center [486, 353] width 87 height 12
drag, startPoint x: 27, startPoint y: 290, endPoint x: 368, endPoint y: 300, distance: 340.4
click at [368, 301] on div at bounding box center [487, 199] width 588 height 335
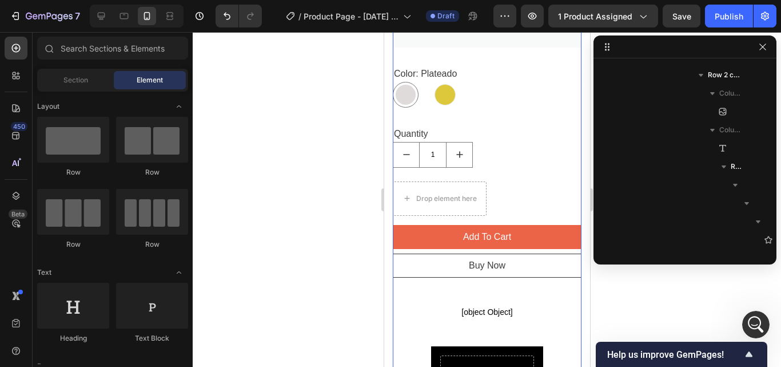
scroll to position [743, 0]
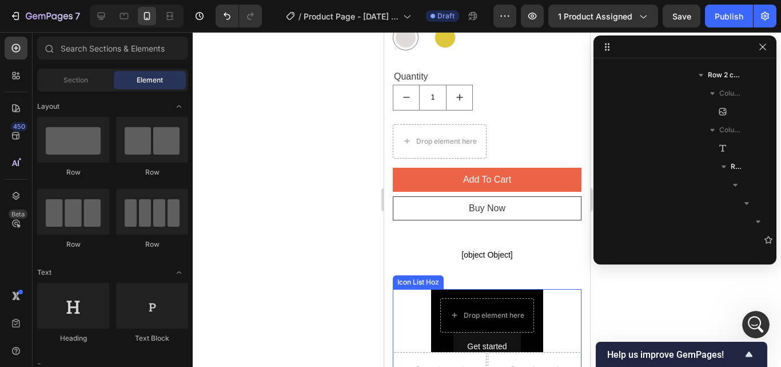
click at [431, 289] on div "Get started Button Drop element here" at bounding box center [487, 329] width 112 height 81
click at [436, 289] on div "Get started Button Drop element here" at bounding box center [487, 329] width 112 height 81
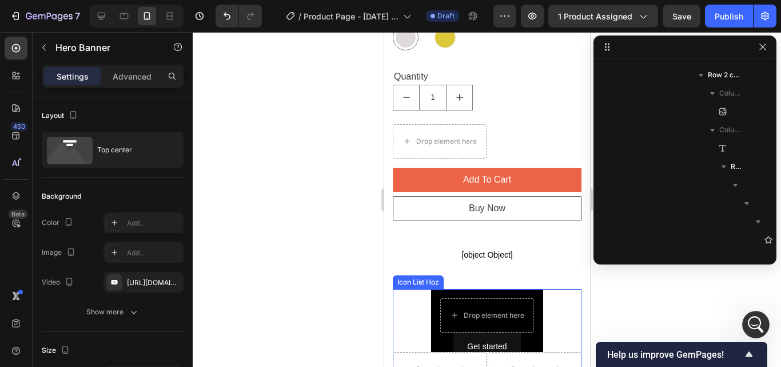
click at [436, 289] on div "Get started Button Drop element here" at bounding box center [487, 329] width 112 height 81
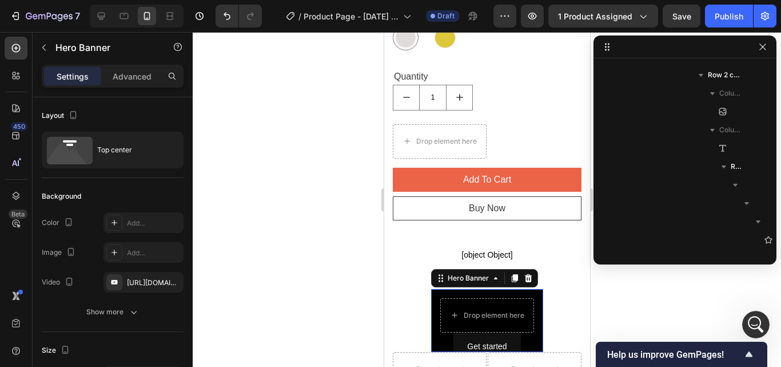
scroll to position [1603, 0]
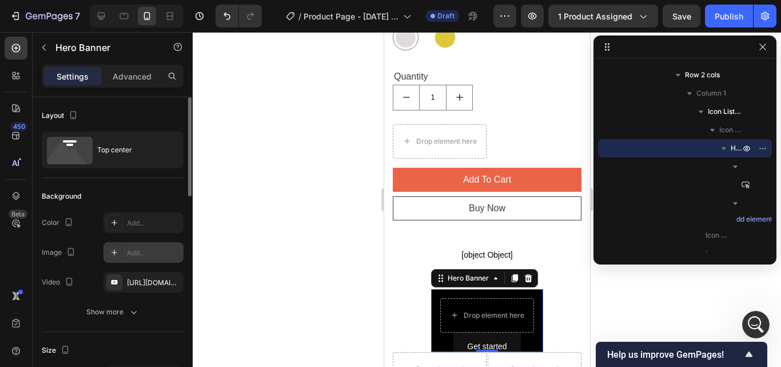
click at [125, 250] on div "Add..." at bounding box center [144, 252] width 80 height 21
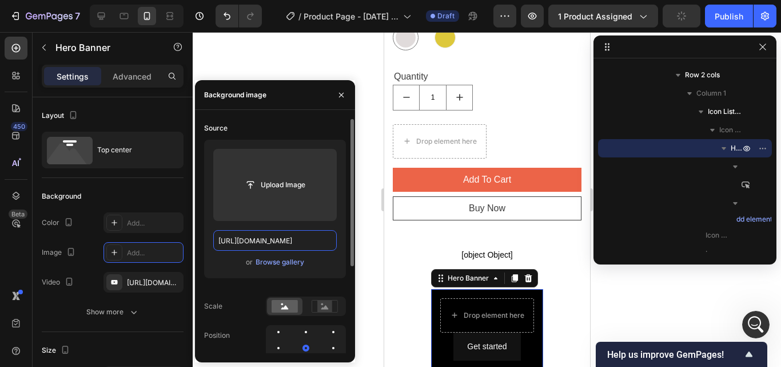
type input "Auto"
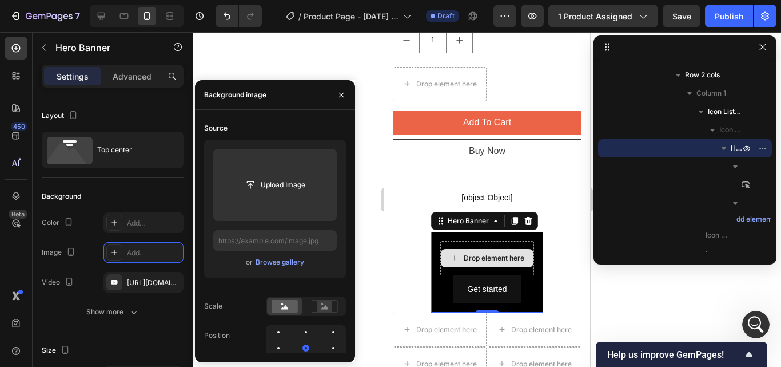
click at [440, 232] on div "Get started Button Drop element here" at bounding box center [487, 272] width 112 height 81
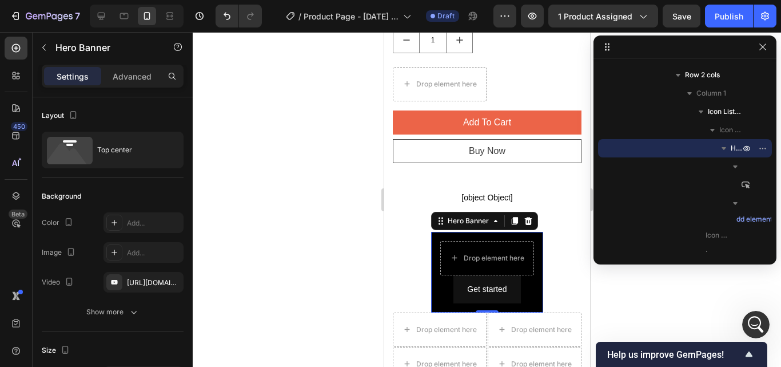
click at [440, 232] on div "Get started Button Drop element here" at bounding box center [487, 272] width 112 height 81
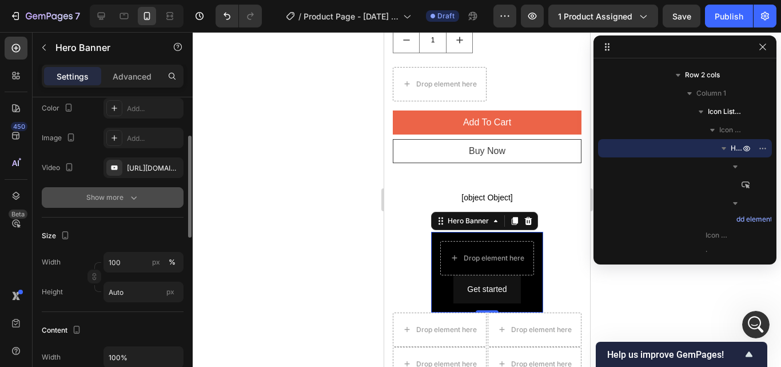
scroll to position [172, 0]
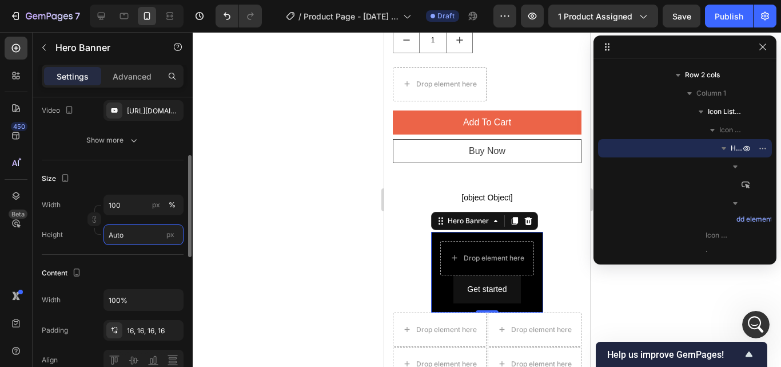
click at [120, 233] on input "Auto" at bounding box center [144, 234] width 80 height 21
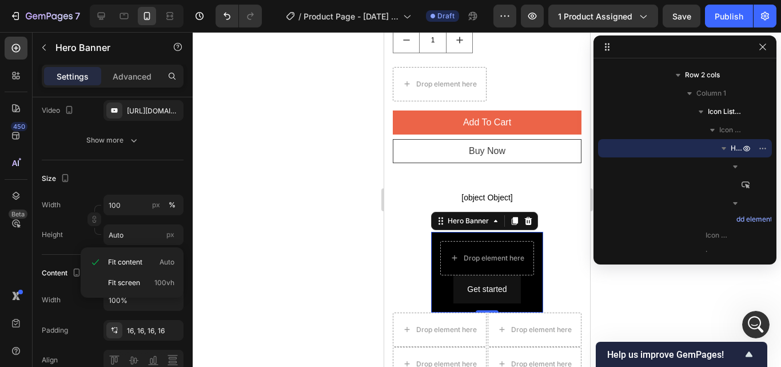
click at [236, 222] on div at bounding box center [487, 199] width 588 height 335
click at [0, 0] on div "Layout Row Row Row Row Text Heading Text Block Button Button Button Media Image…" at bounding box center [0, 0] width 0 height 0
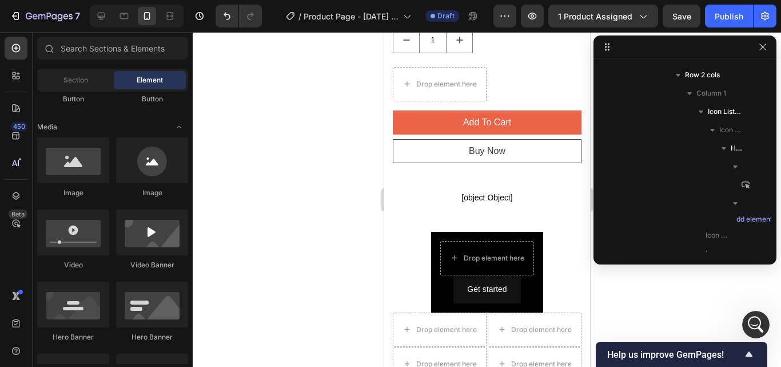
scroll to position [218, 0]
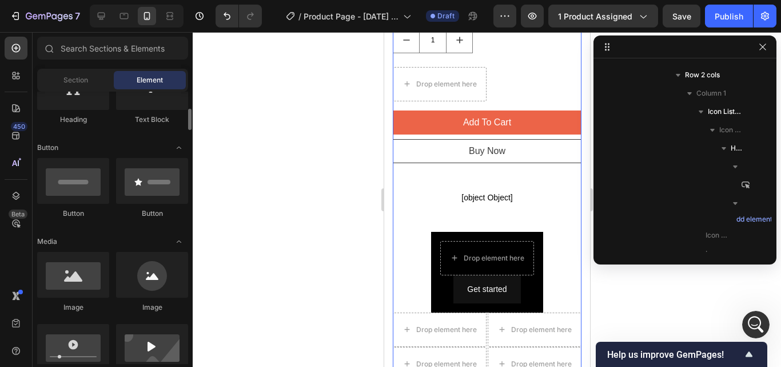
click at [533, 232] on div "Get started Button Drop element here" at bounding box center [487, 272] width 112 height 81
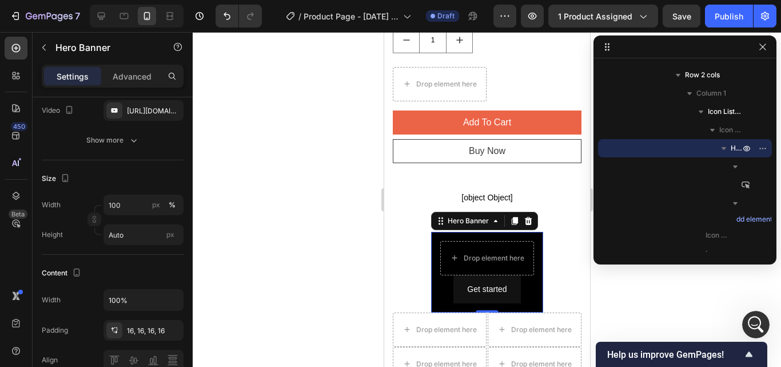
scroll to position [0, 0]
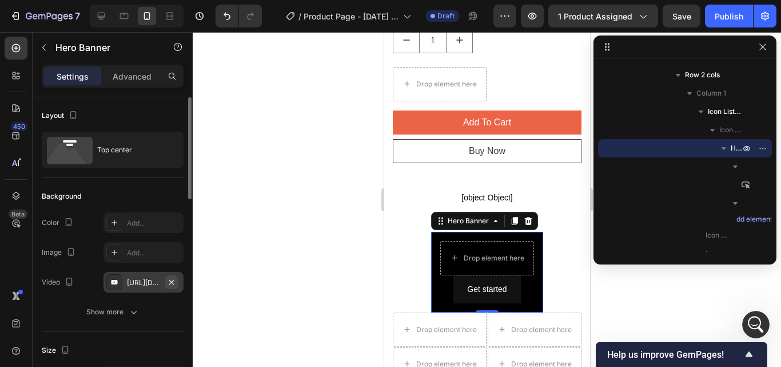
click at [174, 283] on icon "button" at bounding box center [171, 281] width 9 height 9
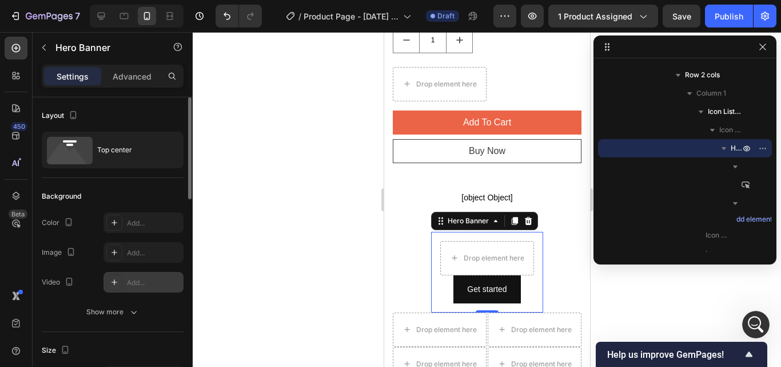
click at [116, 285] on icon at bounding box center [114, 281] width 9 height 9
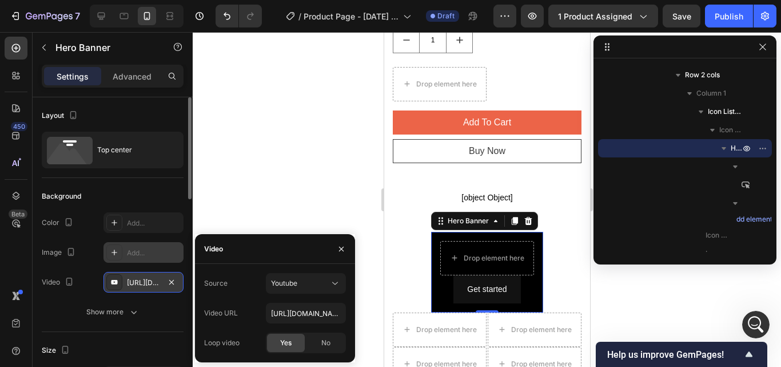
click at [114, 254] on icon at bounding box center [114, 252] width 9 height 9
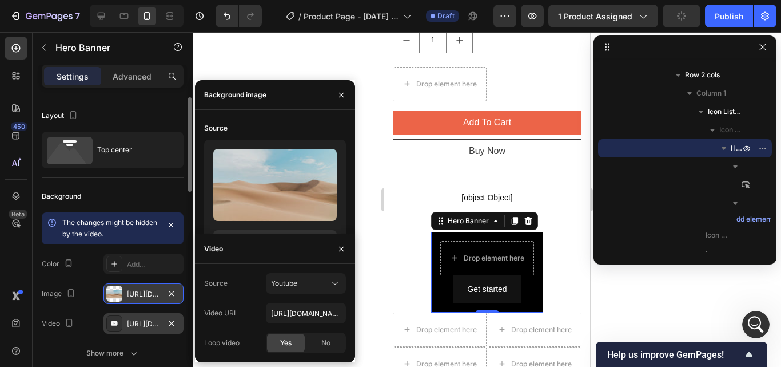
click at [342, 249] on icon "button" at bounding box center [341, 248] width 5 height 5
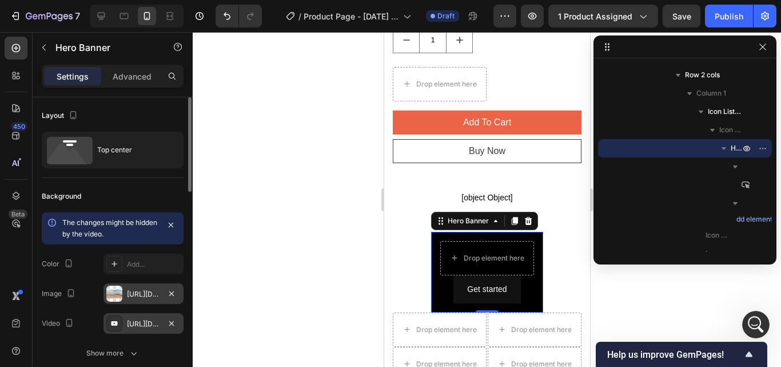
click at [179, 295] on div "[URL][DOMAIN_NAME]" at bounding box center [144, 293] width 80 height 21
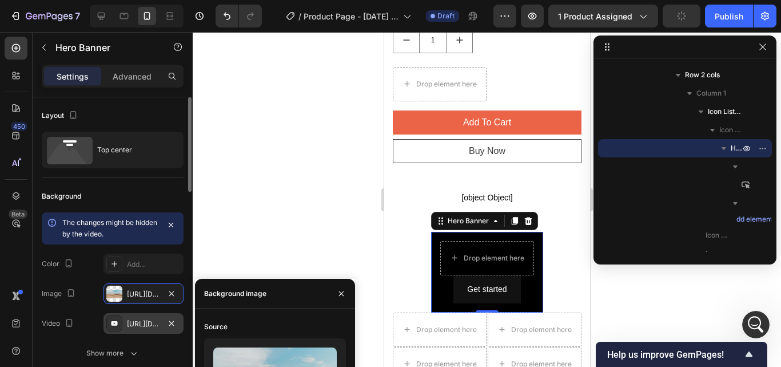
click at [176, 295] on icon "button" at bounding box center [171, 293] width 9 height 9
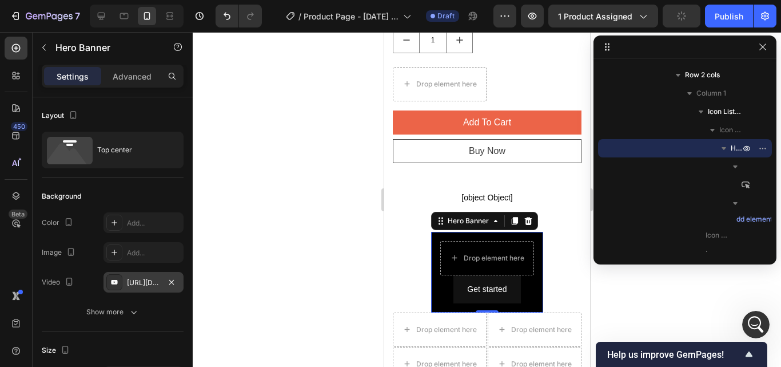
click at [114, 252] on icon at bounding box center [115, 252] width 6 height 6
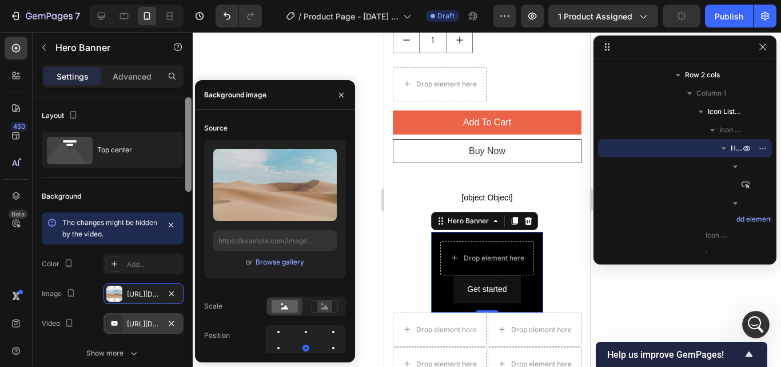
type input "[URL][DOMAIN_NAME]"
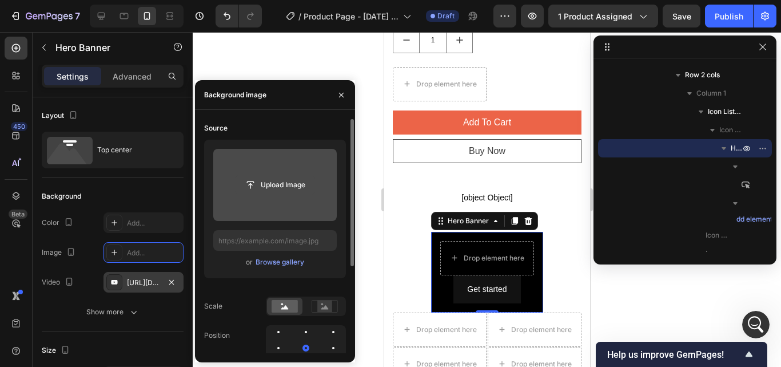
click at [271, 182] on input "file" at bounding box center [275, 184] width 79 height 19
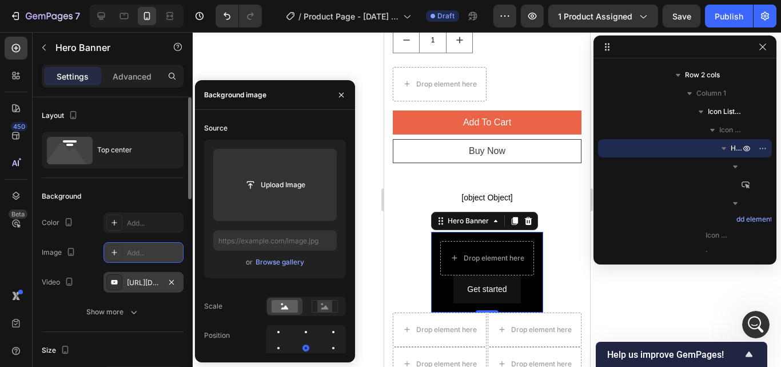
click at [139, 250] on div "Add..." at bounding box center [154, 253] width 54 height 10
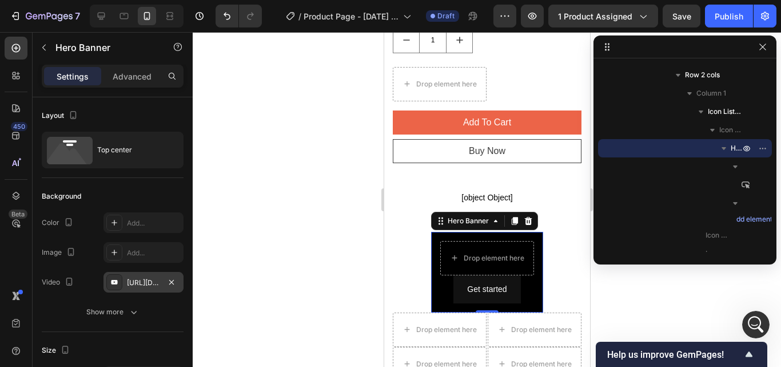
click at [121, 250] on div at bounding box center [114, 252] width 16 height 16
click at [129, 233] on div "Add..." at bounding box center [144, 222] width 80 height 21
click at [0, 0] on div "The changes might be hidden by the video." at bounding box center [0, 0] width 0 height 0
click at [0, 0] on input "text" at bounding box center [0, 0] width 0 height 0
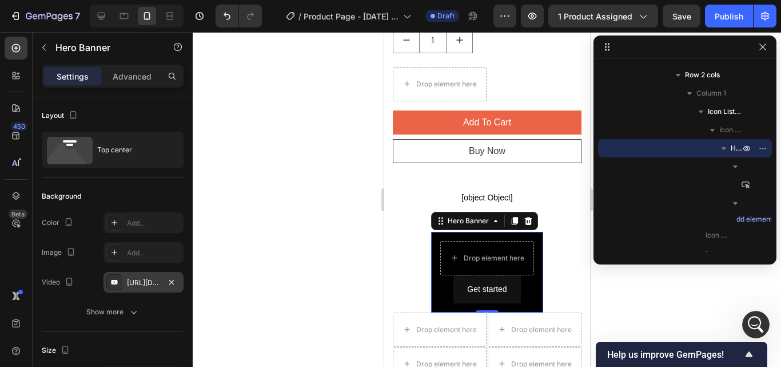
click at [0, 0] on input "text" at bounding box center [0, 0] width 0 height 0
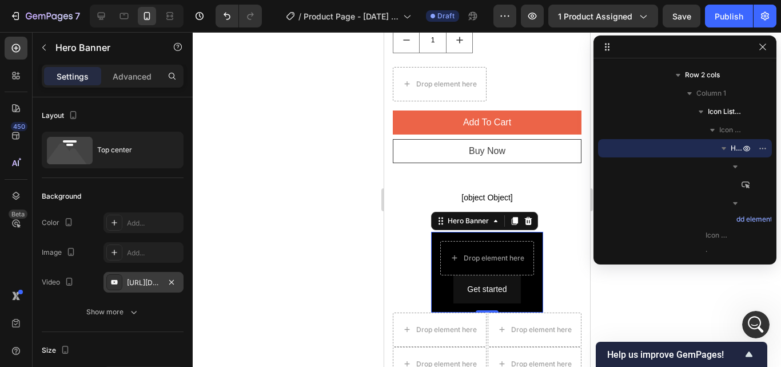
click at [0, 0] on input "text" at bounding box center [0, 0] width 0 height 0
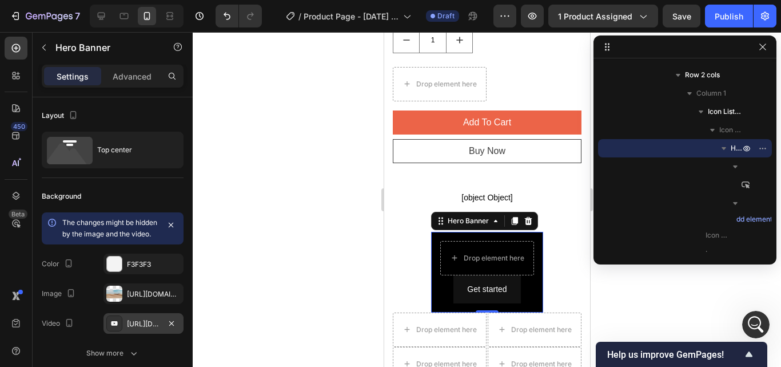
type input "[URL][DOMAIN_NAME]"
click at [156, 299] on div "[URL][DOMAIN_NAME]" at bounding box center [143, 294] width 33 height 10
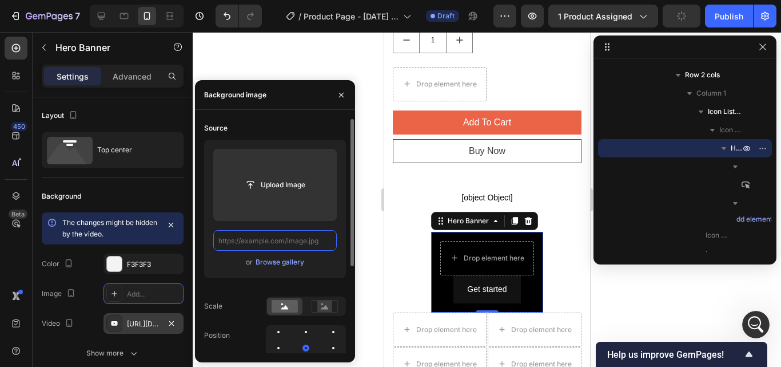
click at [297, 239] on input "text" at bounding box center [275, 240] width 124 height 21
paste input "https://media0.giphy.com/media/v1.Y2lkPTc5MGI3NjExdzEyeDk4cTJwdGZqOGczOGp5Yzd5M…"
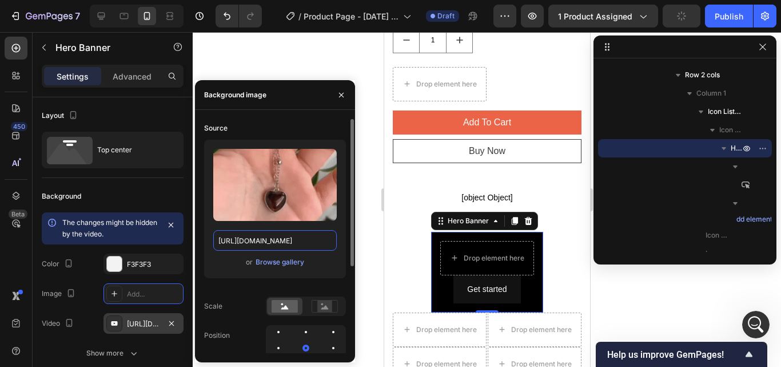
scroll to position [0, 584]
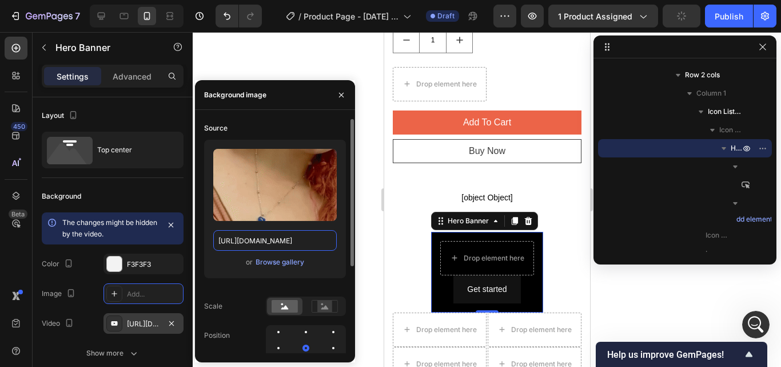
type input "https://media0.giphy.com/media/v1.Y2lkPTc5MGI3NjExdzEyeDk4cTJwdGZqOGczOGp5Yzd5M…"
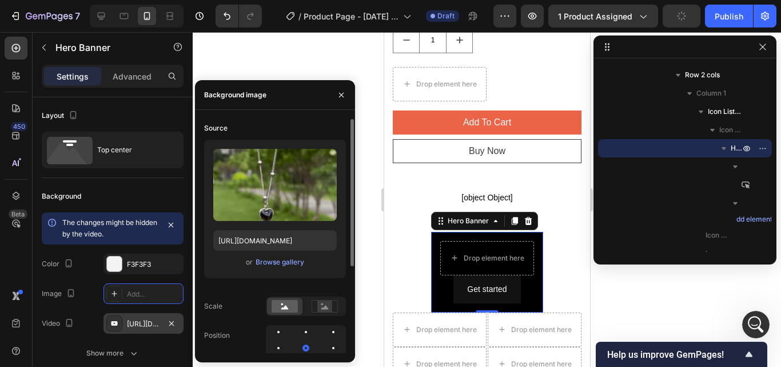
click at [230, 268] on div "or Browse gallery" at bounding box center [275, 262] width 124 height 14
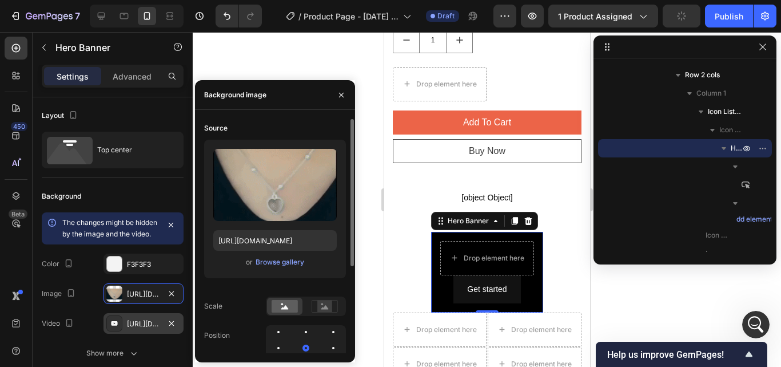
scroll to position [0, 0]
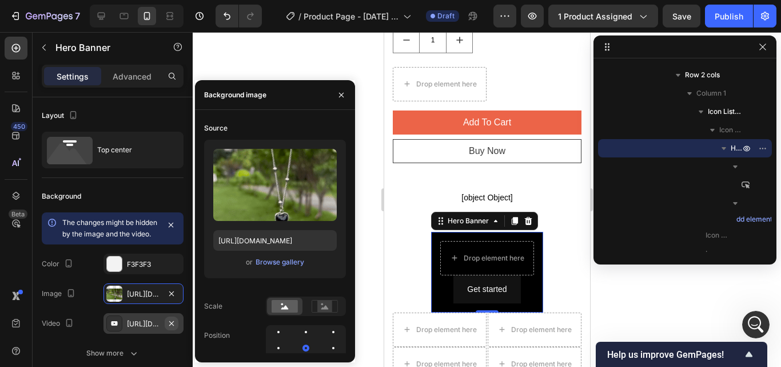
click at [171, 328] on icon "button" at bounding box center [171, 323] width 9 height 9
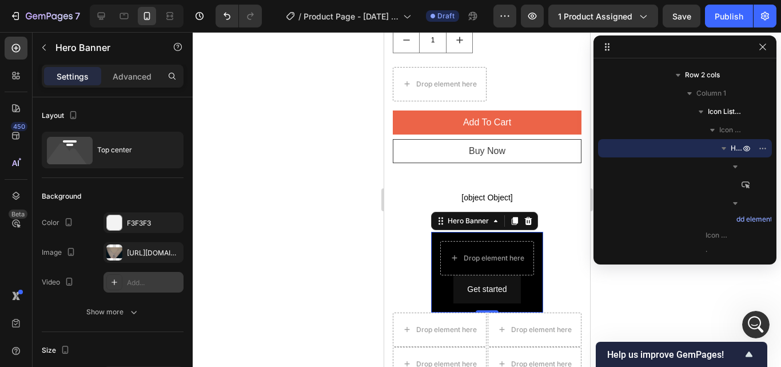
click at [327, 241] on div at bounding box center [487, 199] width 588 height 335
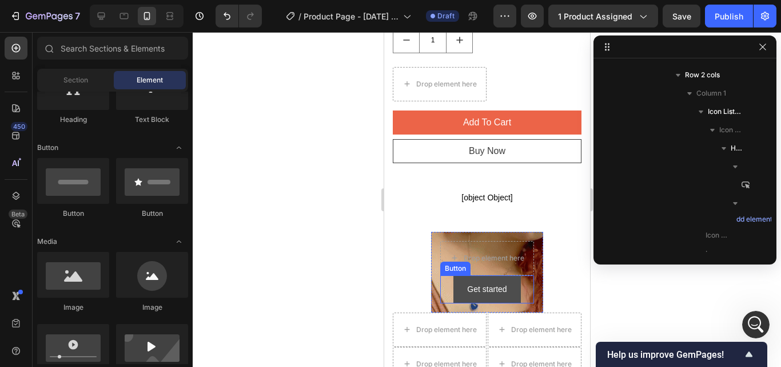
click at [506, 275] on button "Get started" at bounding box center [486, 289] width 67 height 28
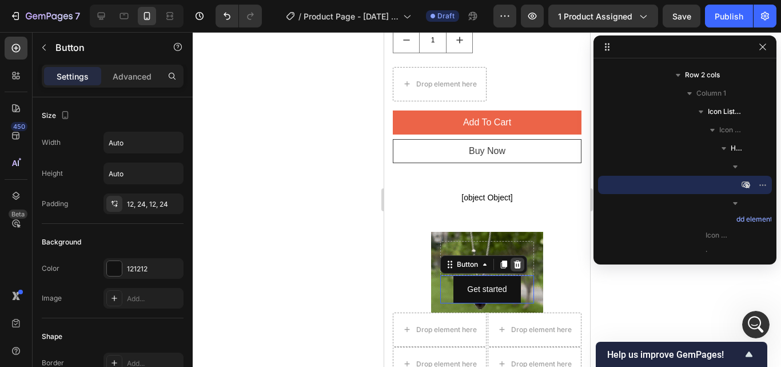
click at [514, 260] on icon at bounding box center [517, 264] width 7 height 8
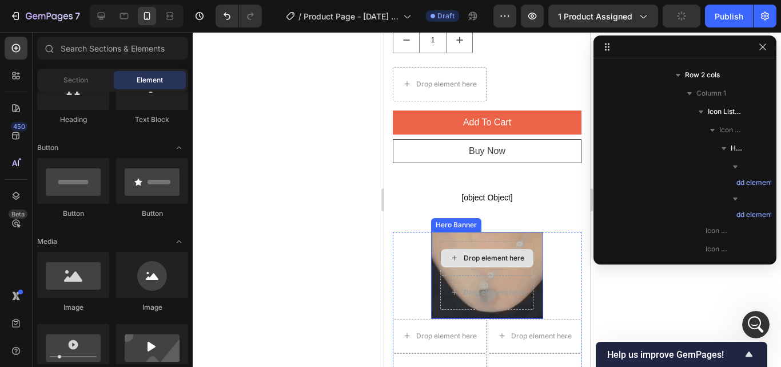
click at [609, 290] on div at bounding box center [487, 199] width 588 height 335
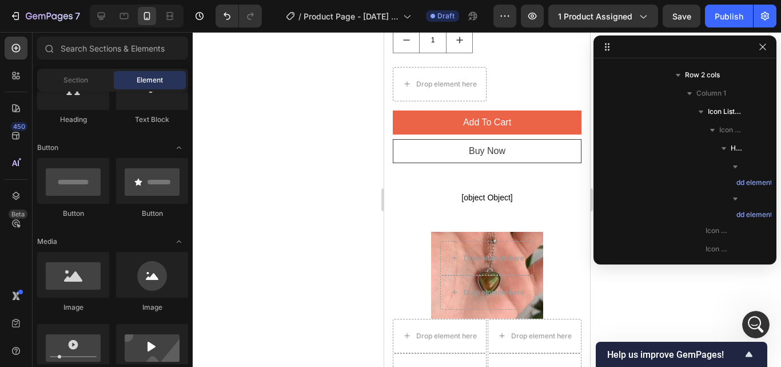
click at [646, 301] on div at bounding box center [487, 199] width 588 height 335
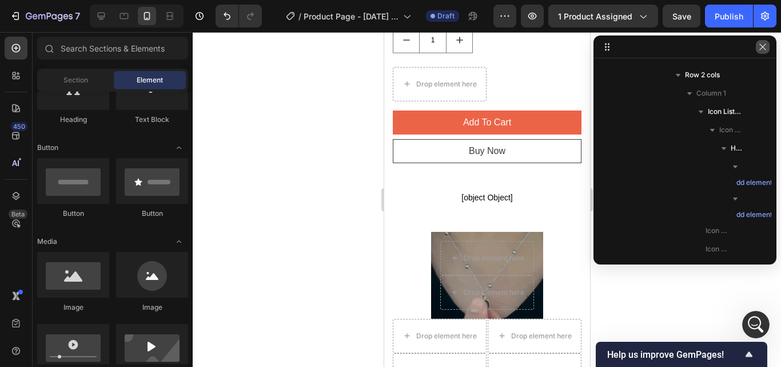
click at [766, 47] on icon "button" at bounding box center [762, 46] width 9 height 9
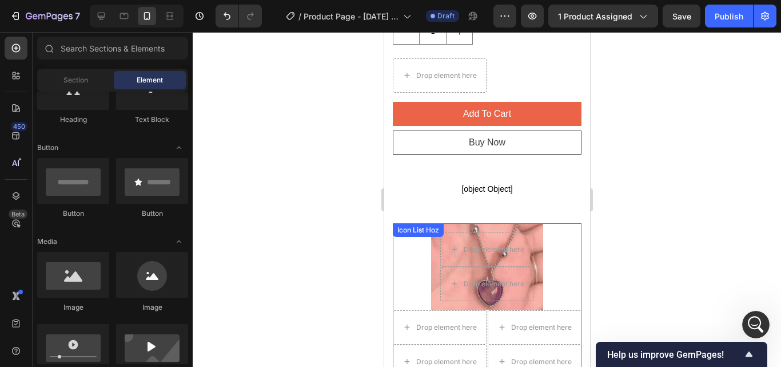
scroll to position [1143, 0]
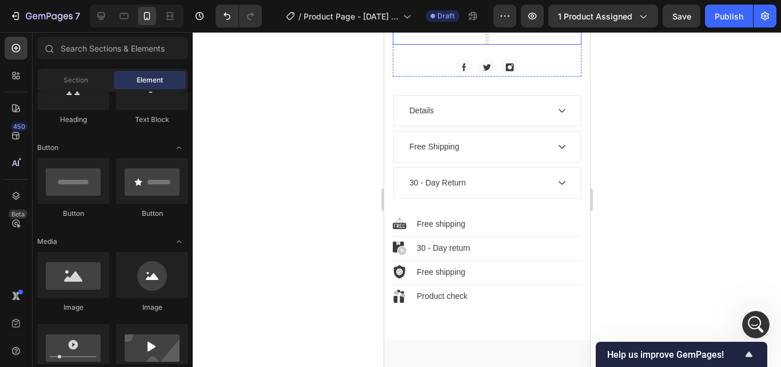
click at [684, 15] on span "Save" at bounding box center [682, 16] width 19 height 10
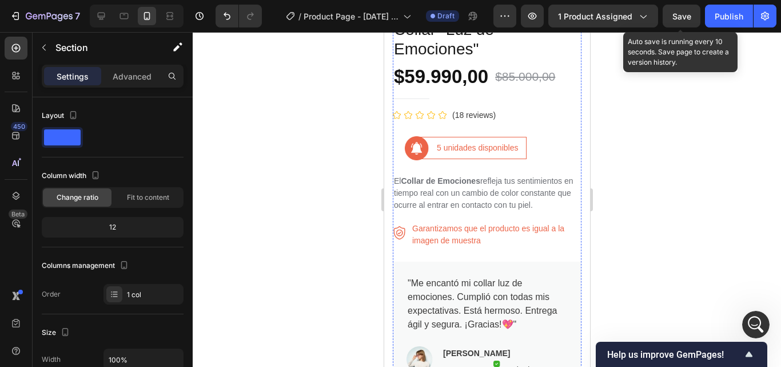
scroll to position [458, 0]
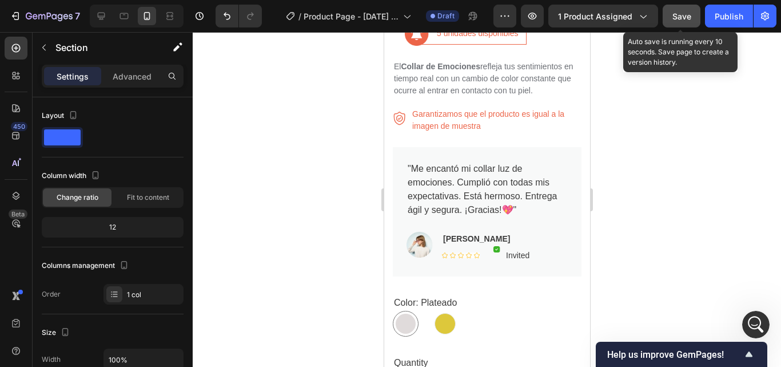
click at [688, 14] on span "Save" at bounding box center [682, 16] width 19 height 10
